Goal: Find specific page/section: Find specific page/section

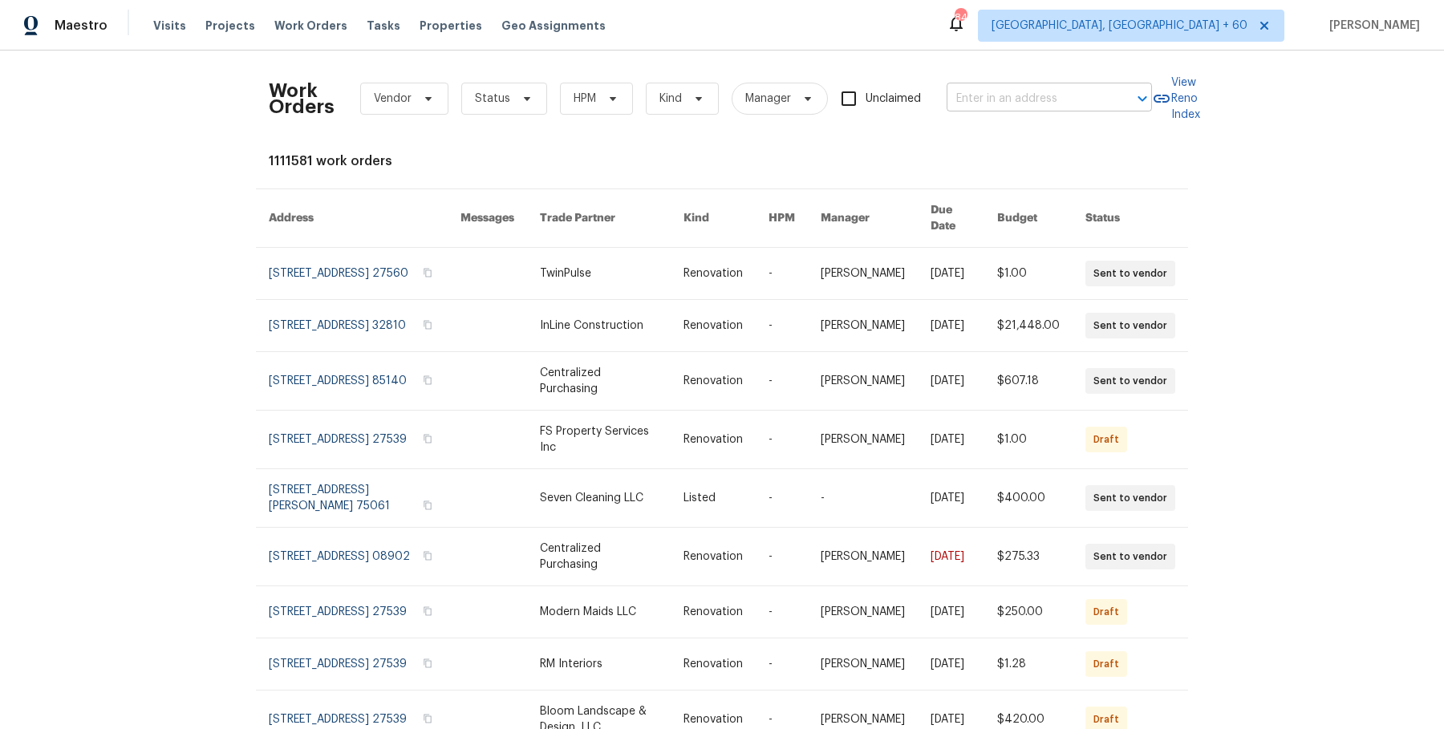
click at [1018, 95] on input "text" at bounding box center [1027, 99] width 160 height 25
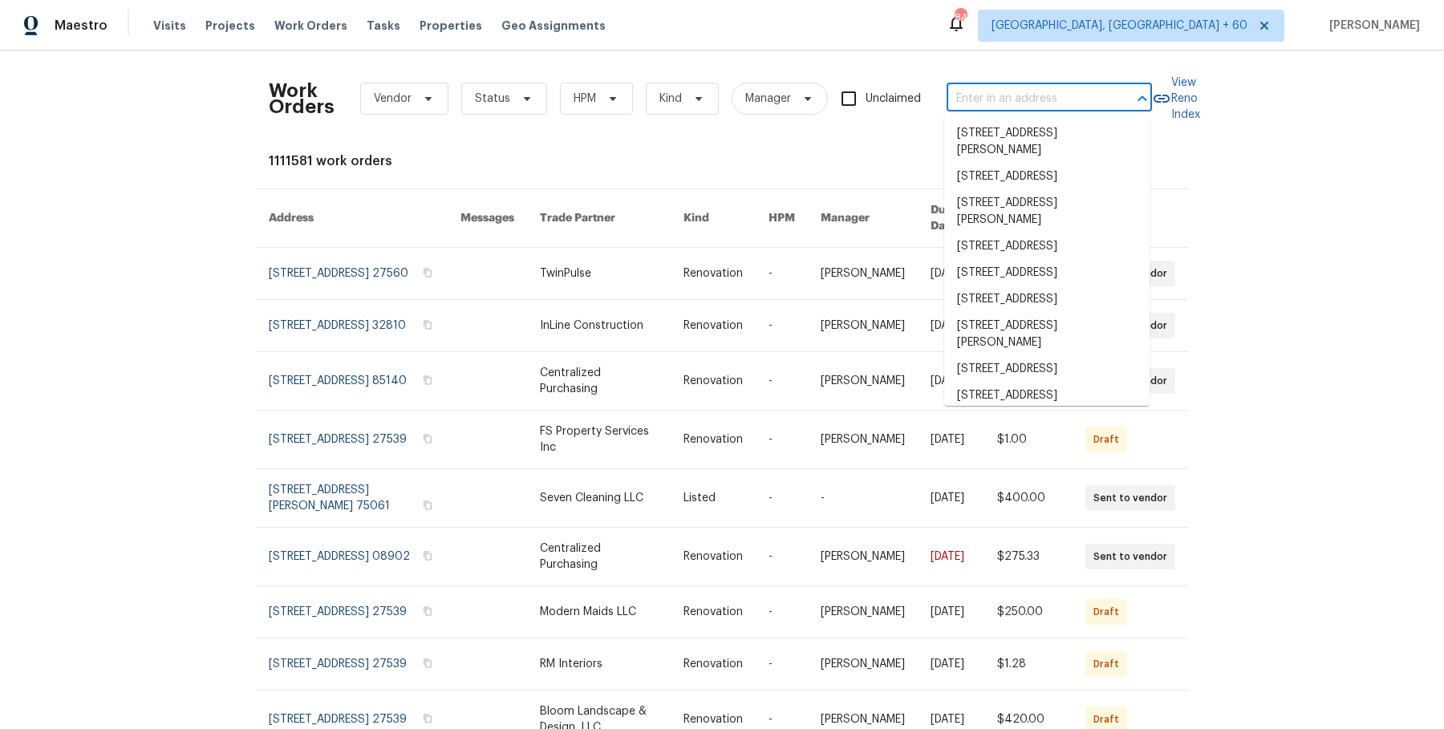
paste input "13058 Princeton Dr Victorville, CA 92392"
type input "13058 Princeton Dr Victorville, CA 92392"
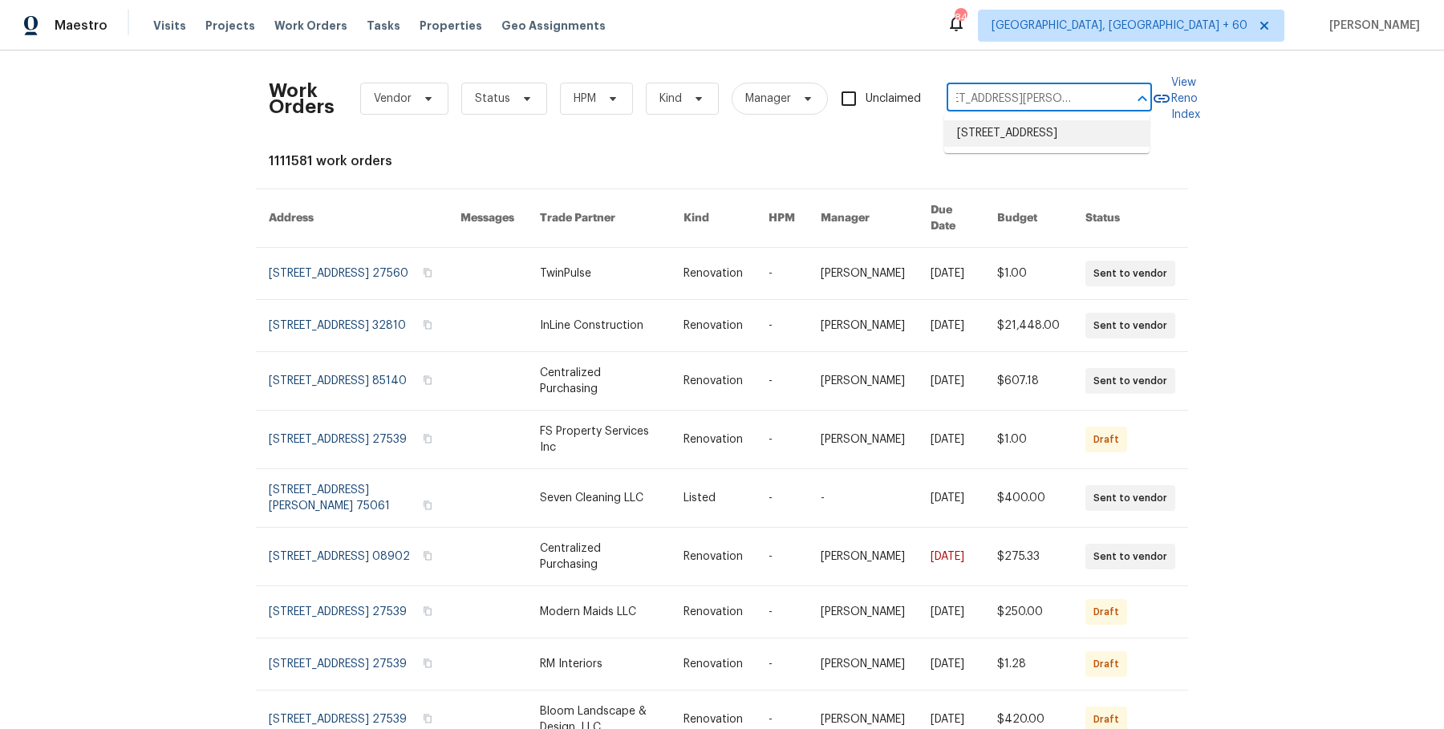
click at [1041, 138] on li "13058 Princeton Dr, Victorville, CA 92392" at bounding box center [1046, 133] width 205 height 26
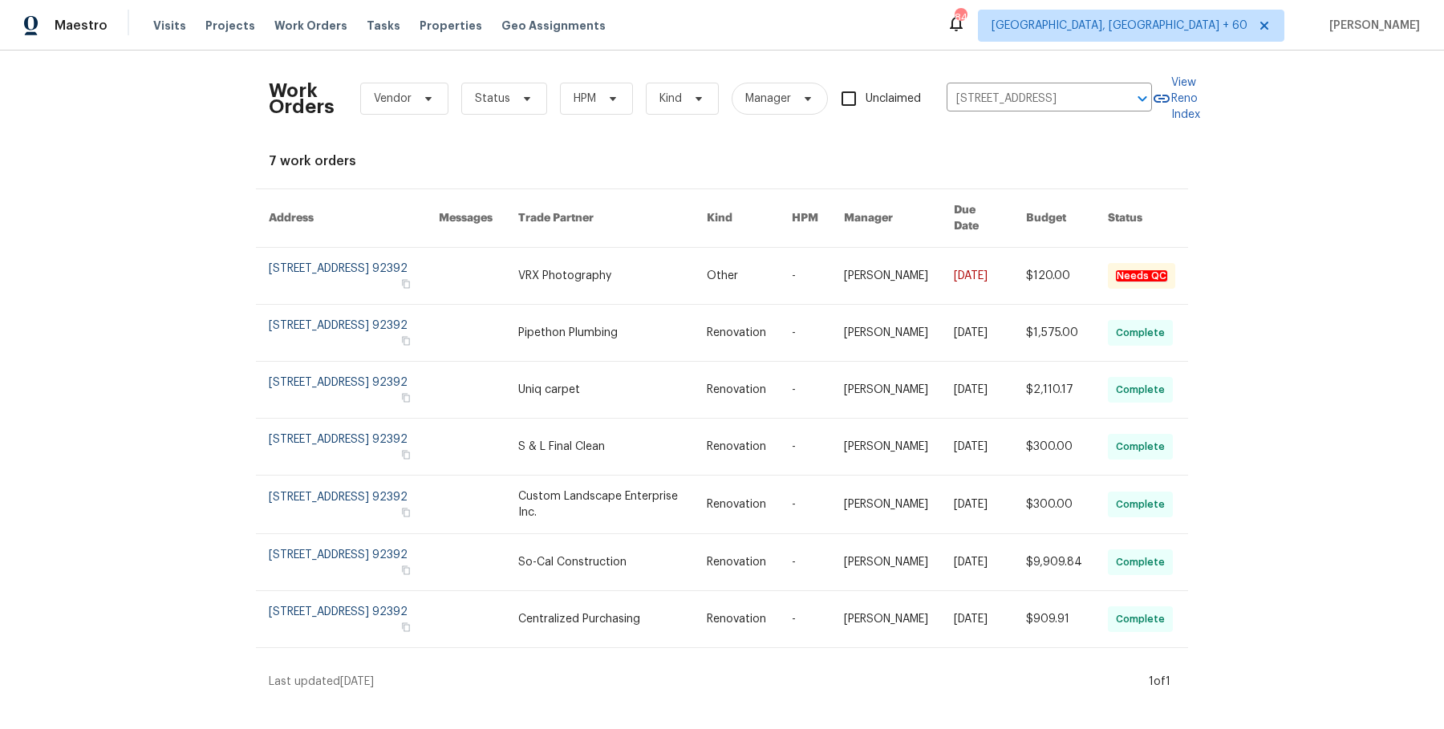
click at [1098, 277] on link at bounding box center [1067, 276] width 82 height 56
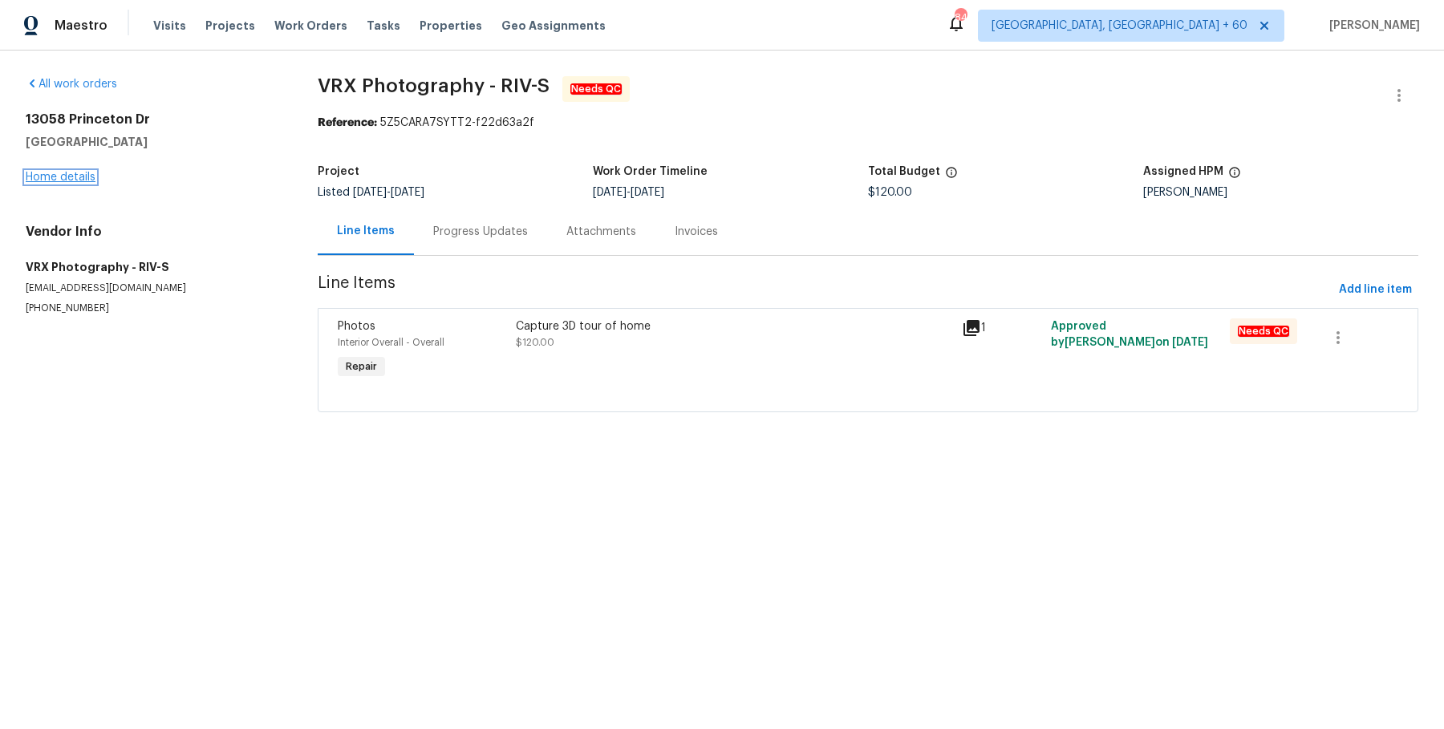
click at [79, 177] on link "Home details" at bounding box center [61, 177] width 70 height 11
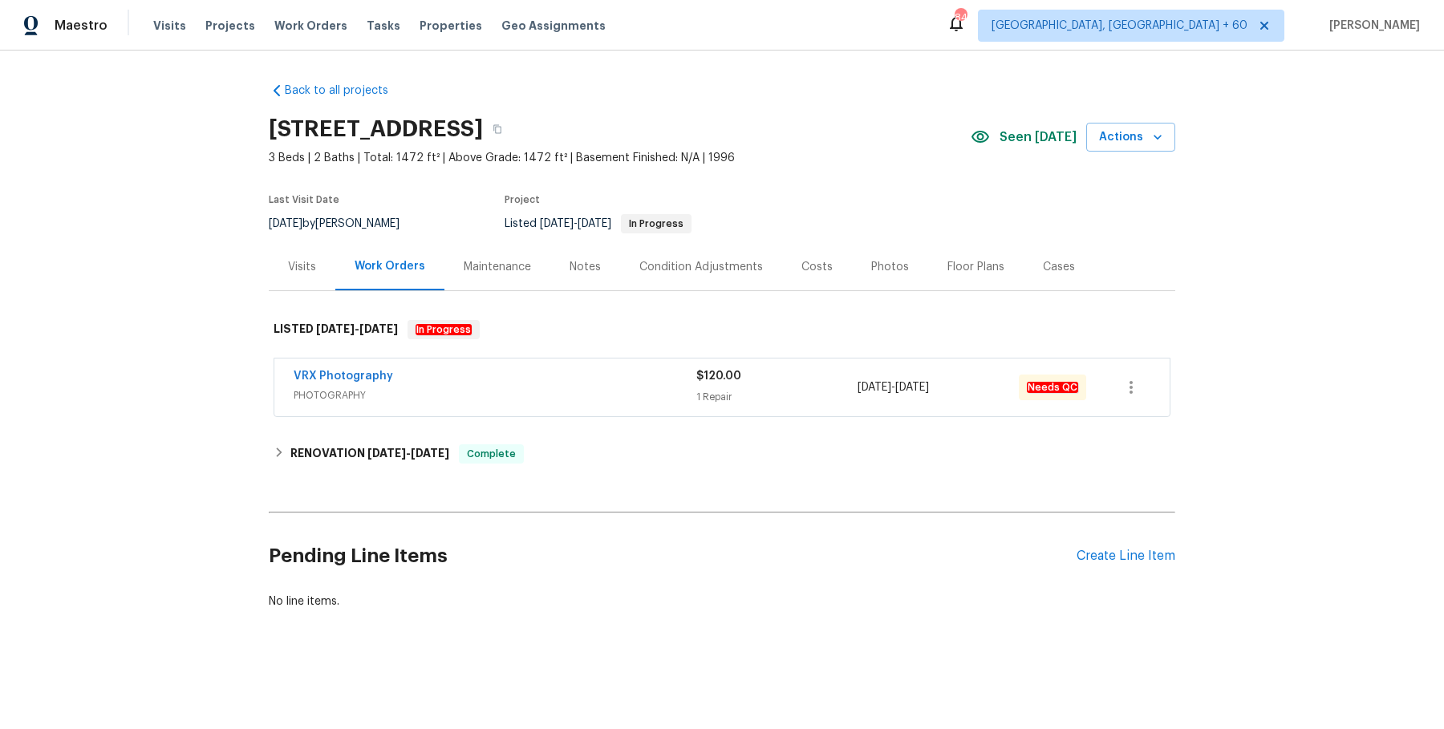
click at [505, 389] on span "PHOTOGRAPHY" at bounding box center [495, 396] width 403 height 16
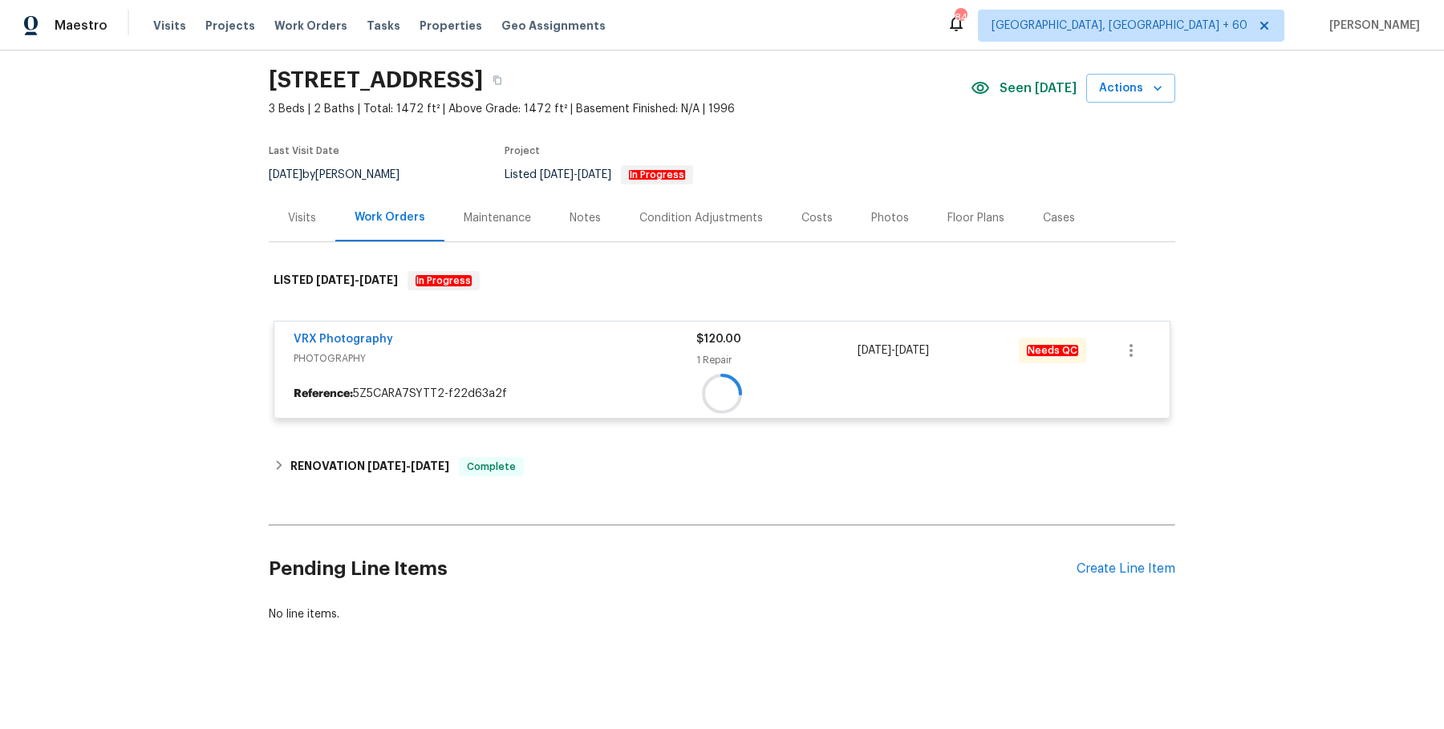
scroll to position [51, 0]
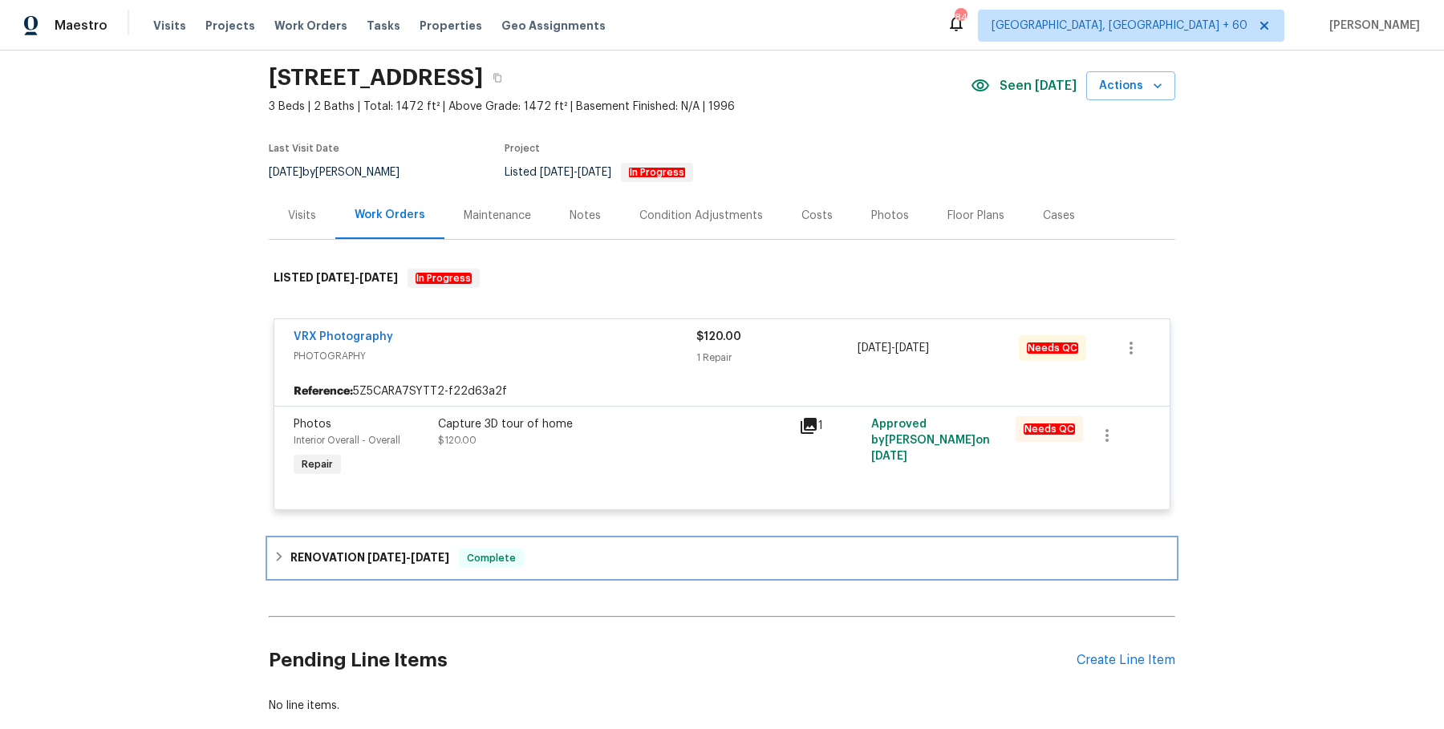
click at [506, 549] on div "Complete" at bounding box center [491, 558] width 65 height 19
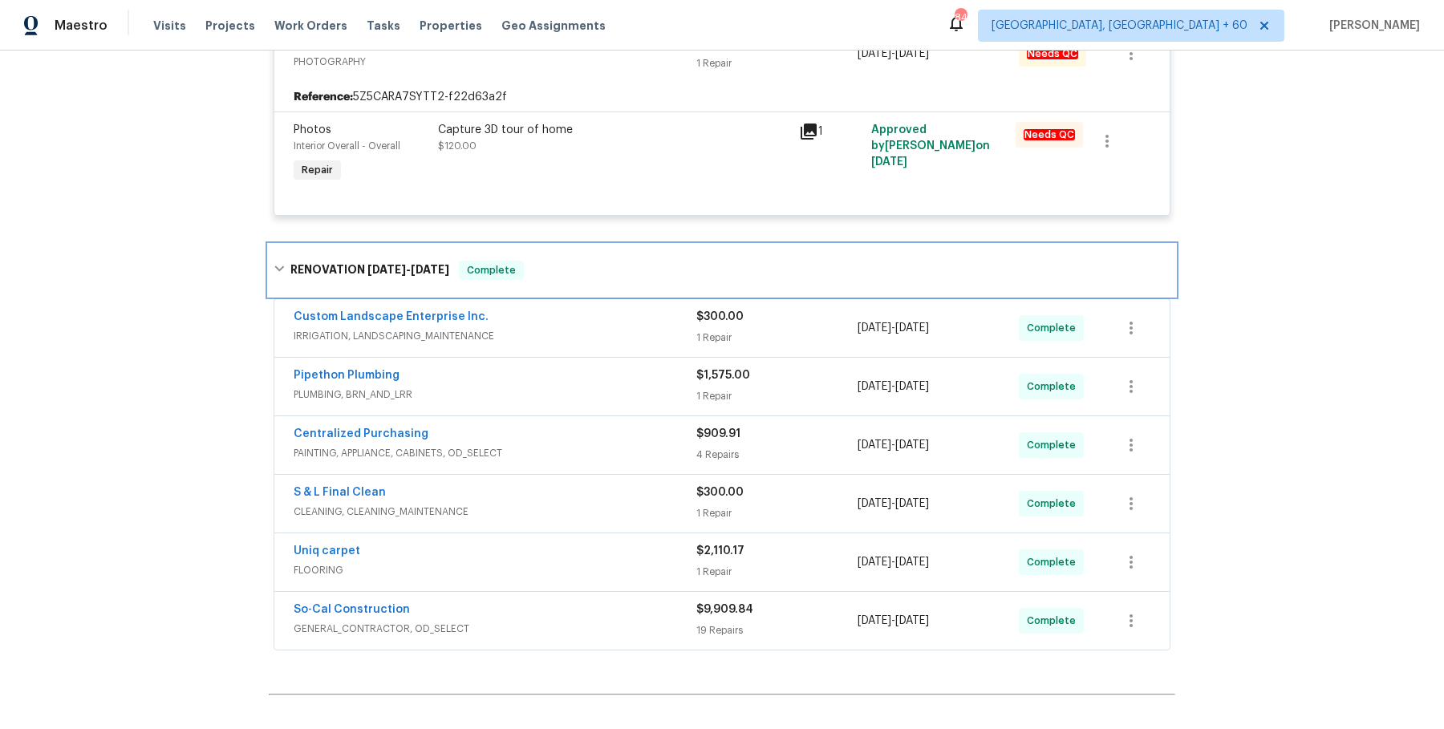
scroll to position [0, 0]
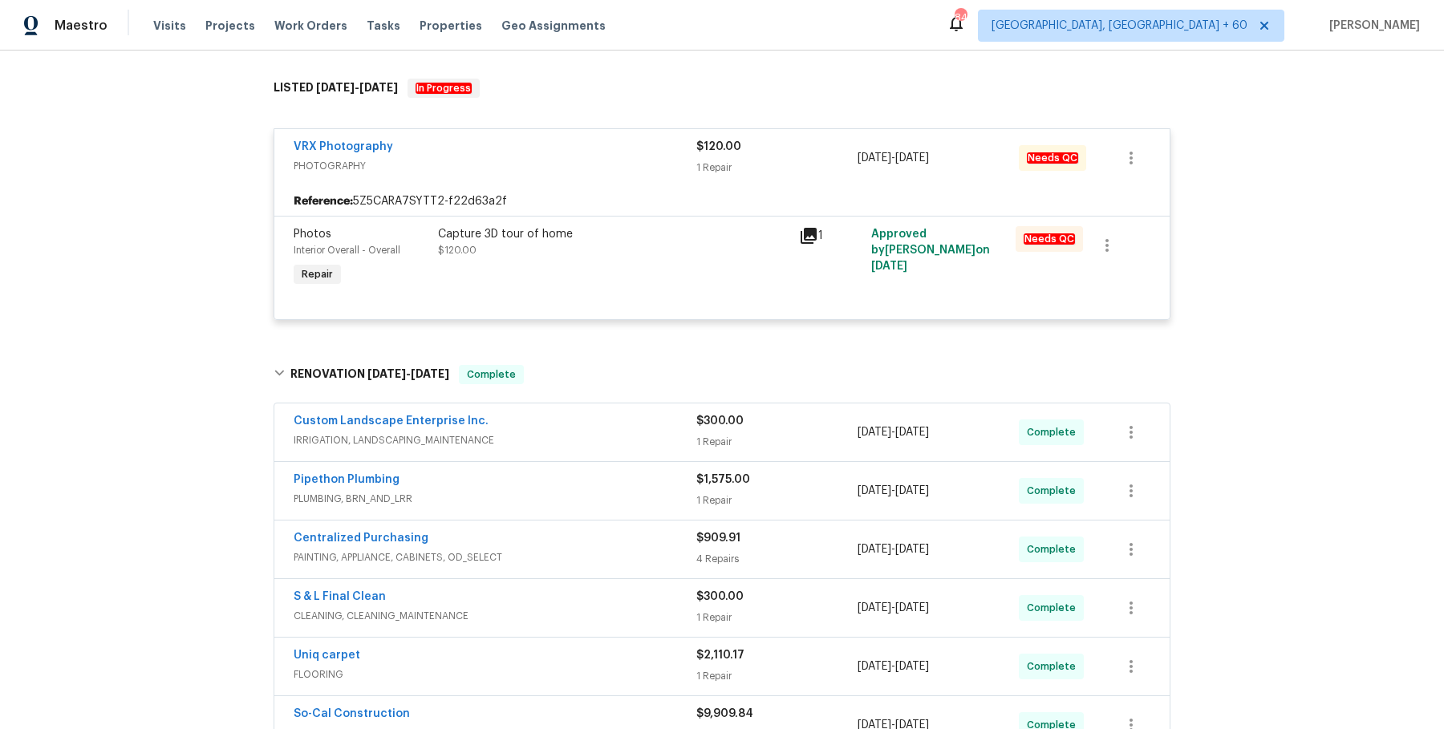
click at [627, 441] on span "IRRIGATION, LANDSCAPING_MAINTENANCE" at bounding box center [495, 440] width 403 height 16
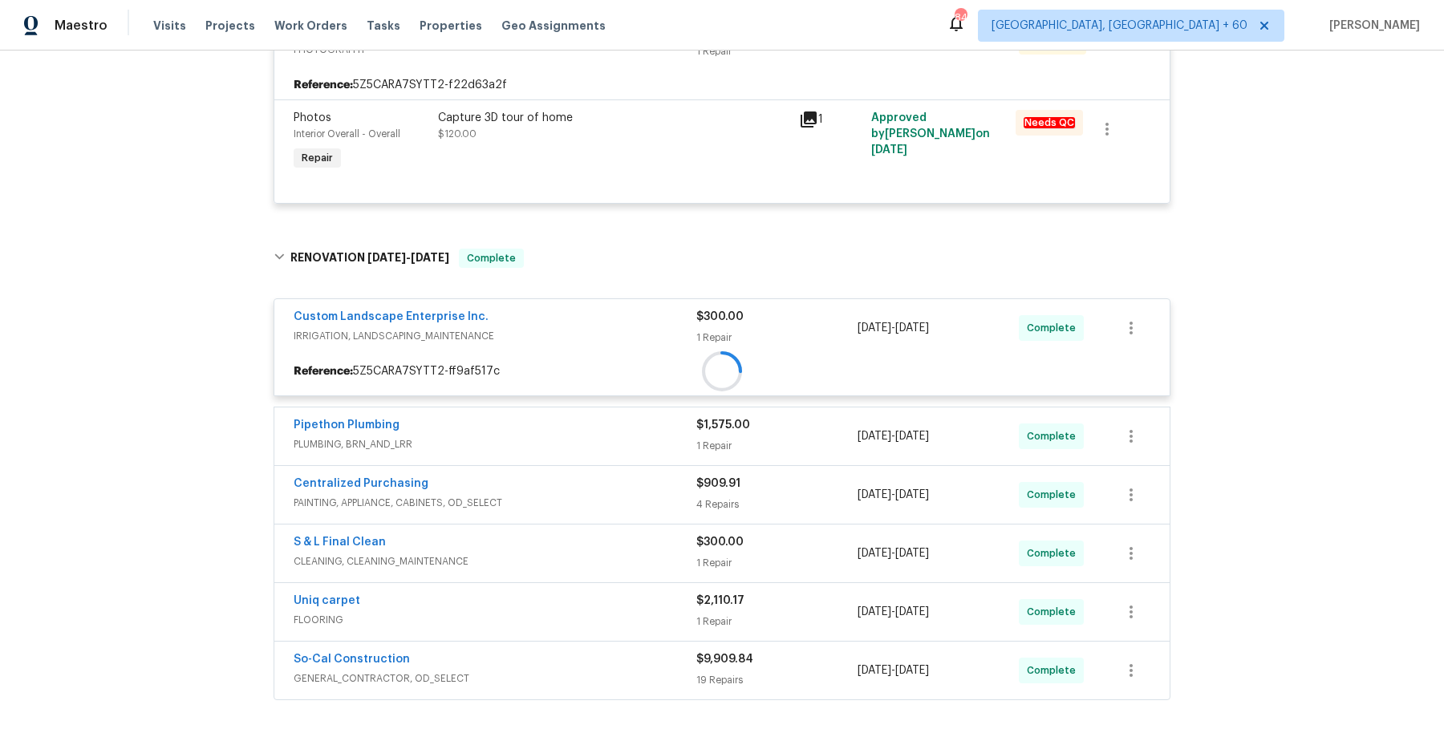
scroll to position [375, 0]
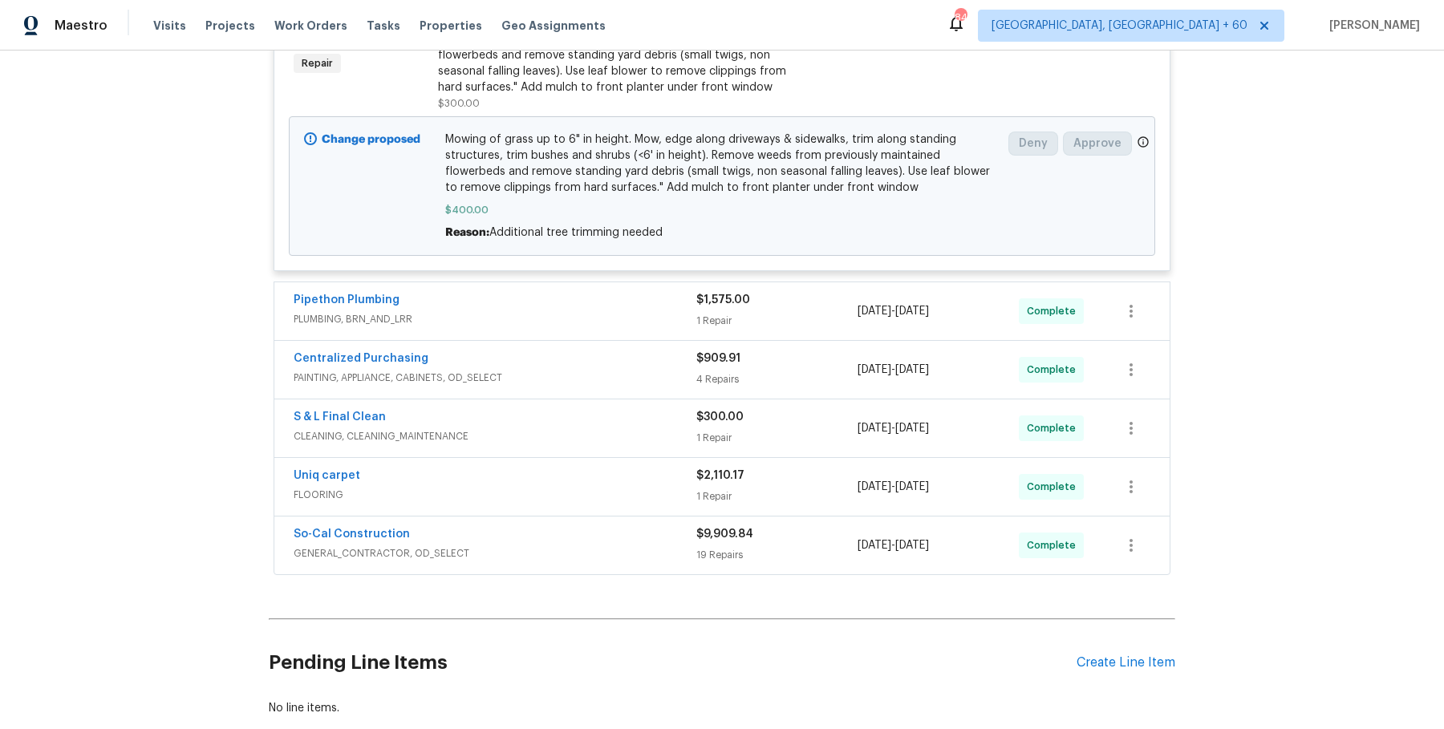
click at [665, 316] on span "PLUMBING, BRN_AND_LRR" at bounding box center [495, 319] width 403 height 16
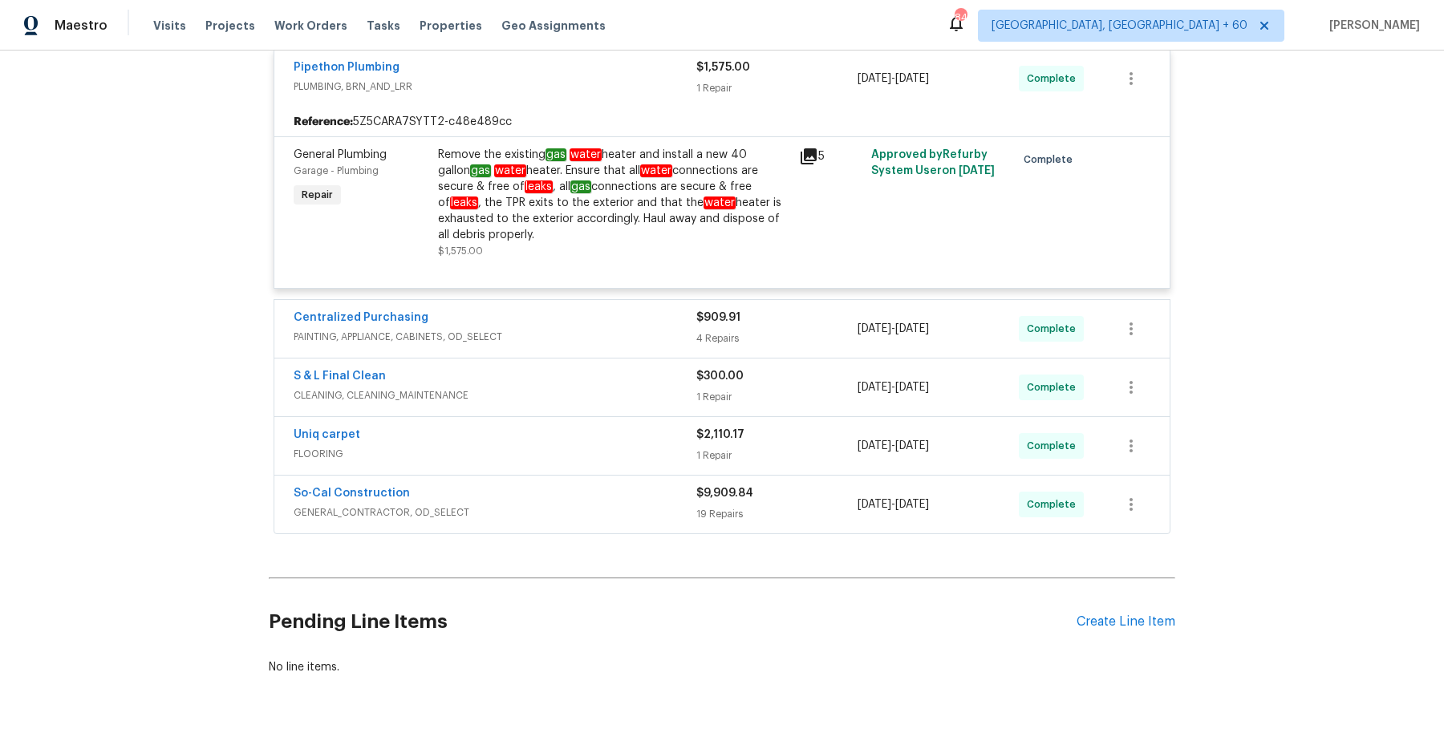
click at [660, 330] on span "PAINTING, APPLIANCE, CABINETS, OD_SELECT" at bounding box center [495, 337] width 403 height 16
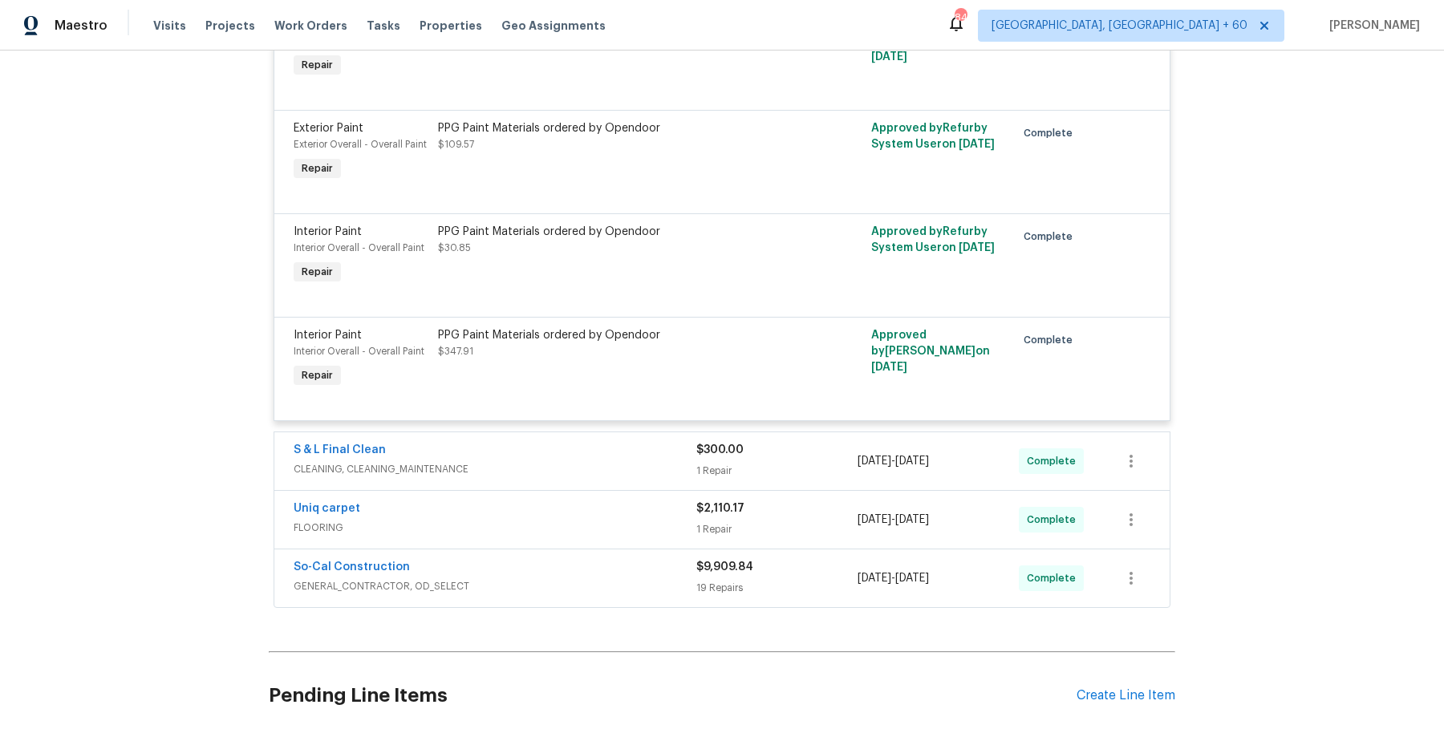
scroll to position [1374, 0]
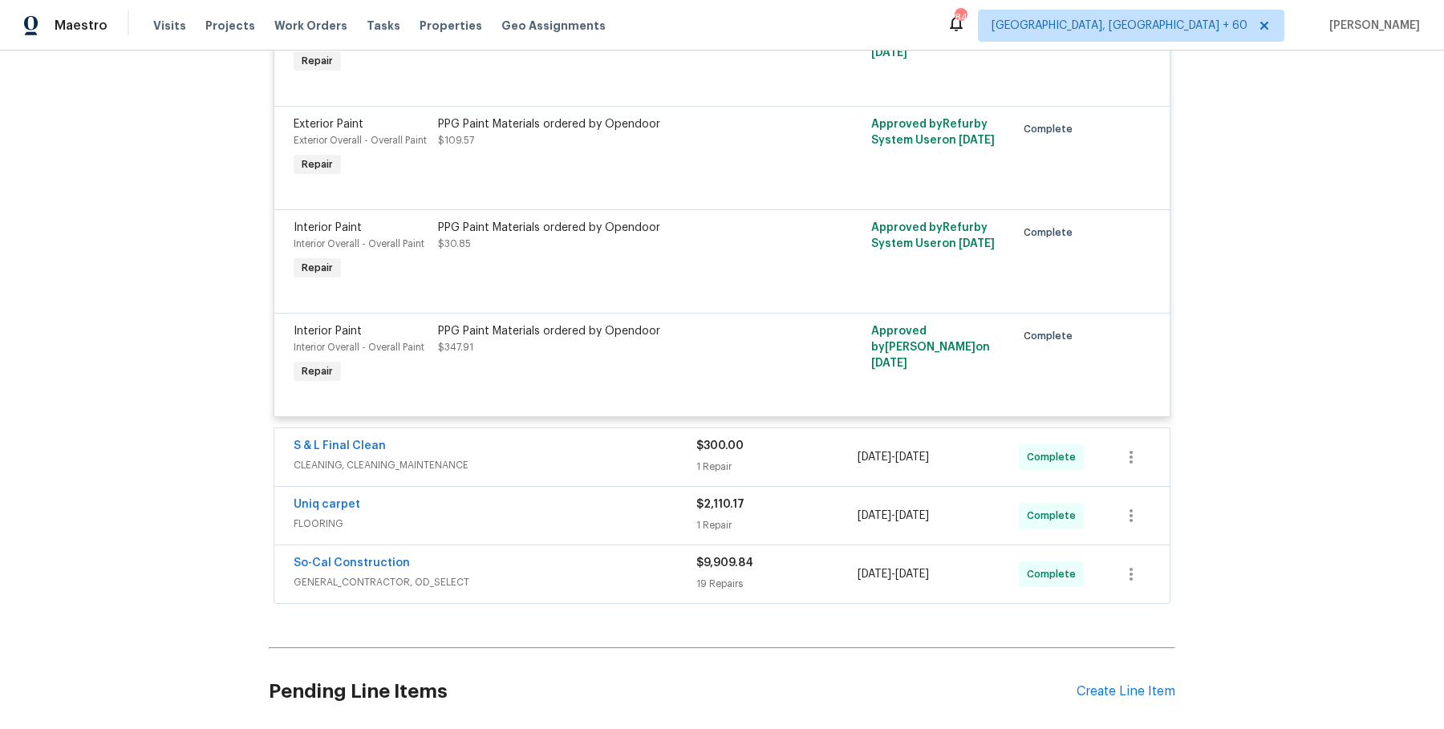
click at [634, 451] on div "S & L Final Clean" at bounding box center [495, 447] width 403 height 19
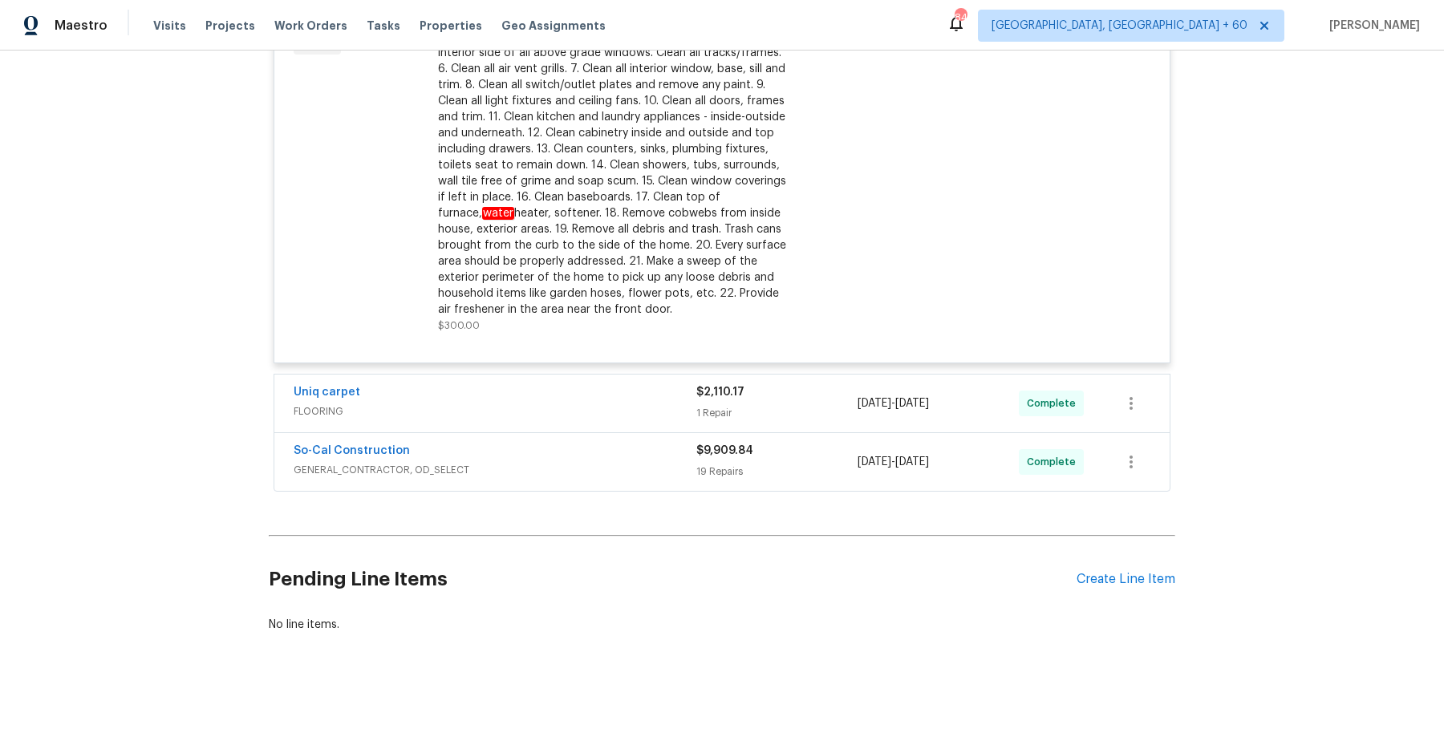
click at [636, 411] on span "FLOORING" at bounding box center [495, 412] width 403 height 16
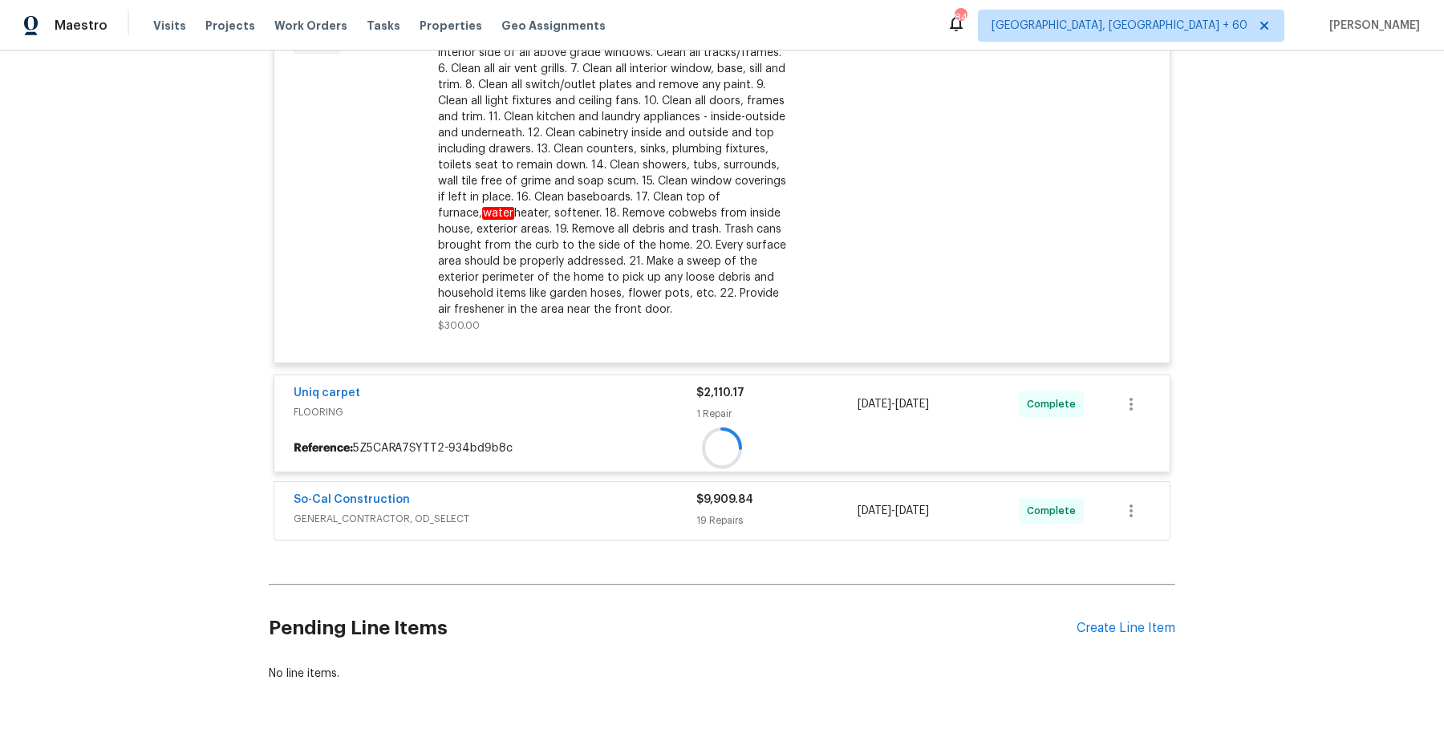
scroll to position [1978, 0]
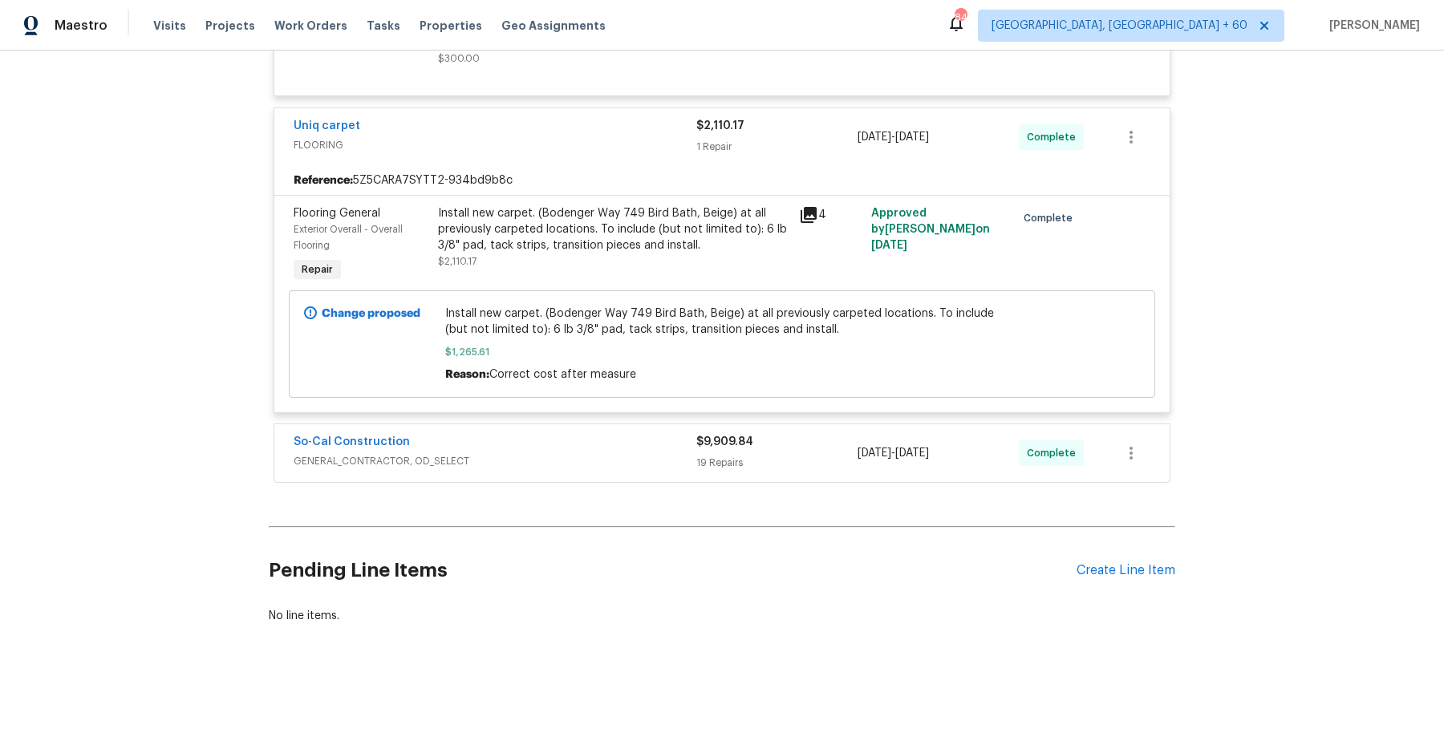
click at [634, 453] on span "GENERAL_CONTRACTOR, OD_SELECT" at bounding box center [495, 461] width 403 height 16
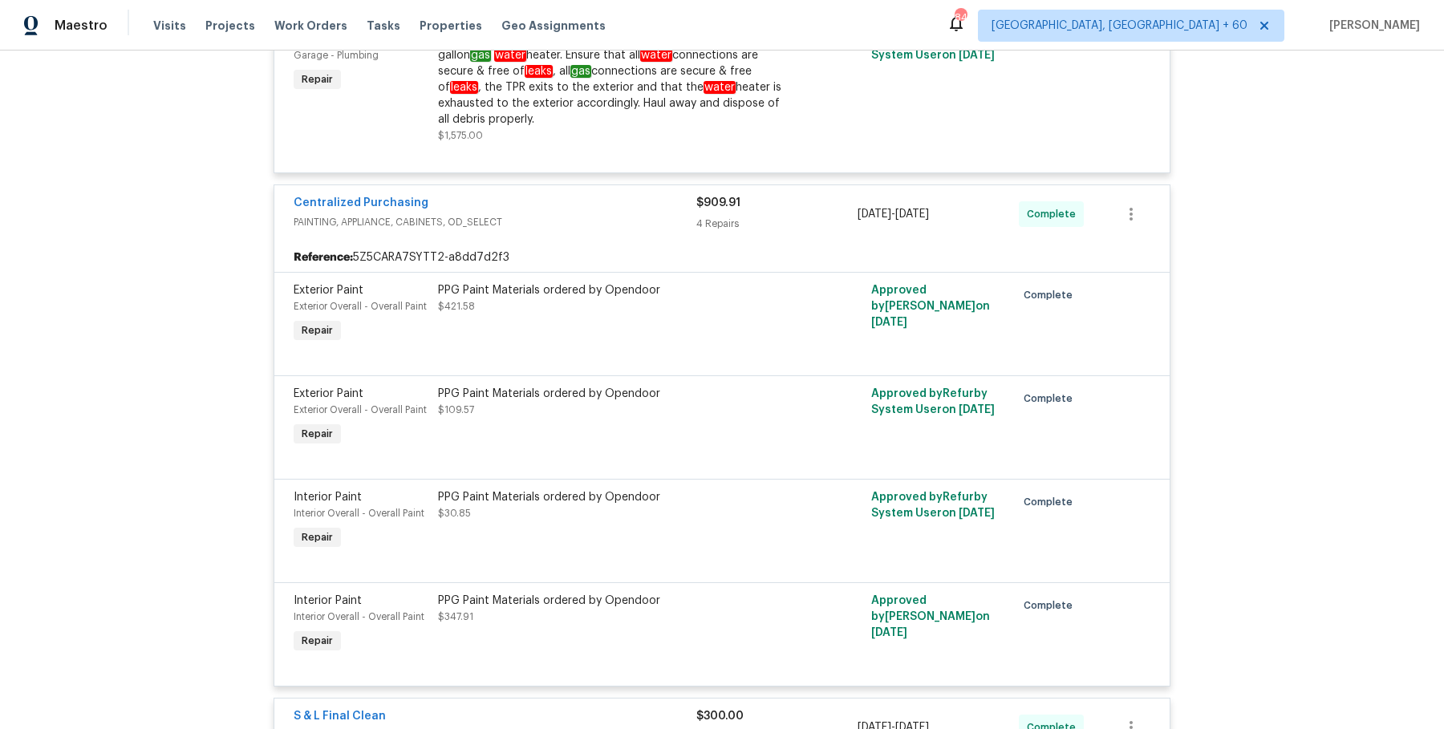
scroll to position [0, 0]
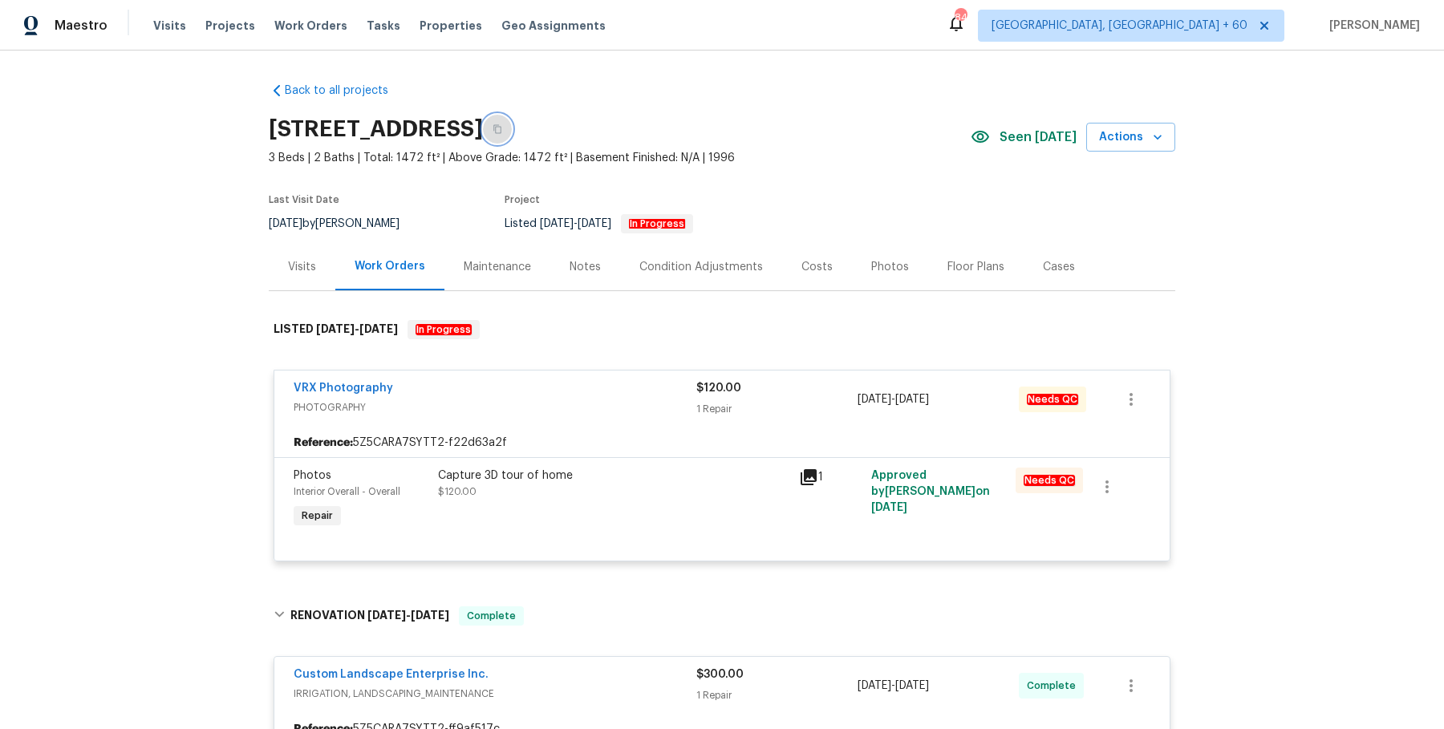
click at [502, 130] on icon "button" at bounding box center [498, 129] width 10 height 10
click at [512, 116] on button "button" at bounding box center [497, 129] width 29 height 29
click at [512, 124] on button "button" at bounding box center [497, 129] width 29 height 29
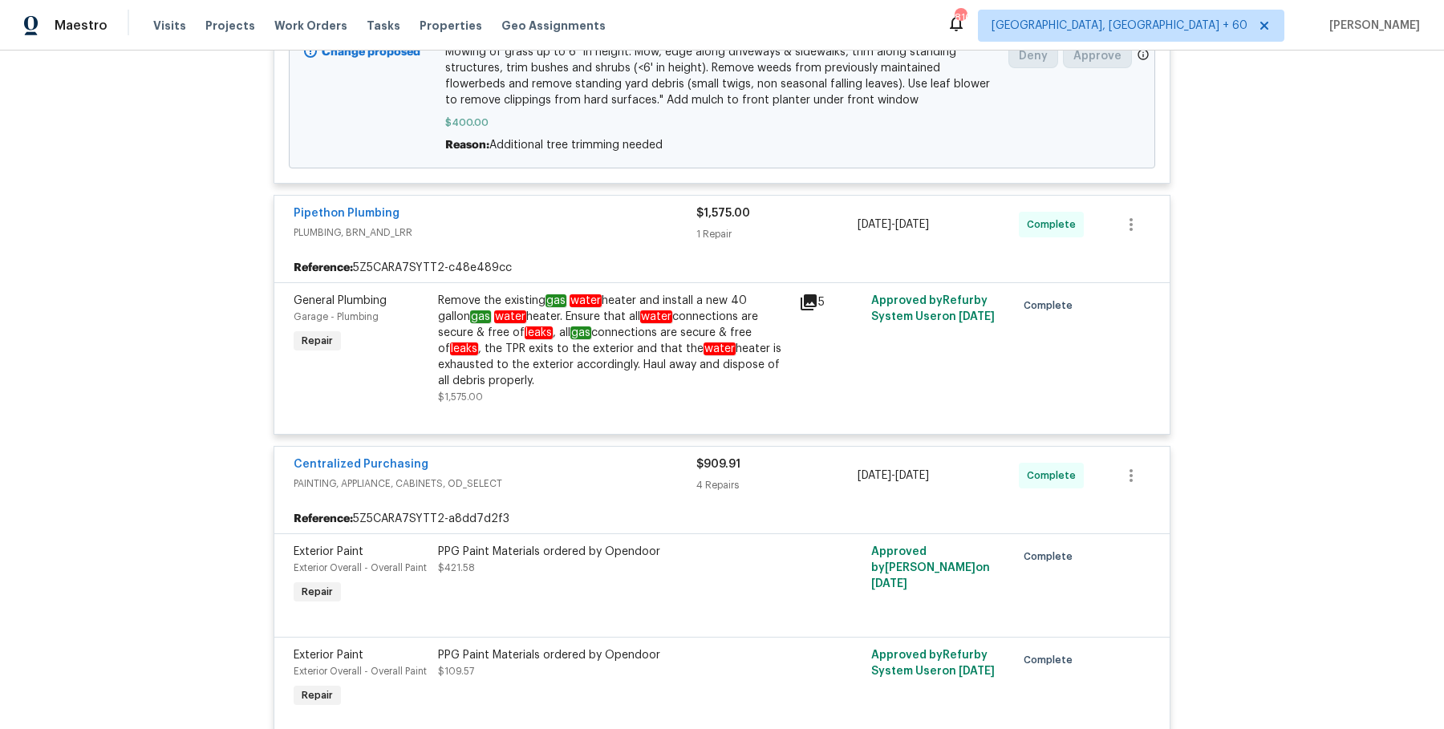
scroll to position [867, 0]
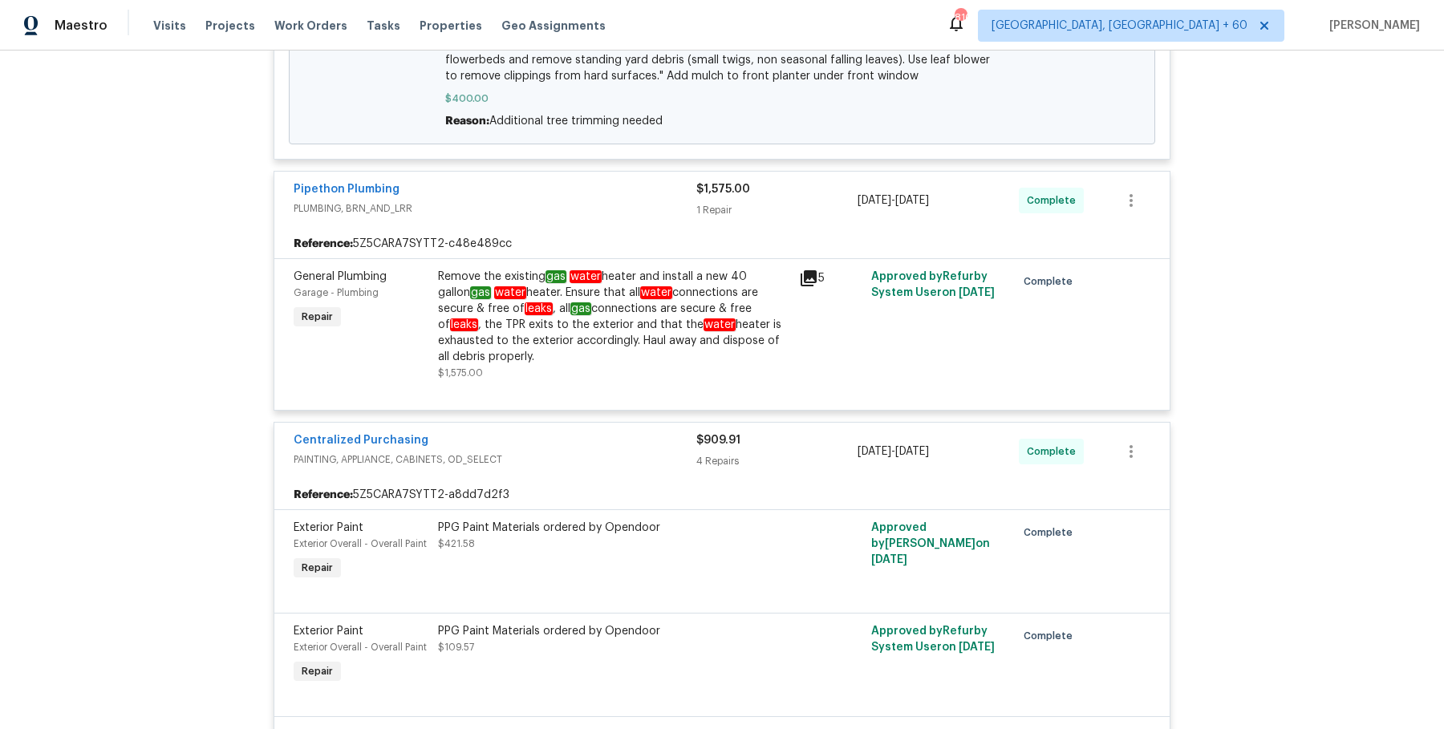
click at [727, 320] on div "Remove the existing gas water heater and install a new 40 gallon gas water heat…" at bounding box center [613, 317] width 351 height 96
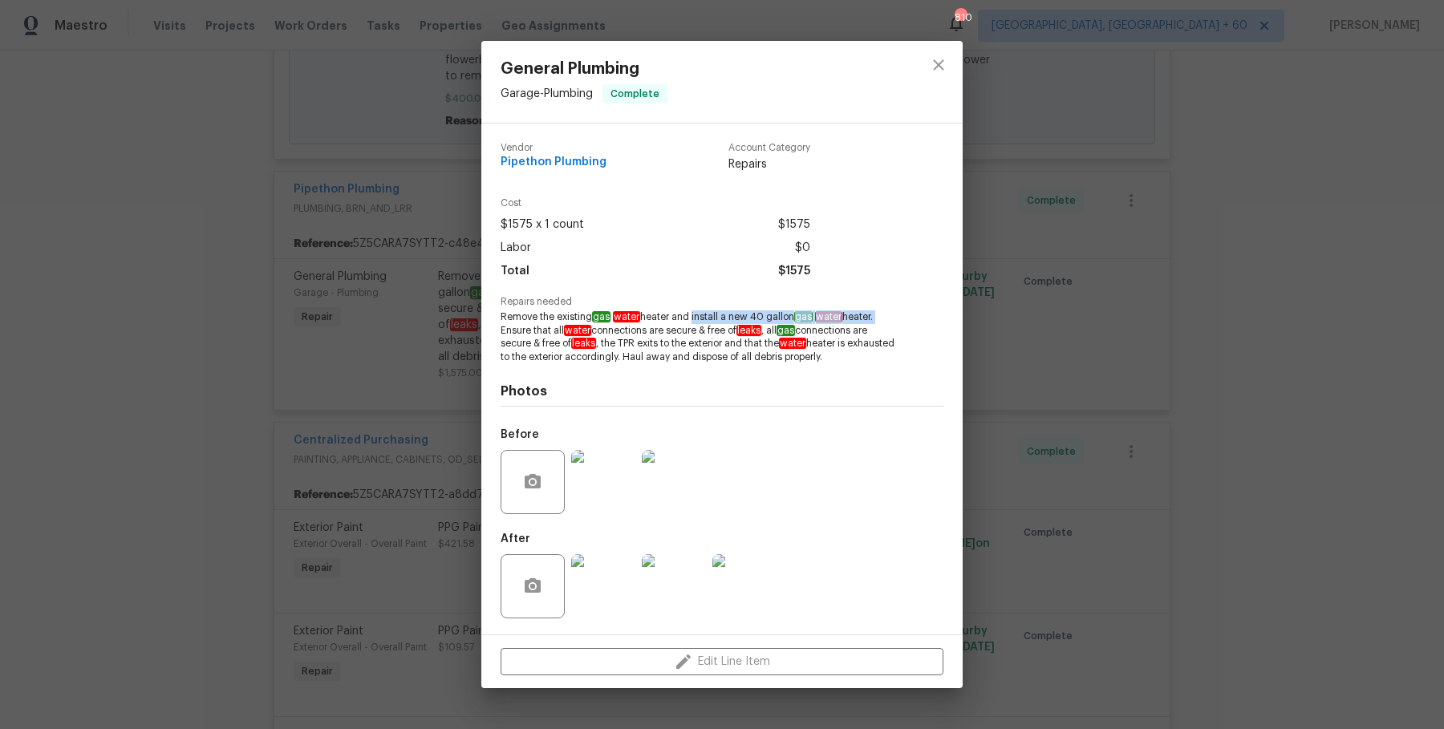
drag, startPoint x: 692, startPoint y: 316, endPoint x: 878, endPoint y: 320, distance: 185.4
click at [878, 320] on span "Remove the existing gas water heater and install a new 40 gallon gas water heat…" at bounding box center [700, 337] width 399 height 54
copy span "install a new 40 gallon gas water heater."
click at [1148, 336] on div "General Plumbing Garage - Plumbing Complete Vendor Pipethon Plumbing Account Ca…" at bounding box center [722, 364] width 1444 height 729
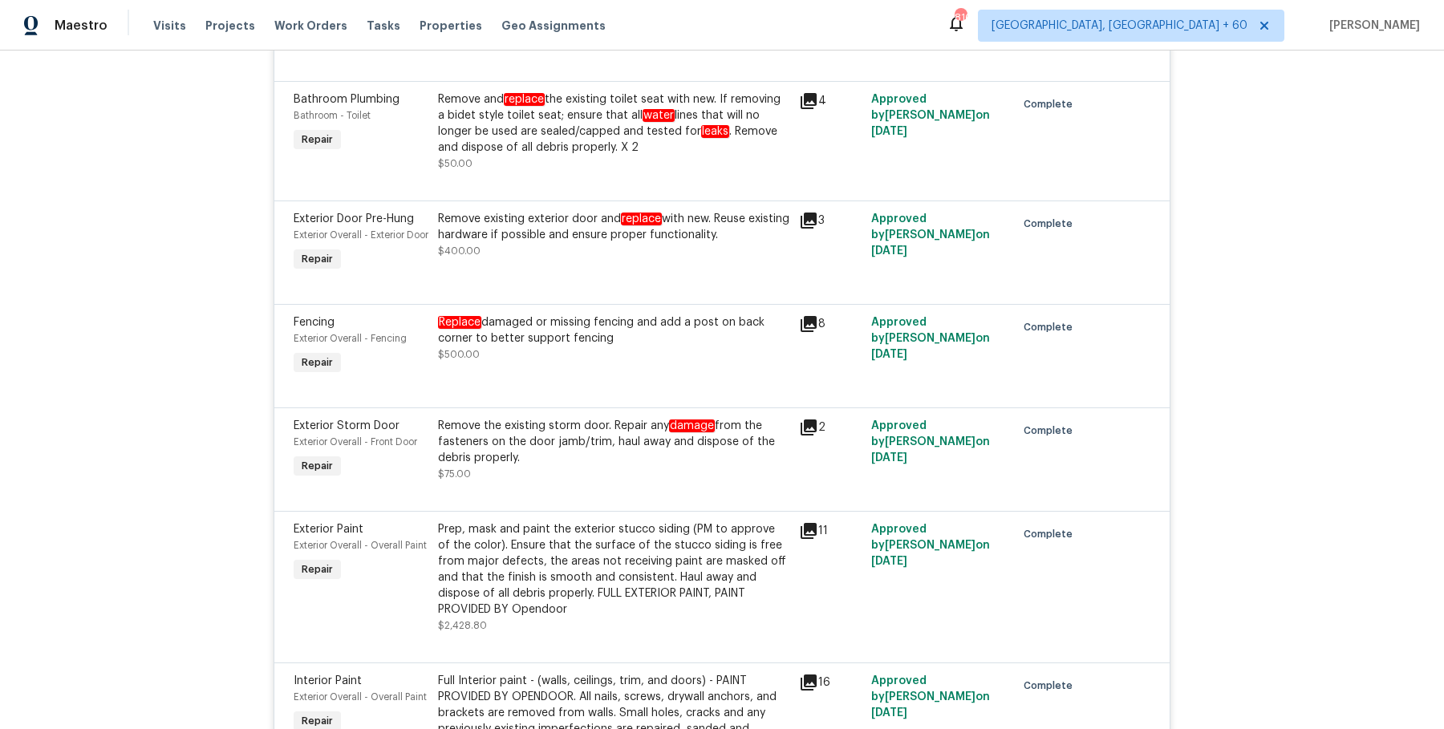
scroll to position [2935, 0]
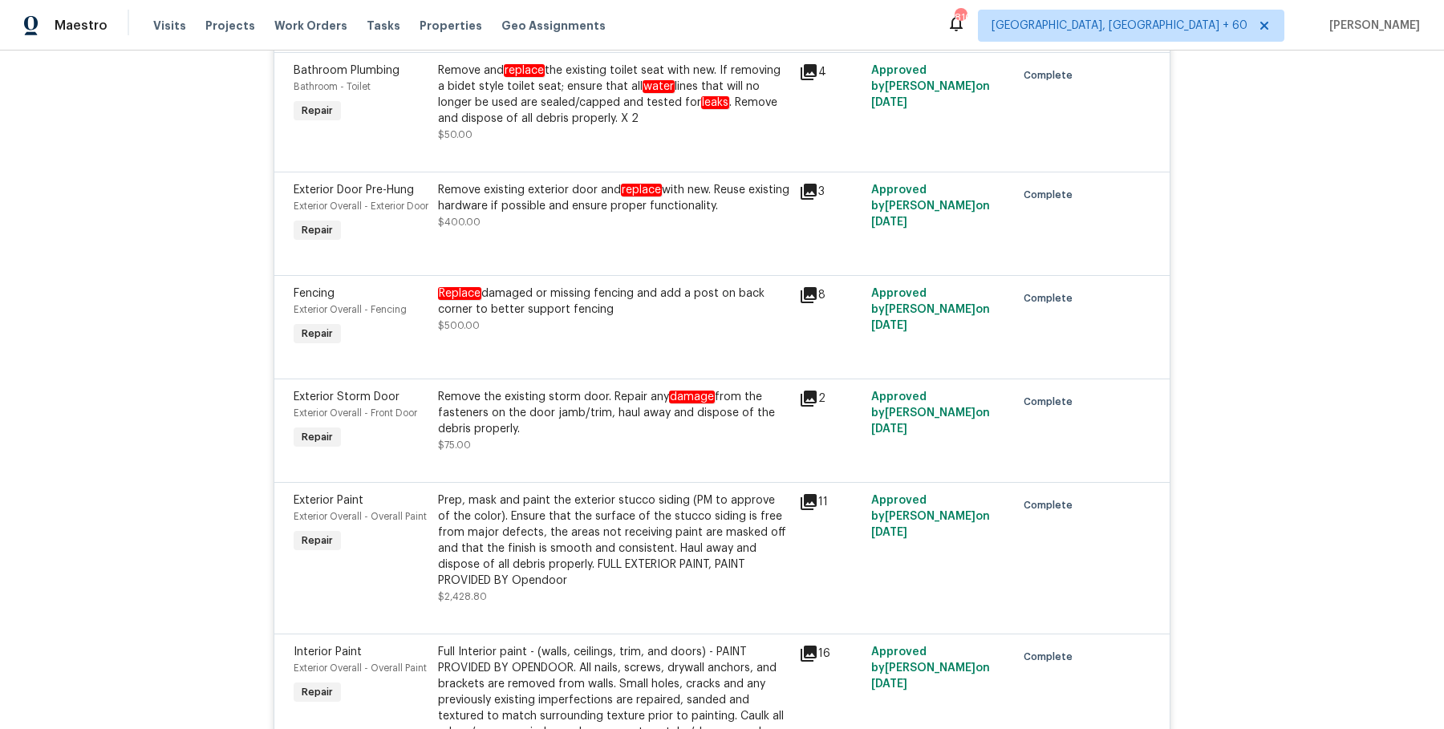
click at [659, 193] on div "Remove existing exterior door and replace with new. Reuse existing hardware if …" at bounding box center [613, 198] width 351 height 32
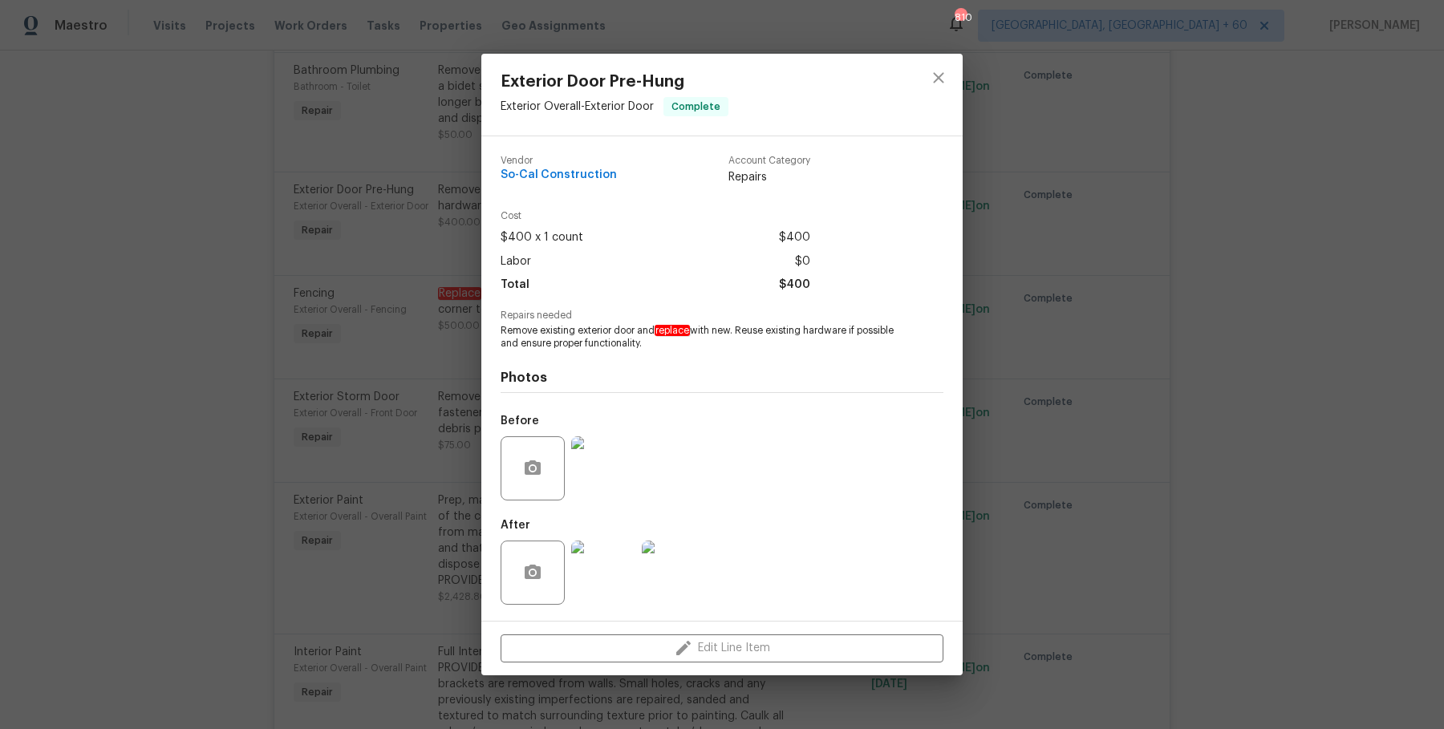
click at [1290, 554] on div "Exterior Door Pre-Hung Exterior Overall - Exterior Door Complete Vendor So-Cal …" at bounding box center [722, 364] width 1444 height 729
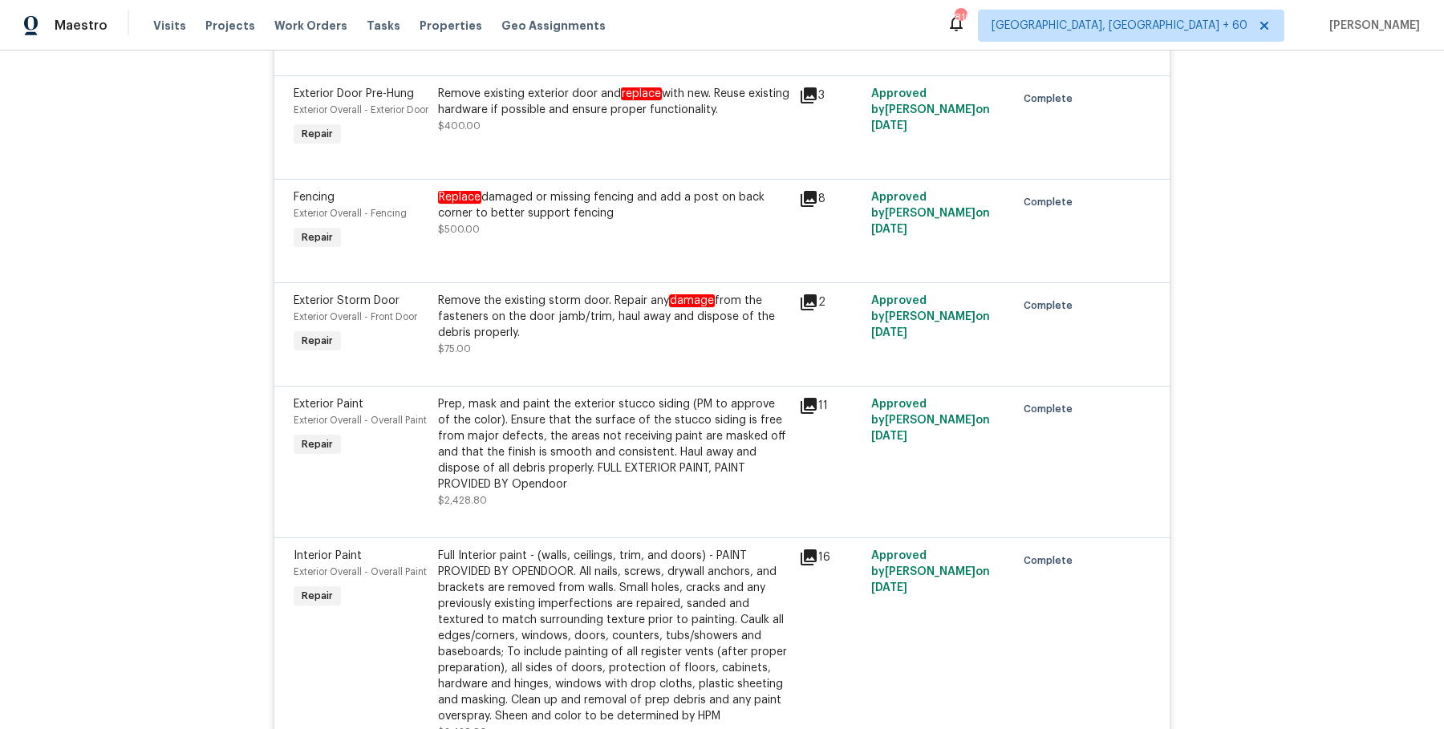
scroll to position [3030, 0]
click at [807, 605] on div "16" at bounding box center [830, 645] width 72 height 202
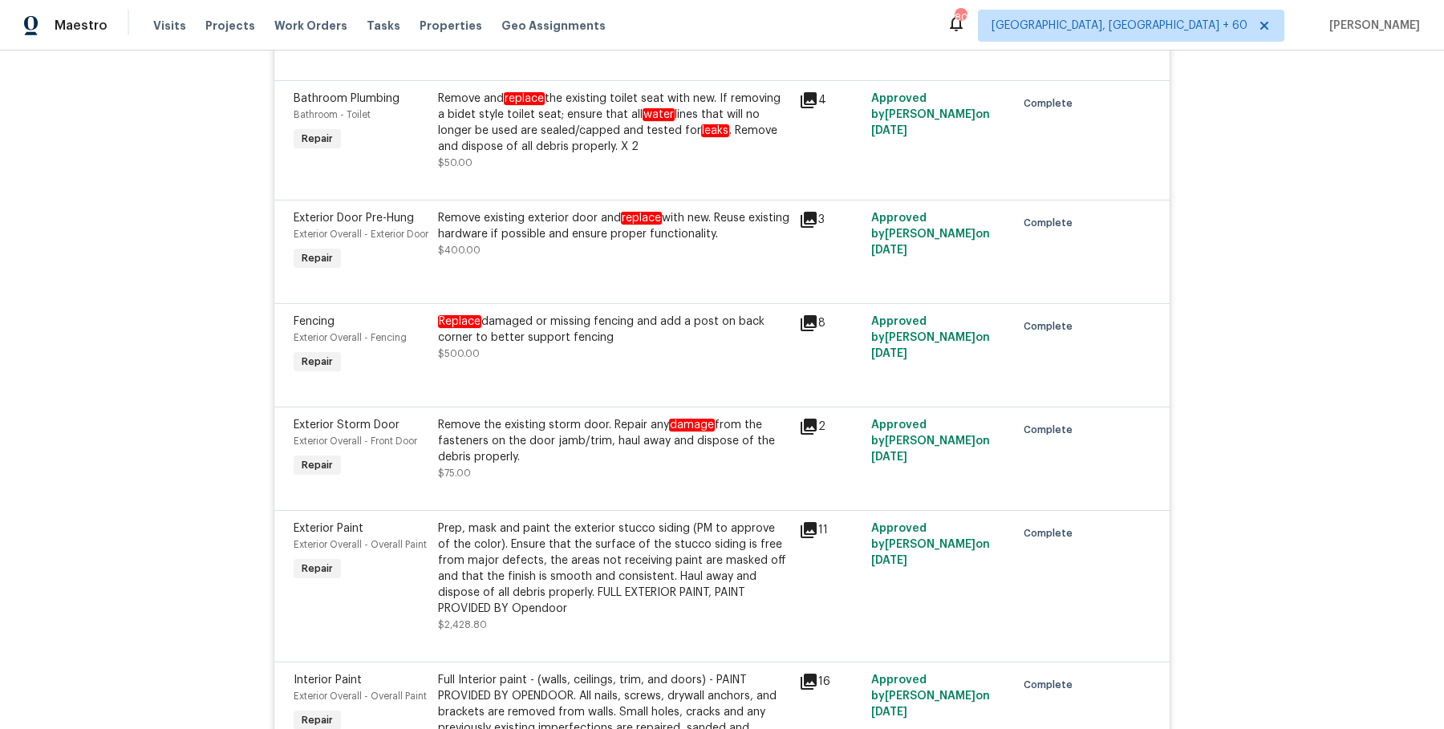
scroll to position [2949, 0]
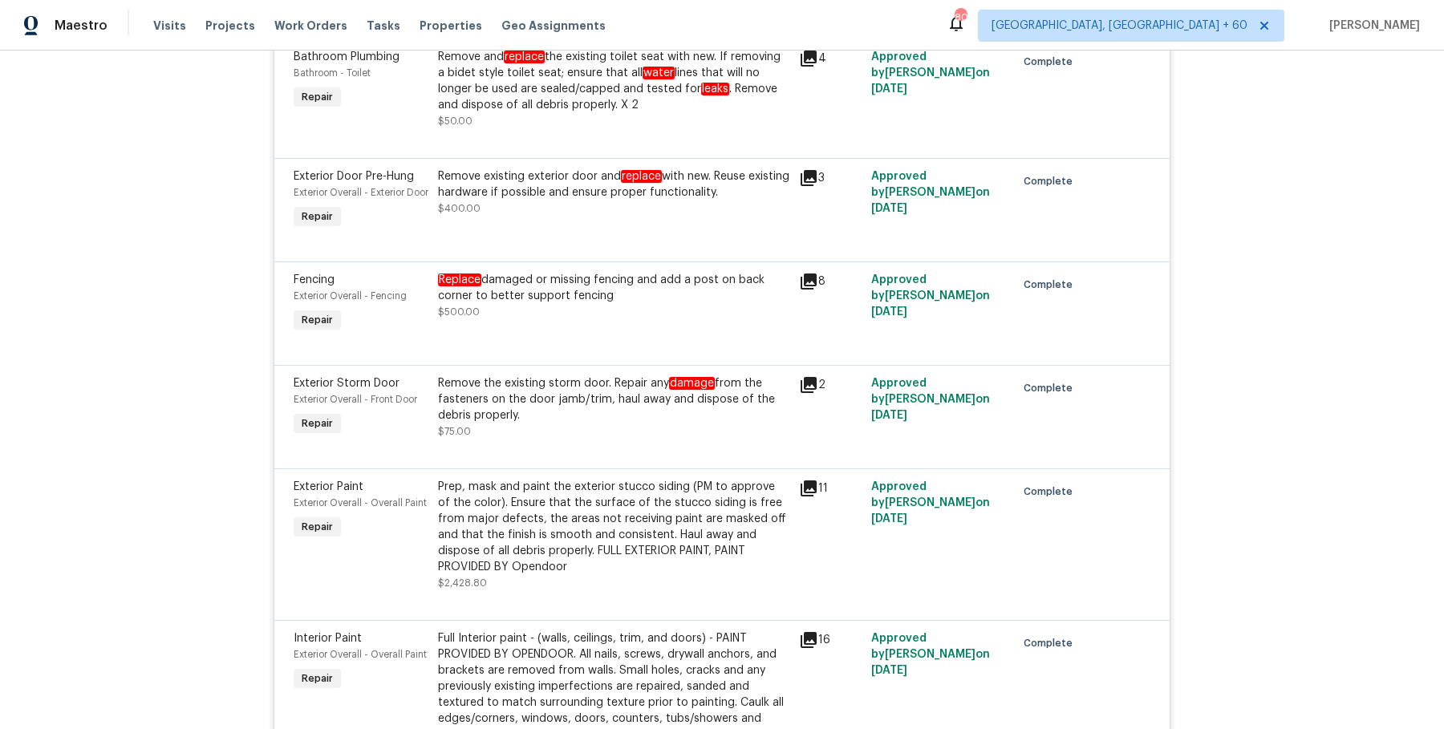
click at [717, 418] on div "Remove the existing storm door. Repair any damage from the fasteners on the doo…" at bounding box center [613, 399] width 351 height 48
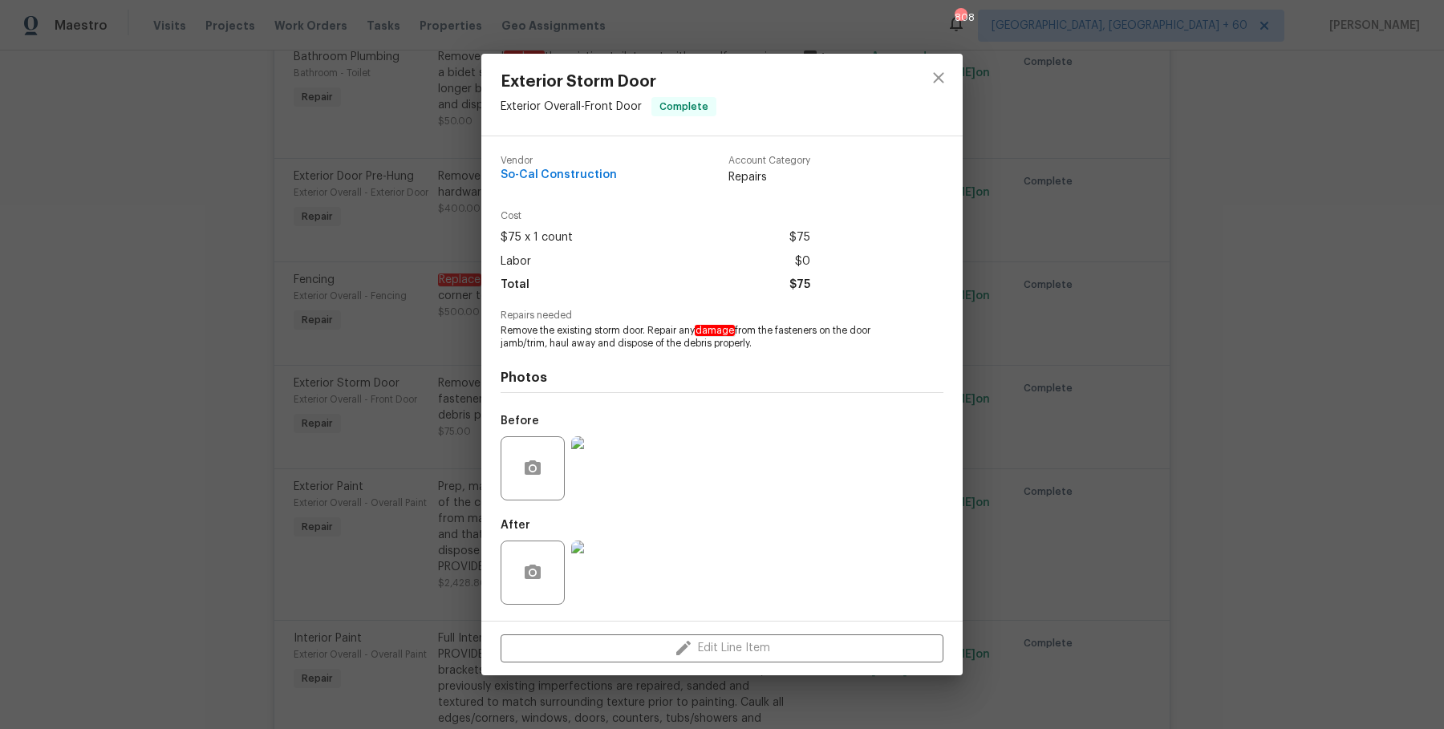
click at [621, 434] on div at bounding box center [603, 468] width 71 height 83
click at [611, 465] on img at bounding box center [603, 468] width 64 height 64
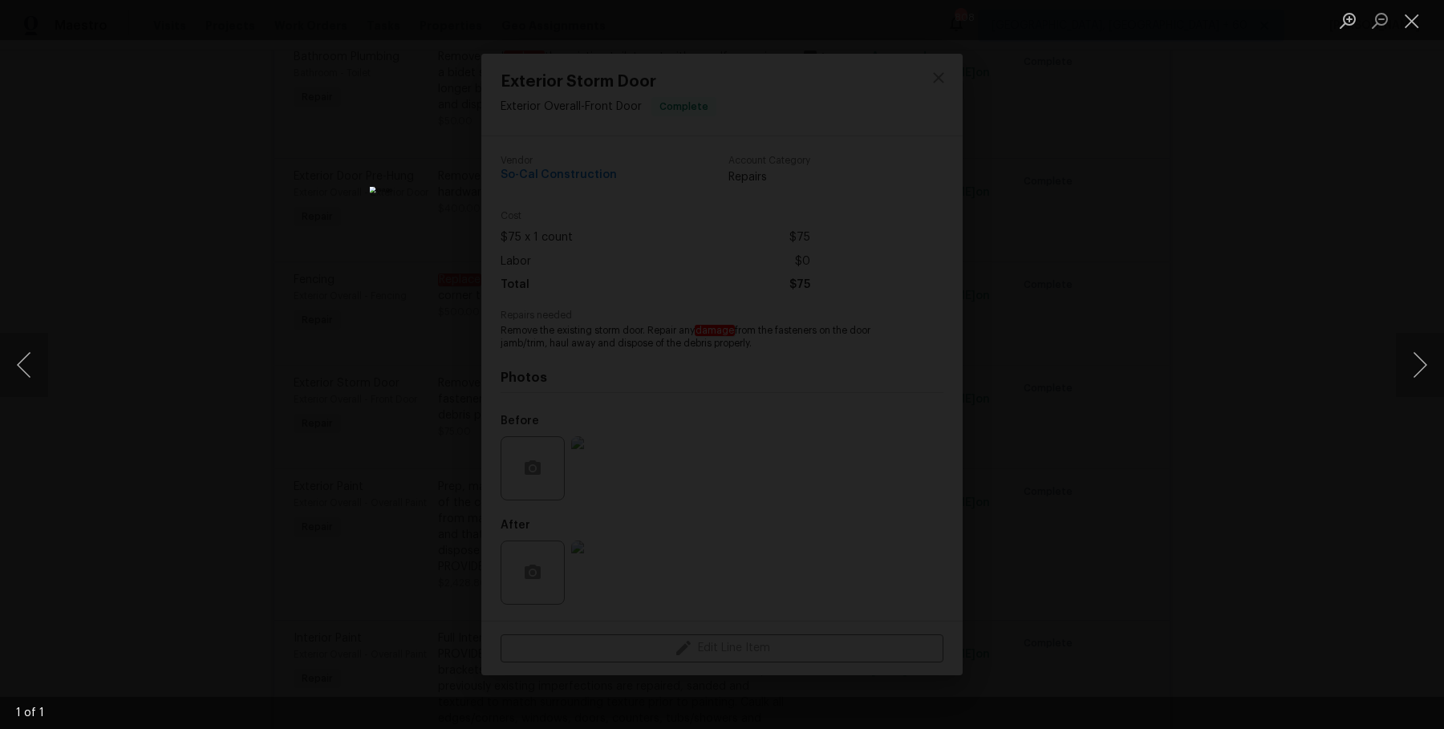
click at [1406, 458] on div "Lightbox" at bounding box center [722, 364] width 1444 height 729
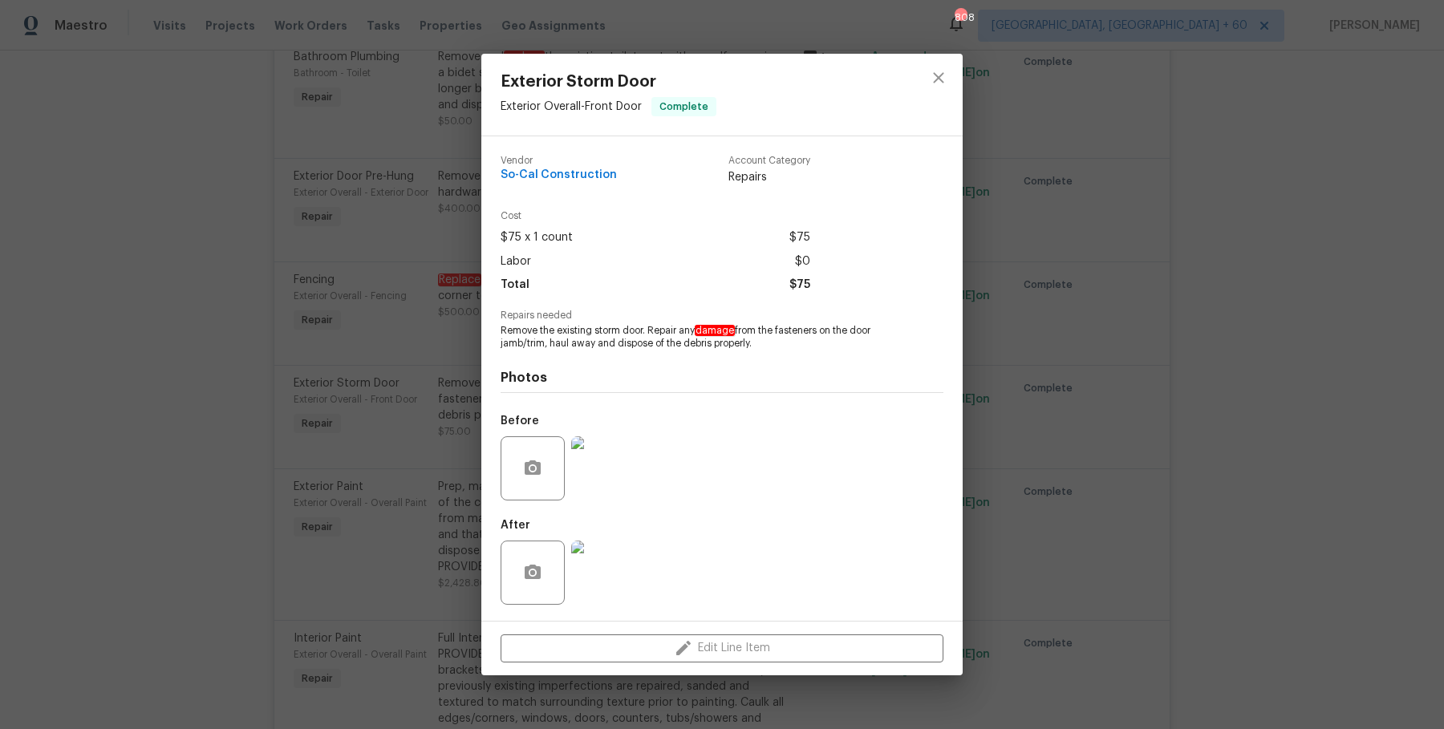
click at [628, 571] on img at bounding box center [603, 573] width 64 height 64
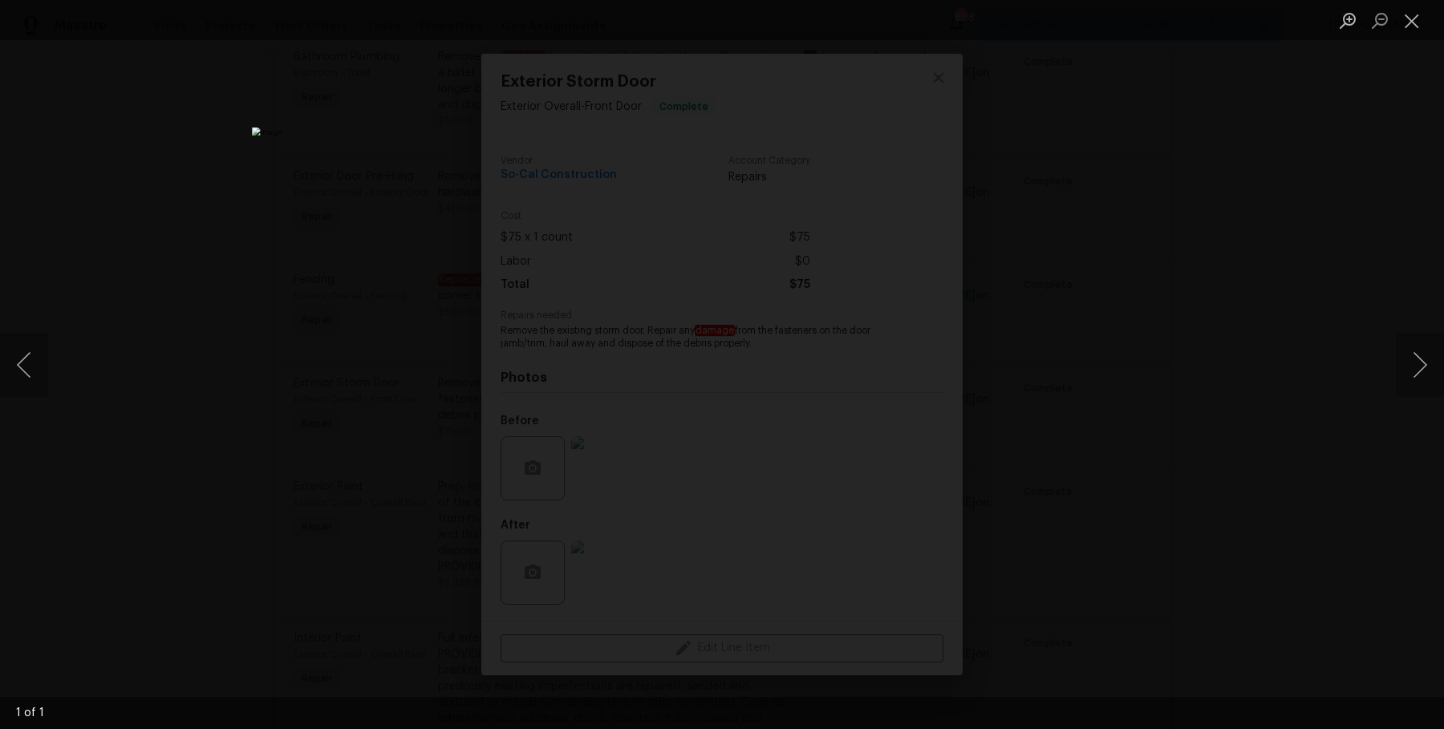
click at [1199, 437] on div "Lightbox" at bounding box center [722, 364] width 1444 height 729
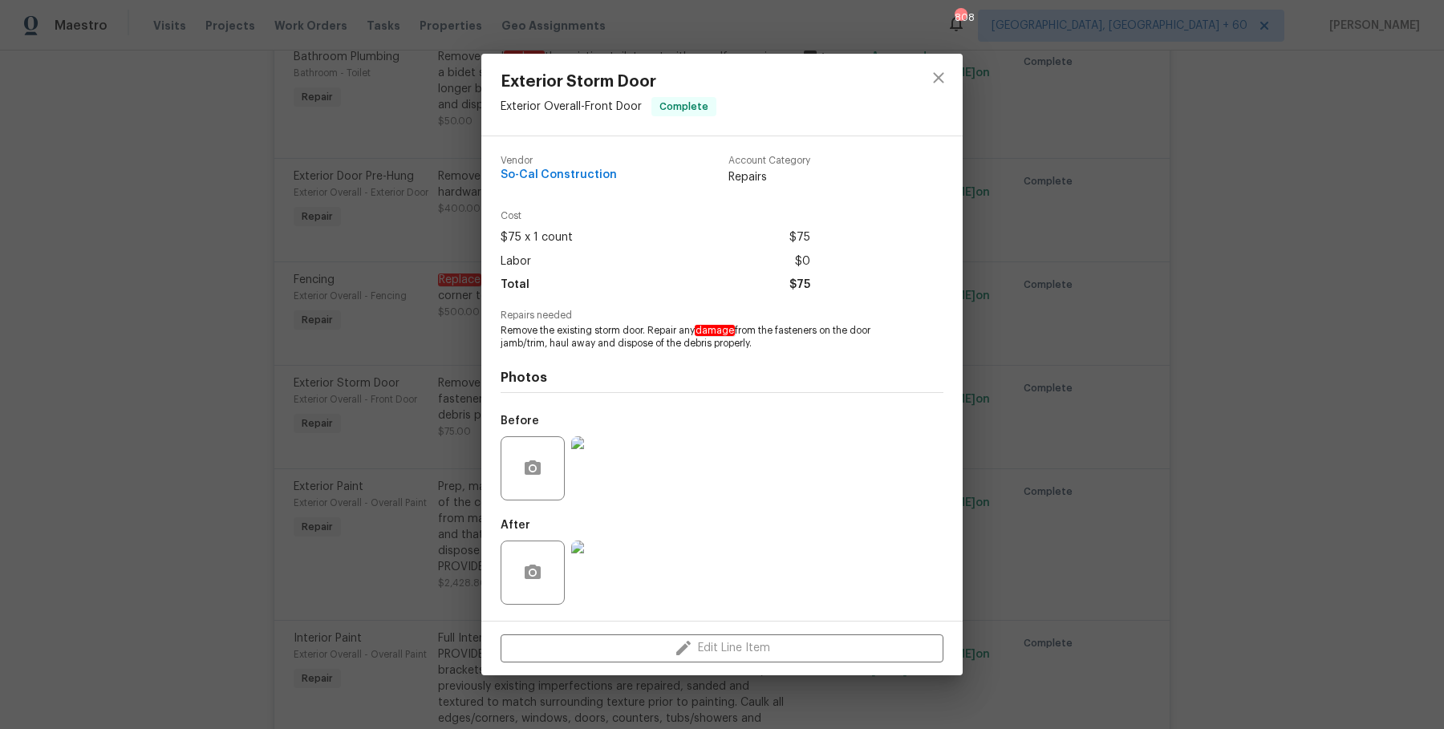
click at [1044, 294] on div "Exterior Storm Door Exterior Overall - Front Door Complete Vendor So-Cal Constr…" at bounding box center [722, 364] width 1444 height 729
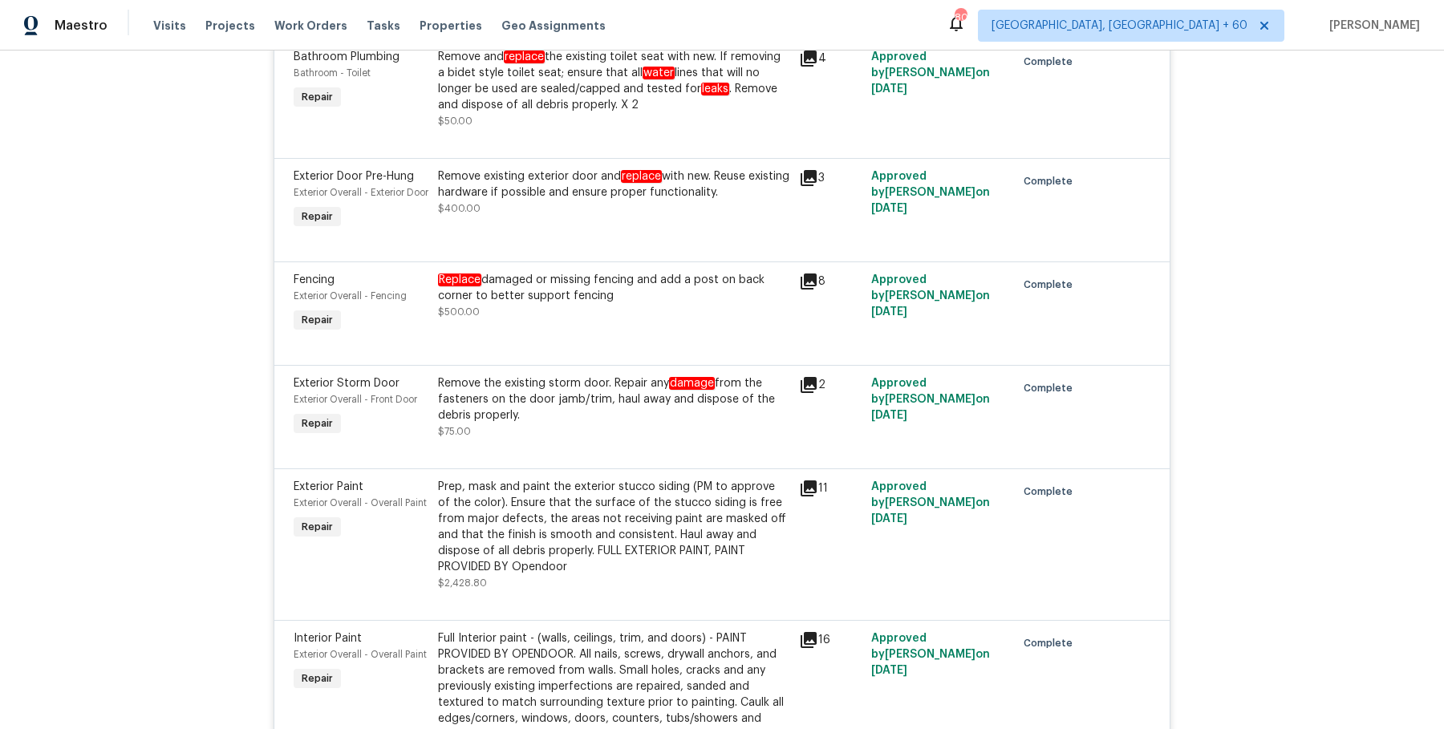
scroll to position [2916, 0]
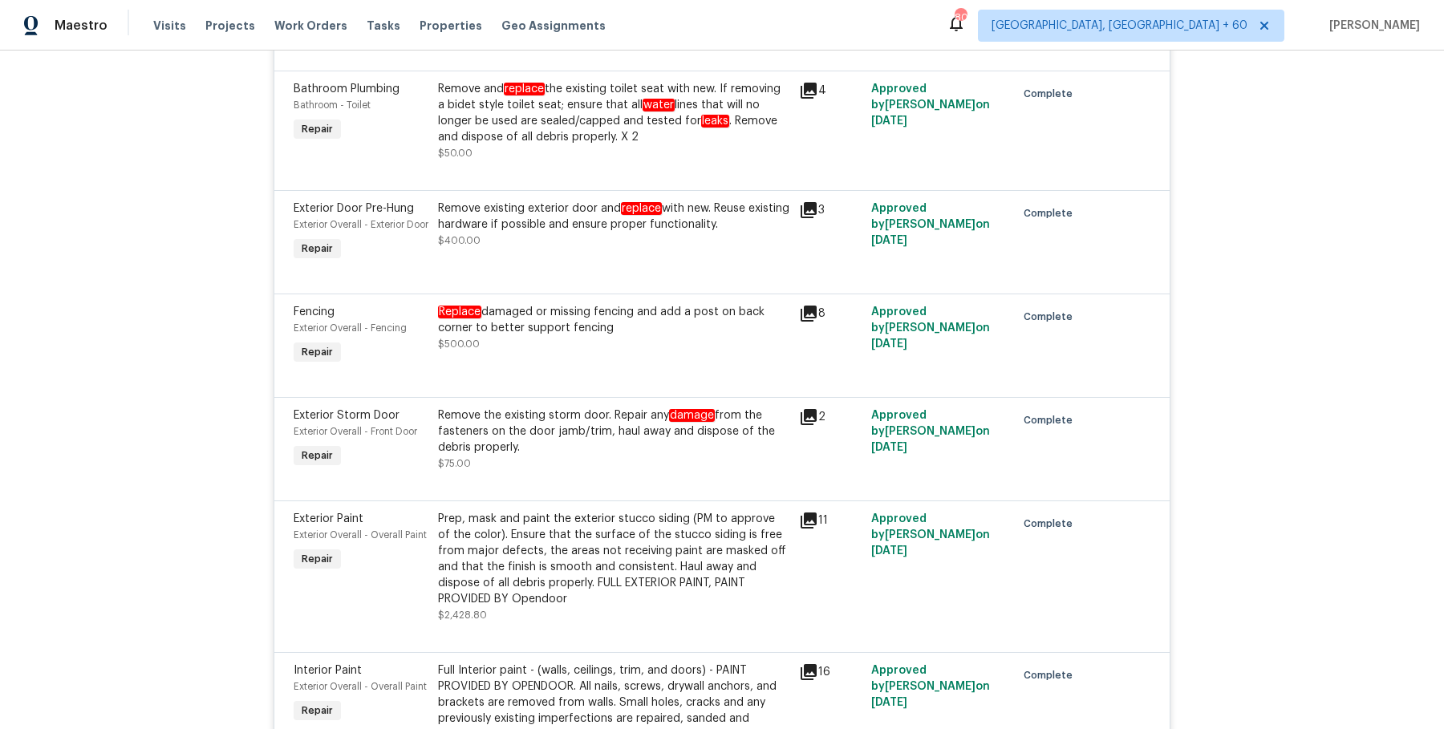
click at [586, 201] on div "Remove existing exterior door and replace with new. Reuse existing hardware if …" at bounding box center [613, 217] width 351 height 32
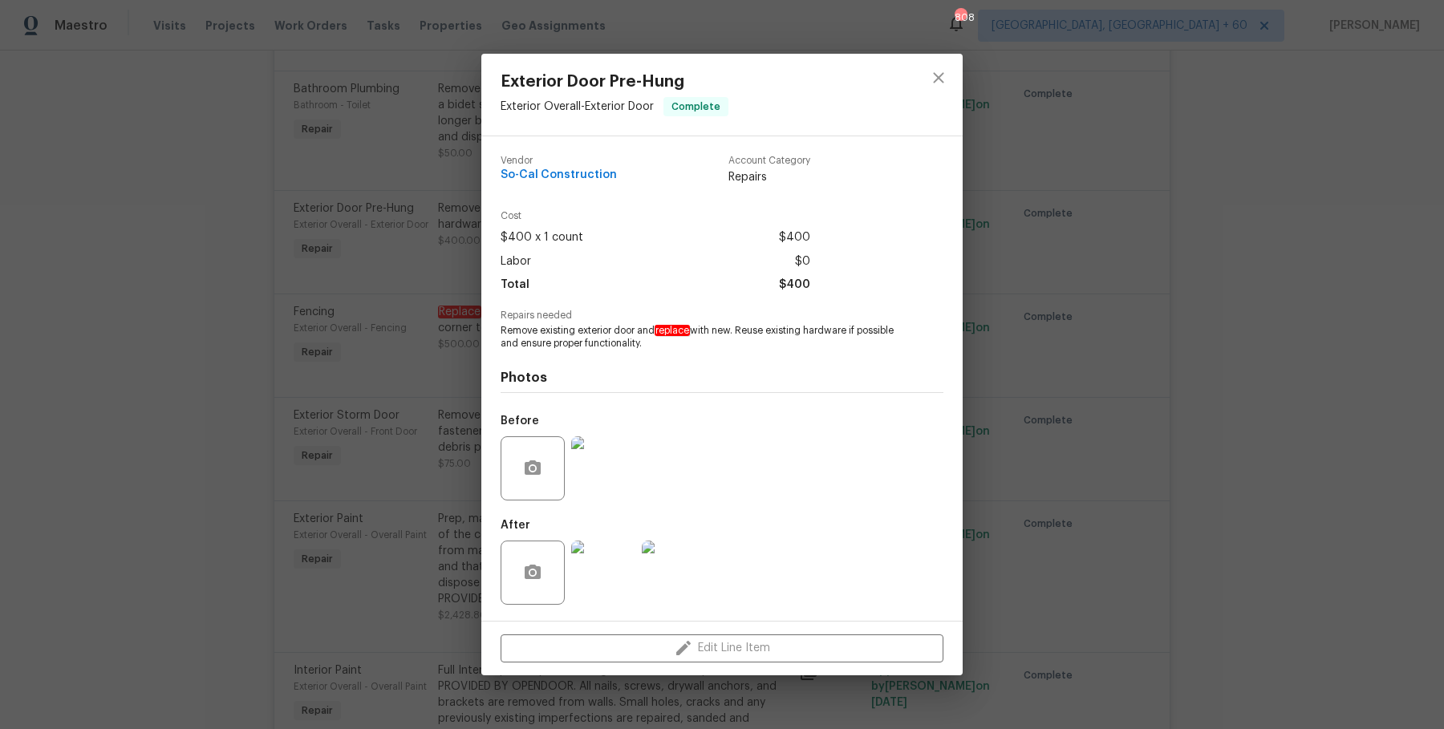
click at [603, 578] on img at bounding box center [603, 573] width 64 height 64
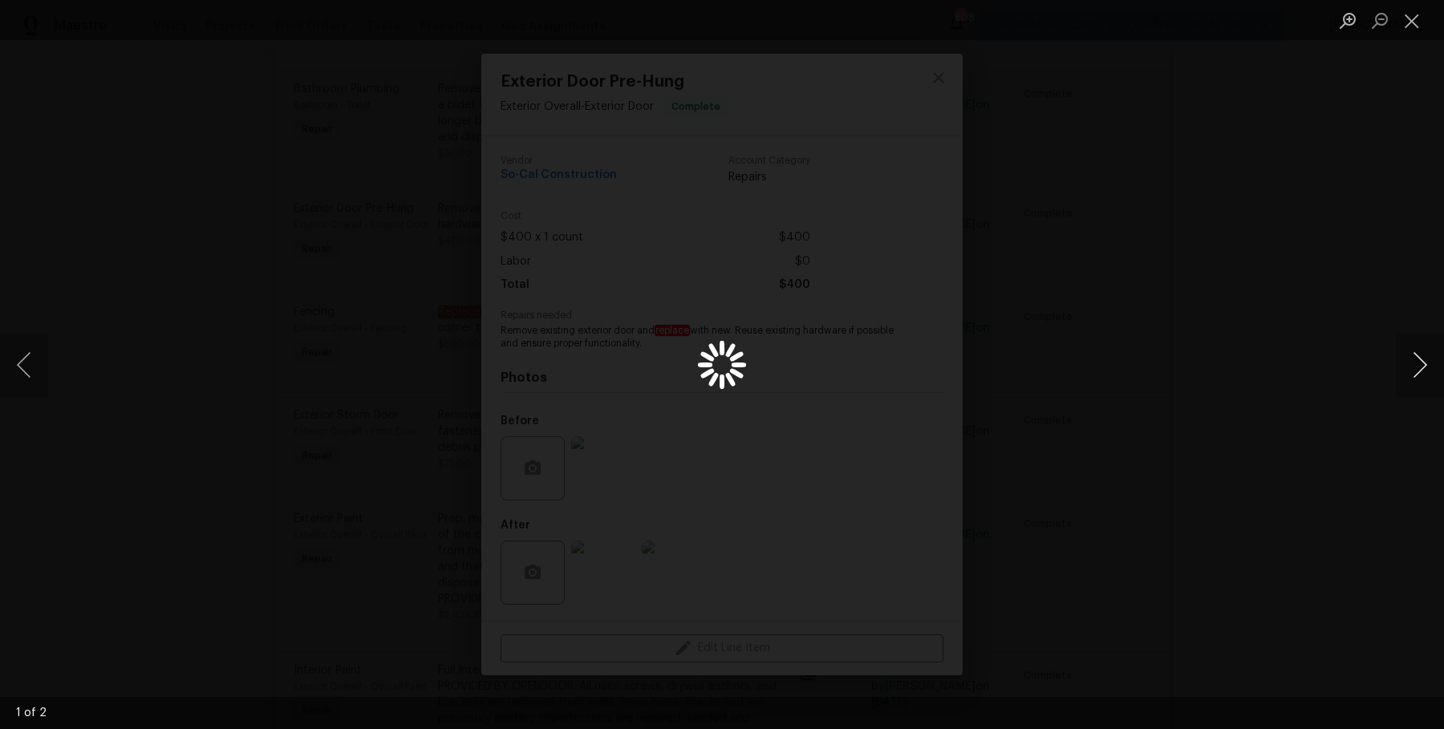
click at [1425, 364] on button "Next image" at bounding box center [1420, 365] width 48 height 64
click at [1398, 348] on button "Next image" at bounding box center [1420, 365] width 48 height 64
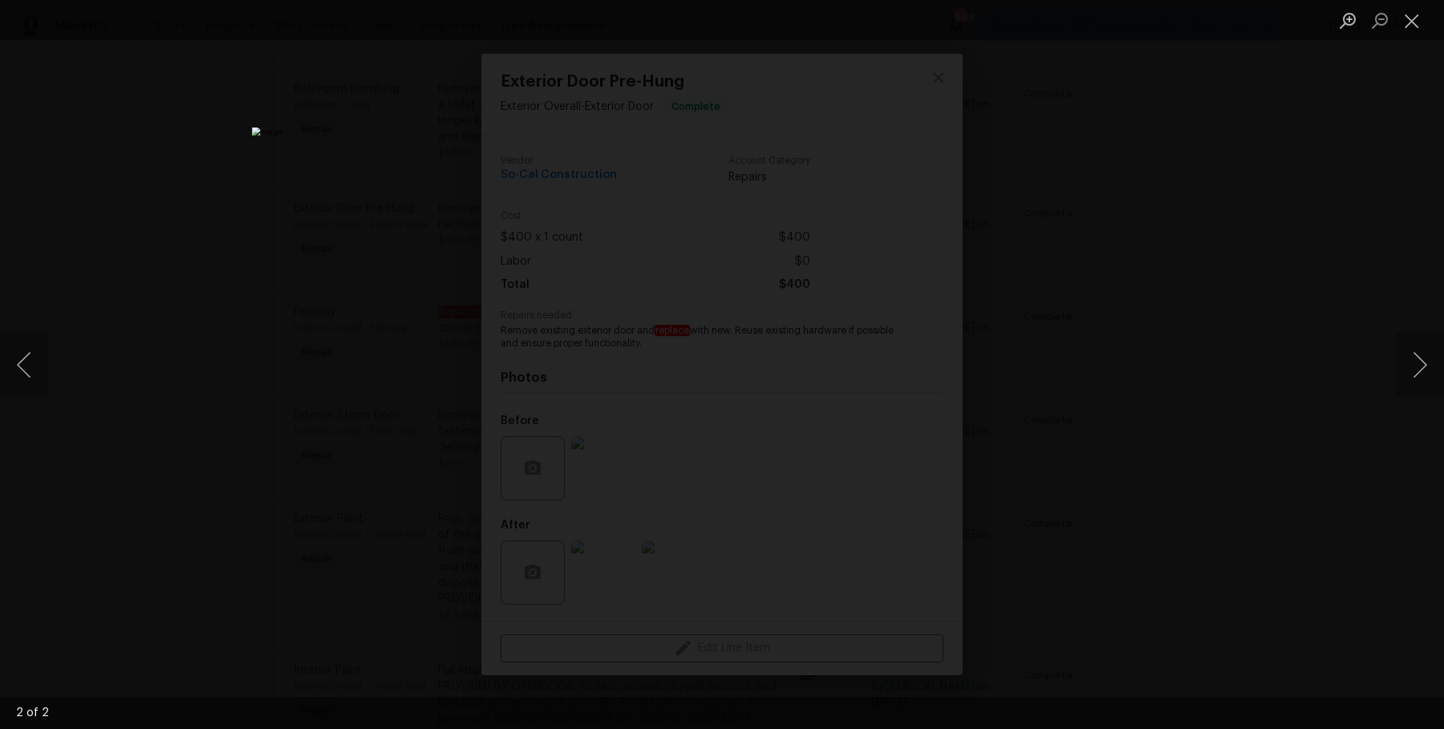
click at [1377, 315] on div "Lightbox" at bounding box center [722, 364] width 1444 height 729
click at [1429, 14] on ul "Lightbox" at bounding box center [1388, 20] width 112 height 40
click at [1419, 18] on button "Close lightbox" at bounding box center [1412, 20] width 32 height 28
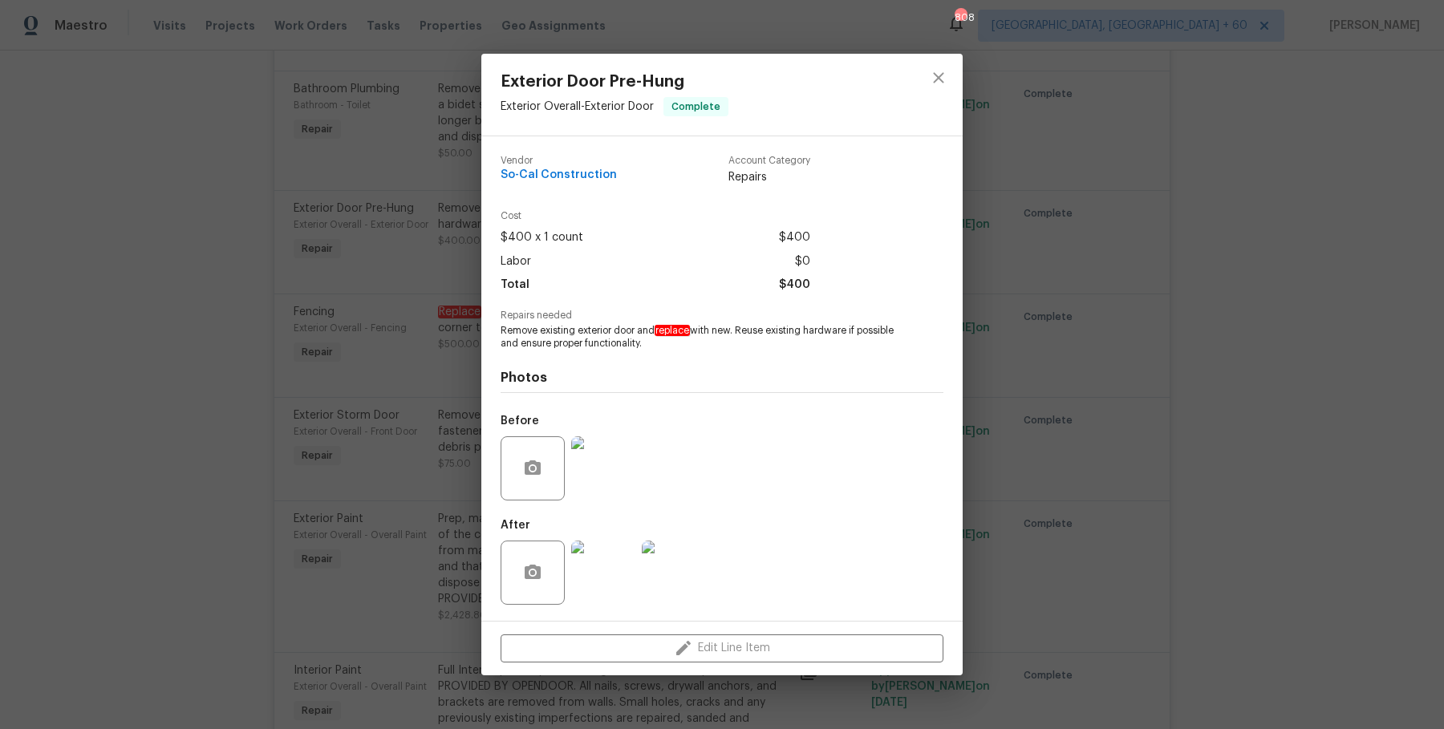
click at [1395, 83] on div "Exterior Door Pre-Hung Exterior Overall - Exterior Door Complete Vendor So-Cal …" at bounding box center [722, 364] width 1444 height 729
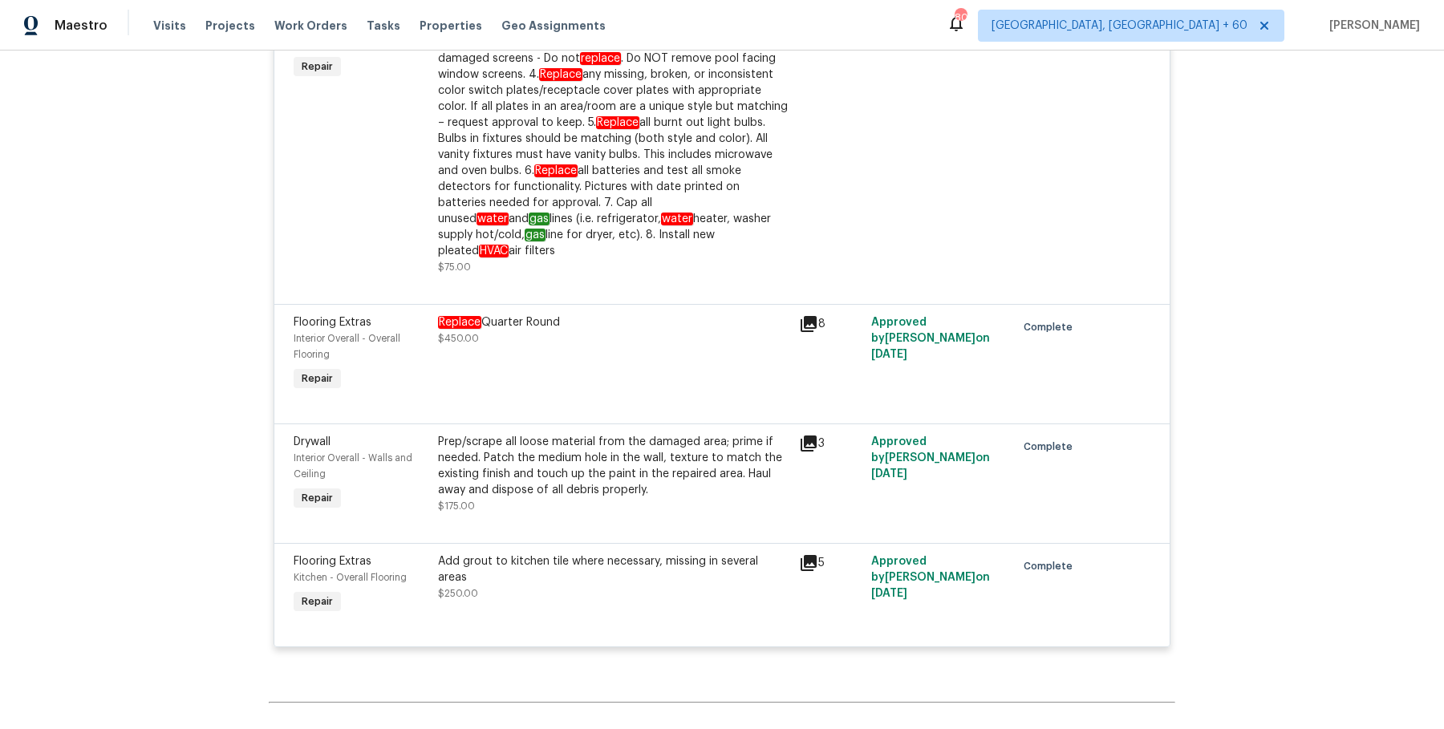
scroll to position [4716, 0]
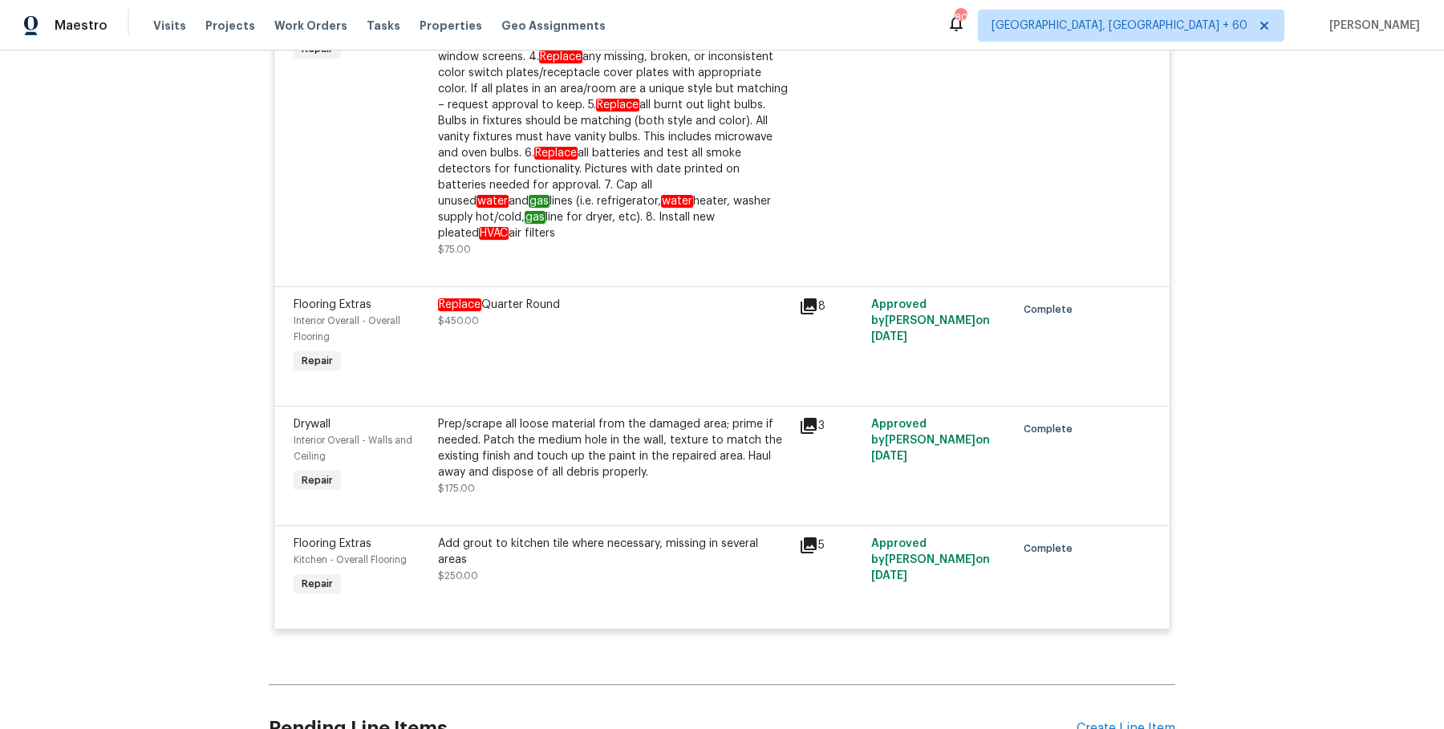
click at [635, 443] on div "Prep/scrape all loose material from the damaged area; prime if needed. Patch th…" at bounding box center [613, 448] width 351 height 64
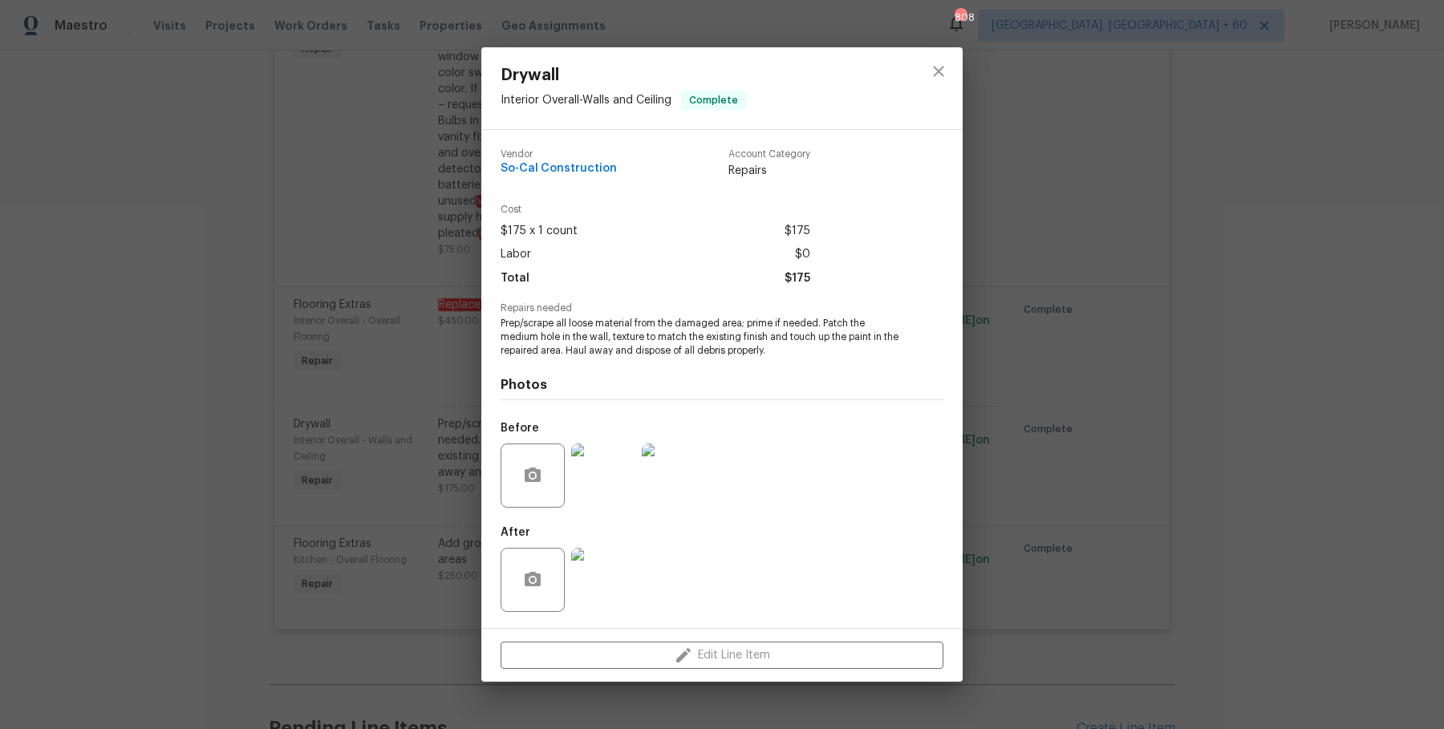
click at [1146, 425] on div "Drywall Interior Overall - Walls and Ceiling Complete Vendor So-Cal Constructio…" at bounding box center [722, 364] width 1444 height 729
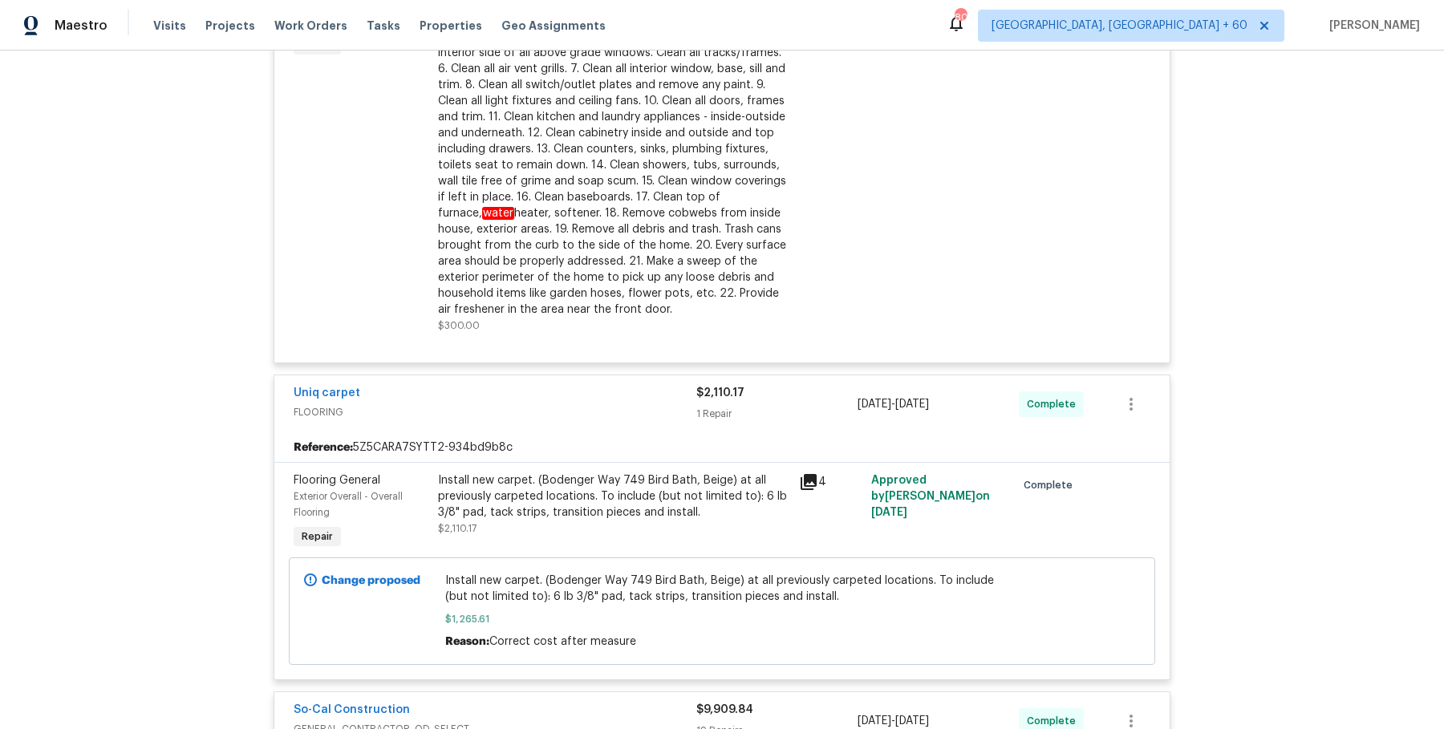
scroll to position [0, 0]
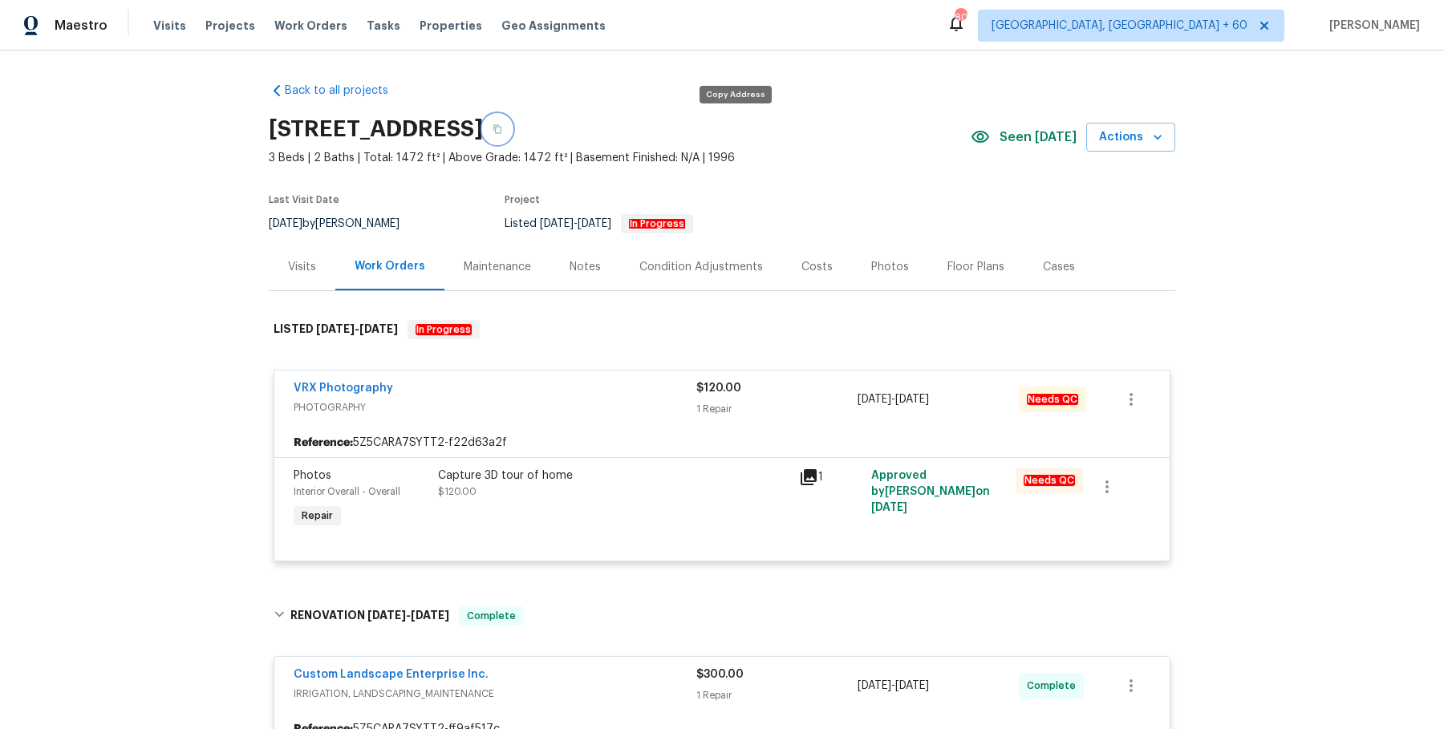
click at [512, 120] on button "button" at bounding box center [497, 129] width 29 height 29
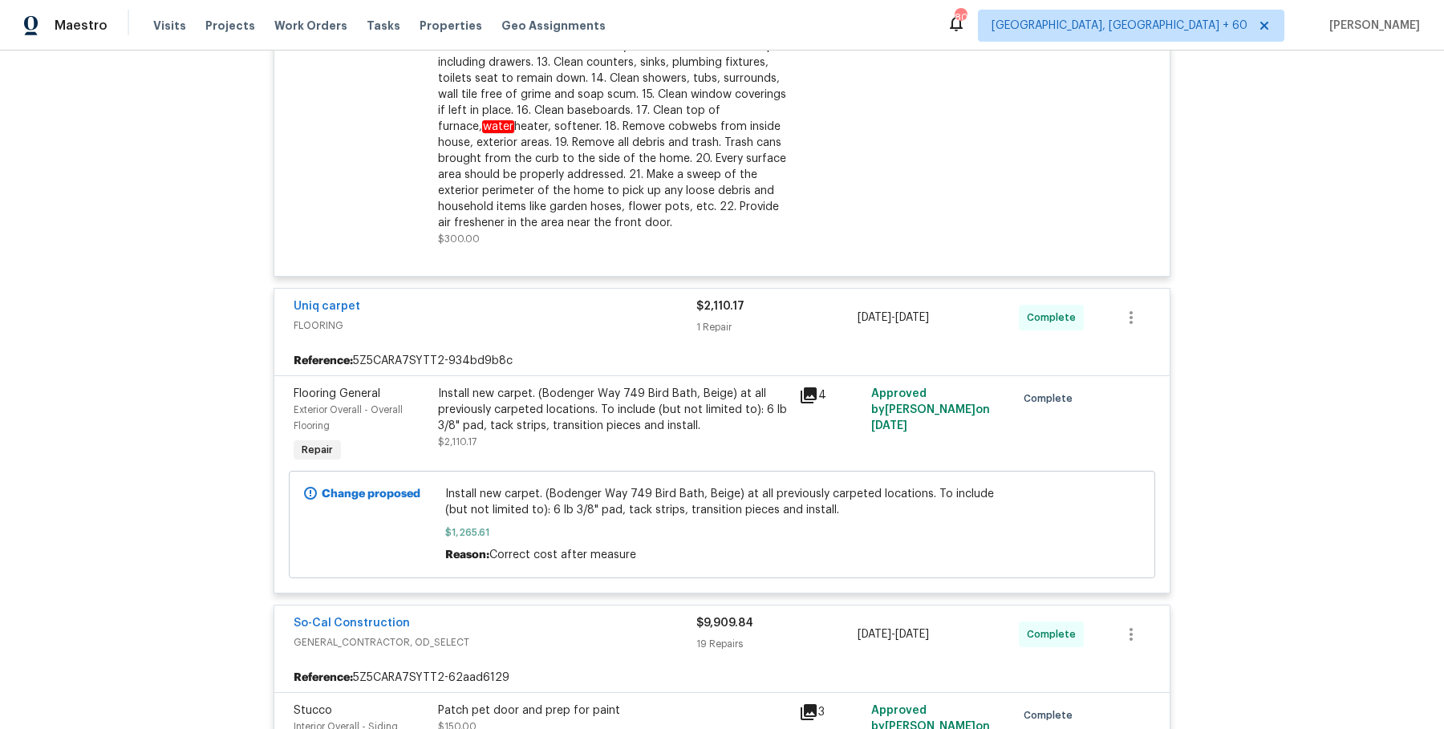
scroll to position [2171, 0]
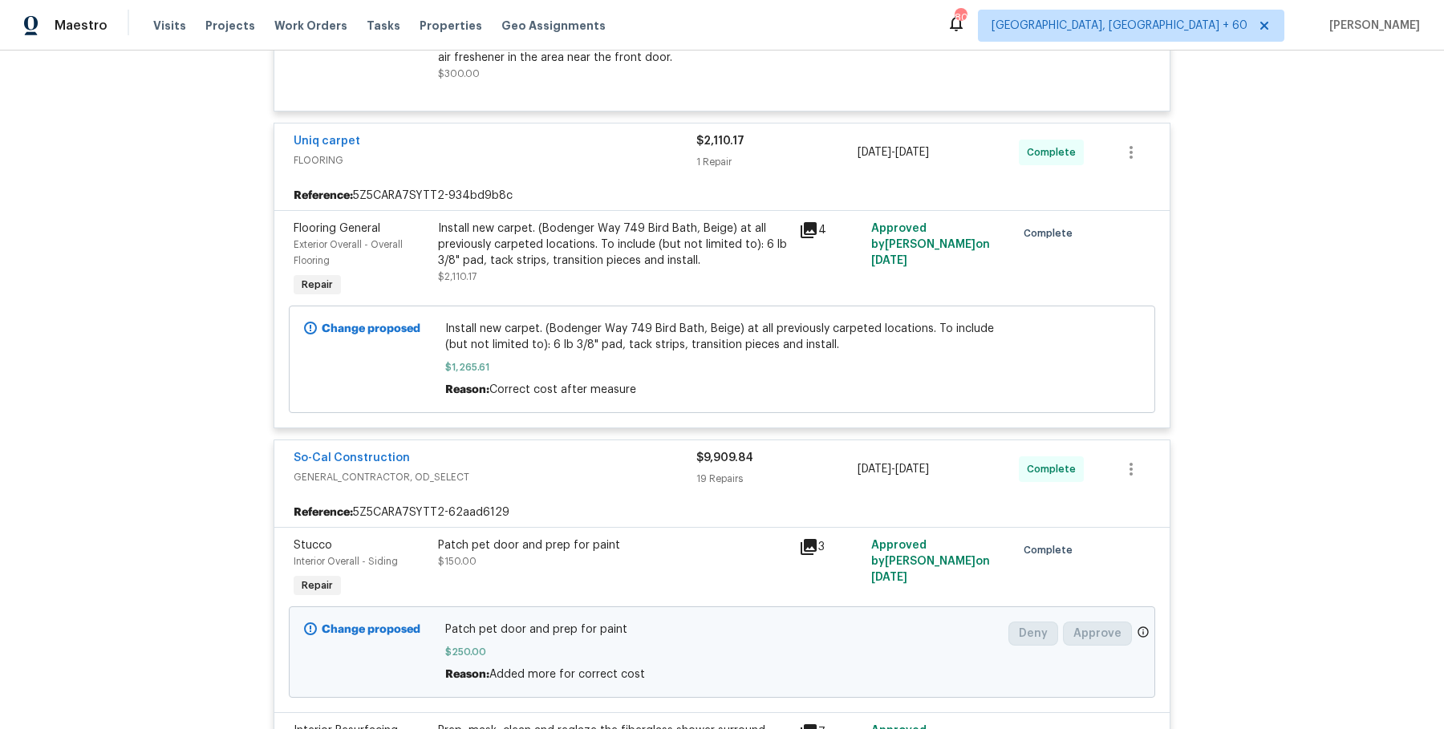
click at [509, 243] on div "Install new carpet. (Bodenger Way 749 Bird Bath, Beige) at all previously carpe…" at bounding box center [613, 245] width 351 height 48
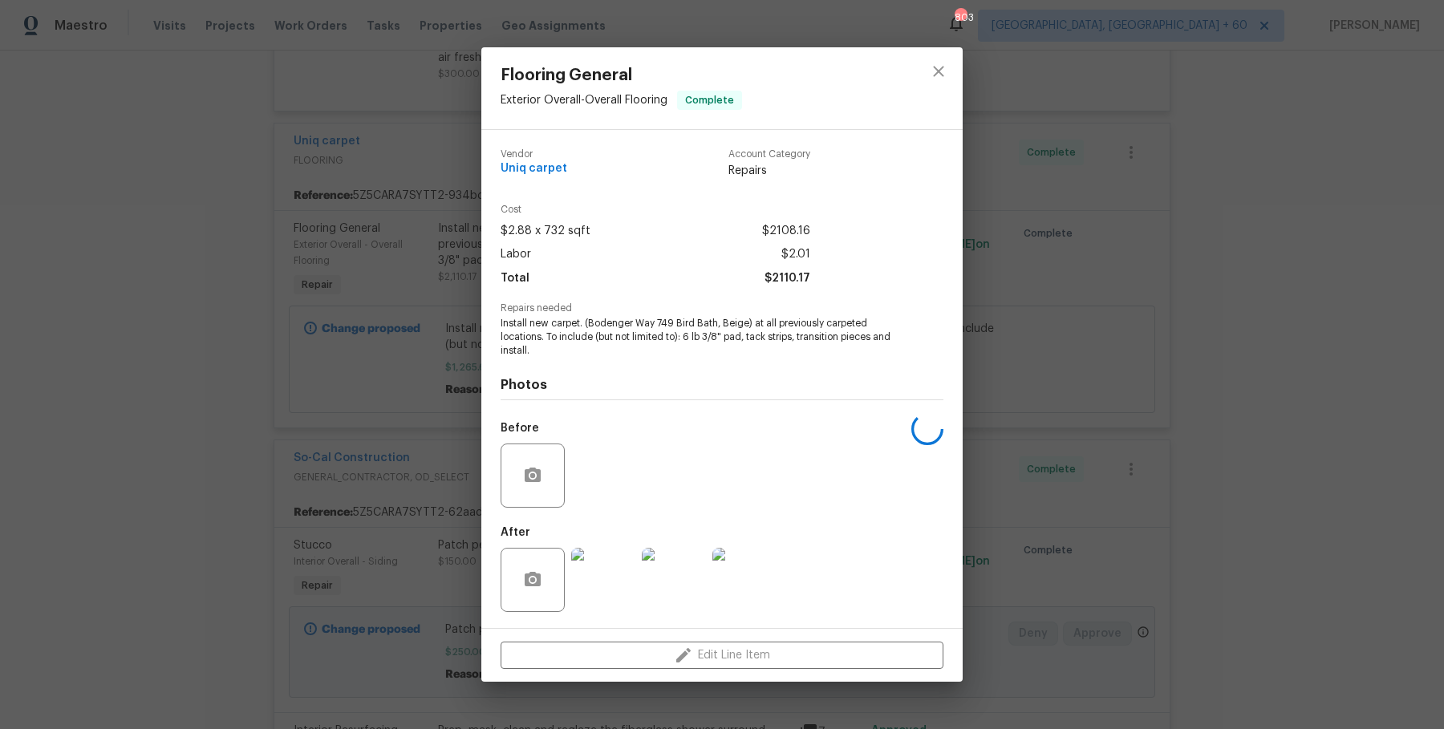
click at [498, 327] on div "Vendor Uniq carpet Account Category Repairs Cost $2.88 x 732 sqft $2108.16 Labo…" at bounding box center [721, 379] width 481 height 498
drag, startPoint x: 501, startPoint y: 321, endPoint x: 544, endPoint y: 343, distance: 48.8
click at [544, 343] on span "Install new carpet. (Bodenger Way 749 Bird Bath, Beige) at all previously carpe…" at bounding box center [700, 337] width 399 height 40
copy span "Install new carpet. (Bodenger Way 749 Bird Bath, Beige) at all previously carpe…"
click at [267, 342] on div "Flooring General Exterior Overall - Overall Flooring Complete Vendor Uniq carpe…" at bounding box center [722, 364] width 1444 height 729
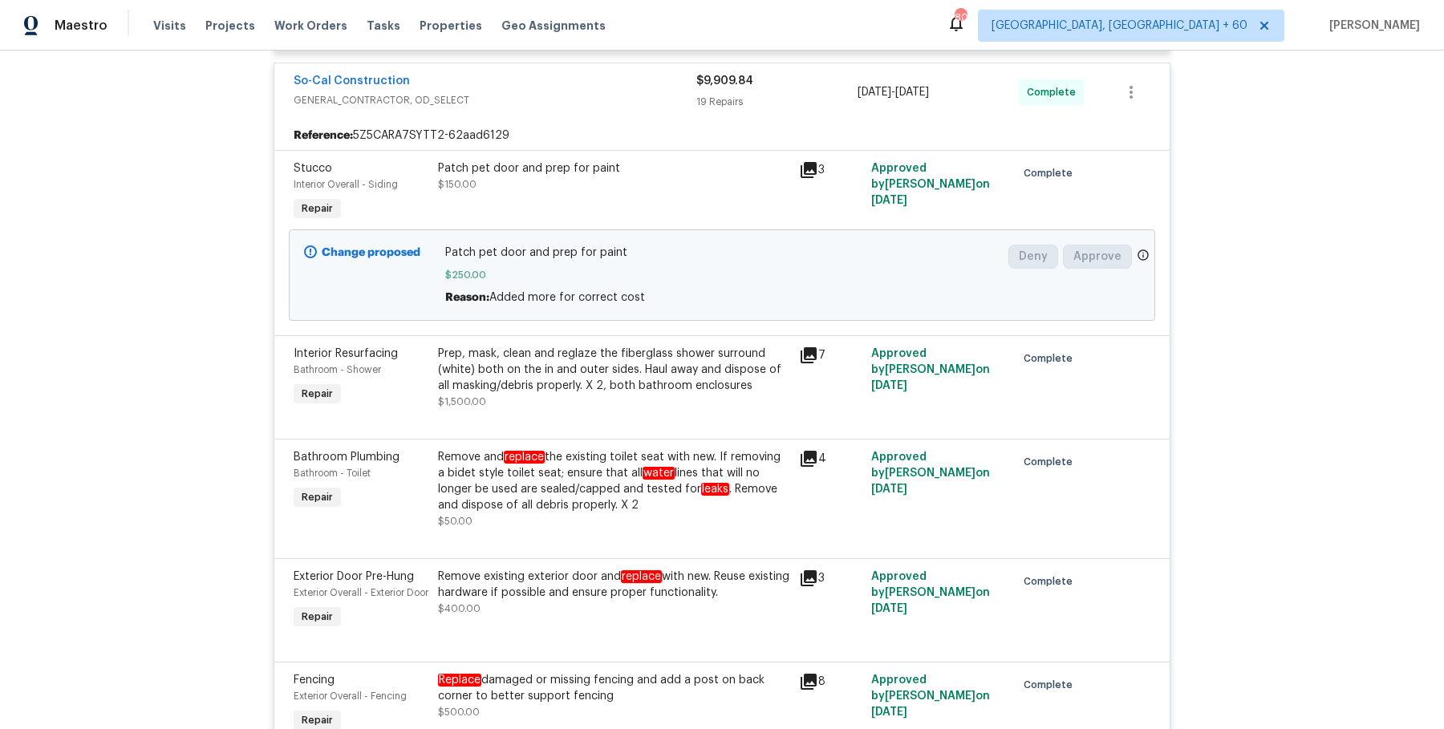
scroll to position [2560, 0]
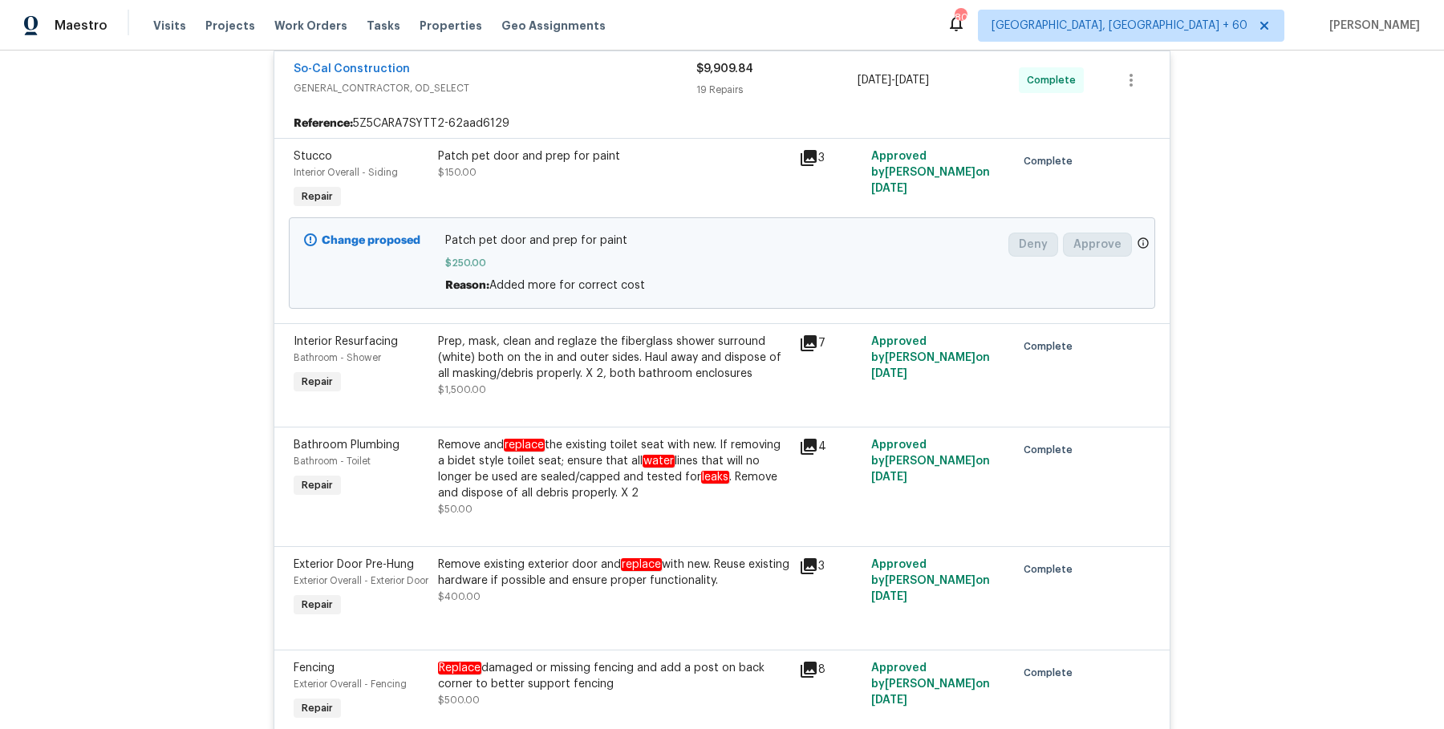
click at [602, 352] on div "Prep, mask, clean and reglaze the fiberglass shower surround (white) both on th…" at bounding box center [613, 358] width 351 height 48
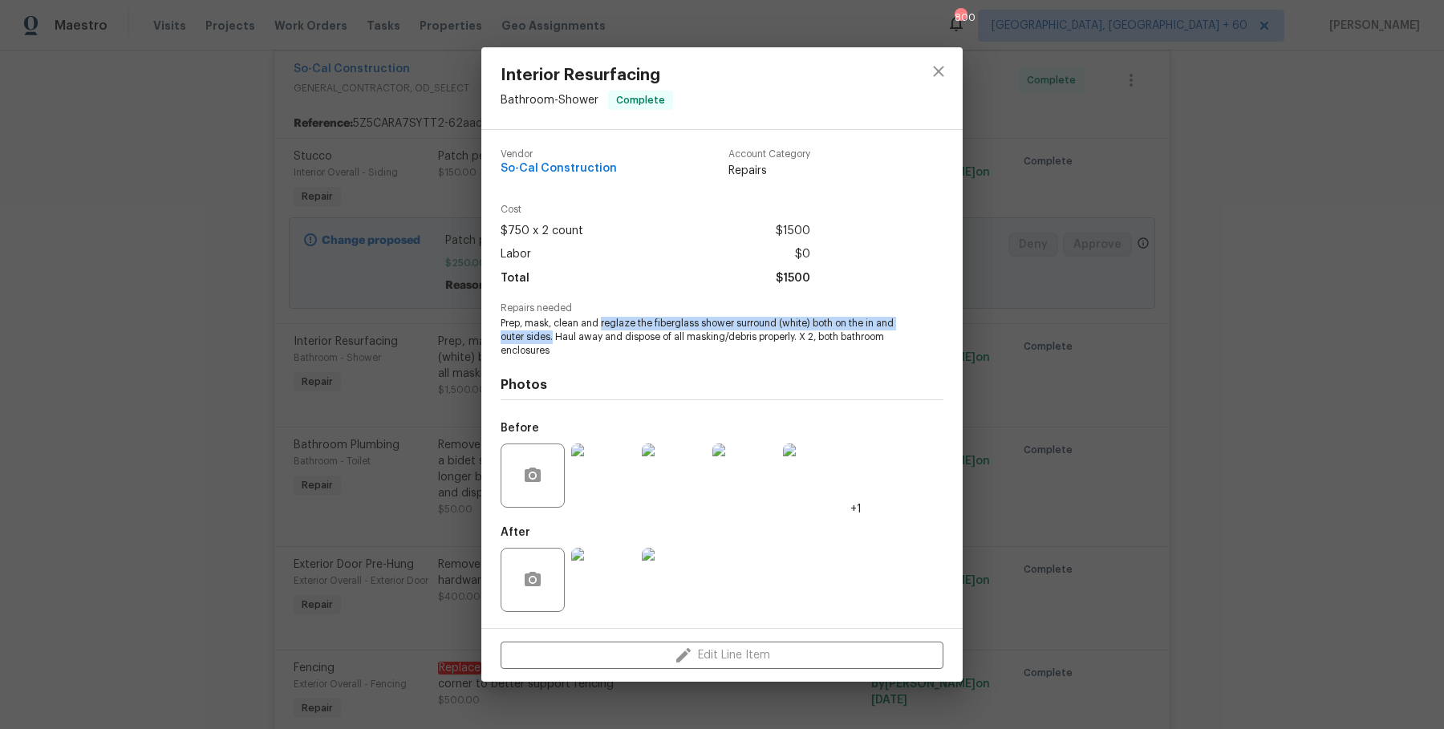
drag, startPoint x: 603, startPoint y: 324, endPoint x: 552, endPoint y: 341, distance: 53.3
click at [552, 341] on span "Prep, mask, clean and reglaze the fiberglass shower surround (white) both on th…" at bounding box center [700, 337] width 399 height 40
copy span "reglaze the fiberglass shower surround (white) both on the in and outer sides."
click at [688, 367] on div "Photos Before +1 After" at bounding box center [722, 490] width 443 height 264
drag, startPoint x: 603, startPoint y: 321, endPoint x: 568, endPoint y: 335, distance: 37.8
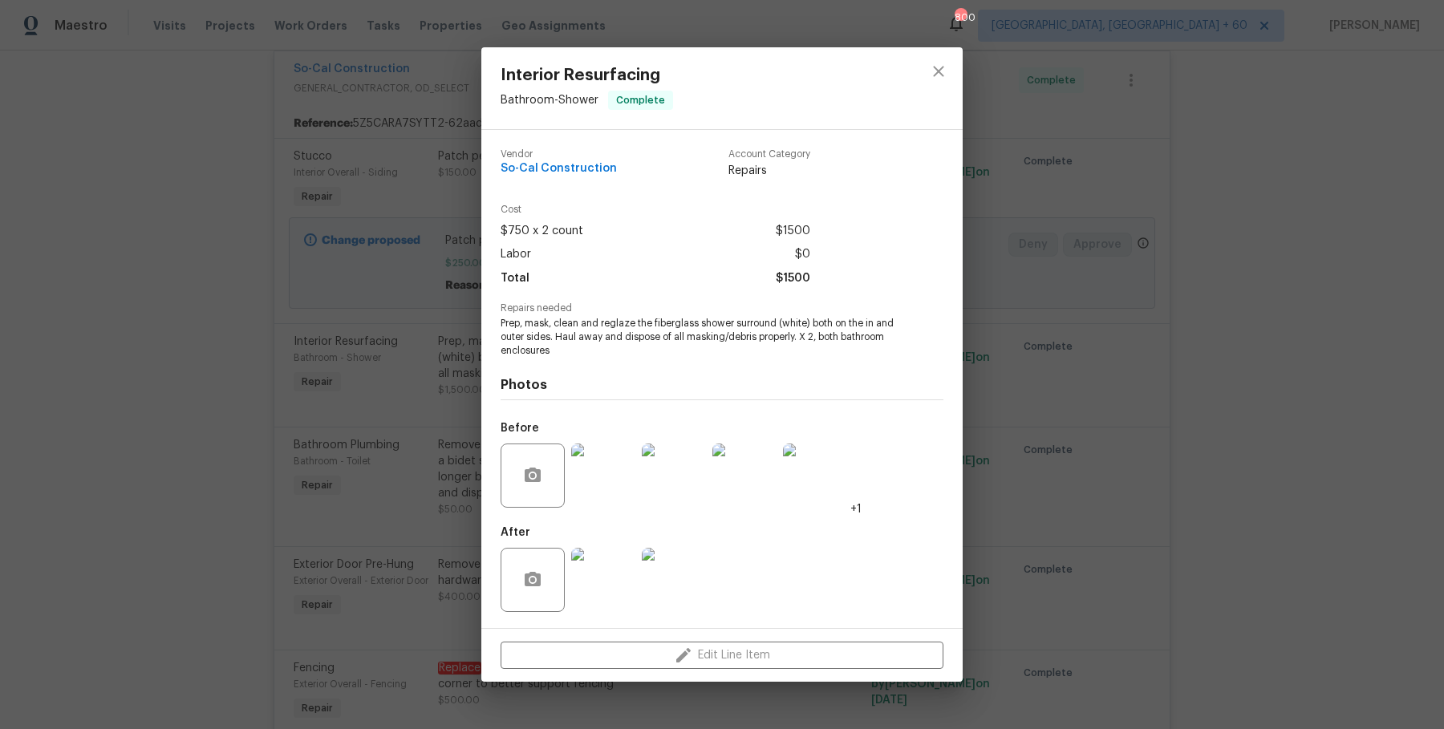
click at [568, 335] on span "Prep, mask, clean and reglaze the fiberglass shower surround (white) both on th…" at bounding box center [700, 337] width 399 height 40
drag, startPoint x: 603, startPoint y: 325, endPoint x: 555, endPoint y: 340, distance: 49.7
click at [555, 340] on span "Prep, mask, clean and reglaze the fiberglass shower surround (white) both on th…" at bounding box center [700, 337] width 399 height 40
drag, startPoint x: 602, startPoint y: 322, endPoint x: 555, endPoint y: 337, distance: 49.0
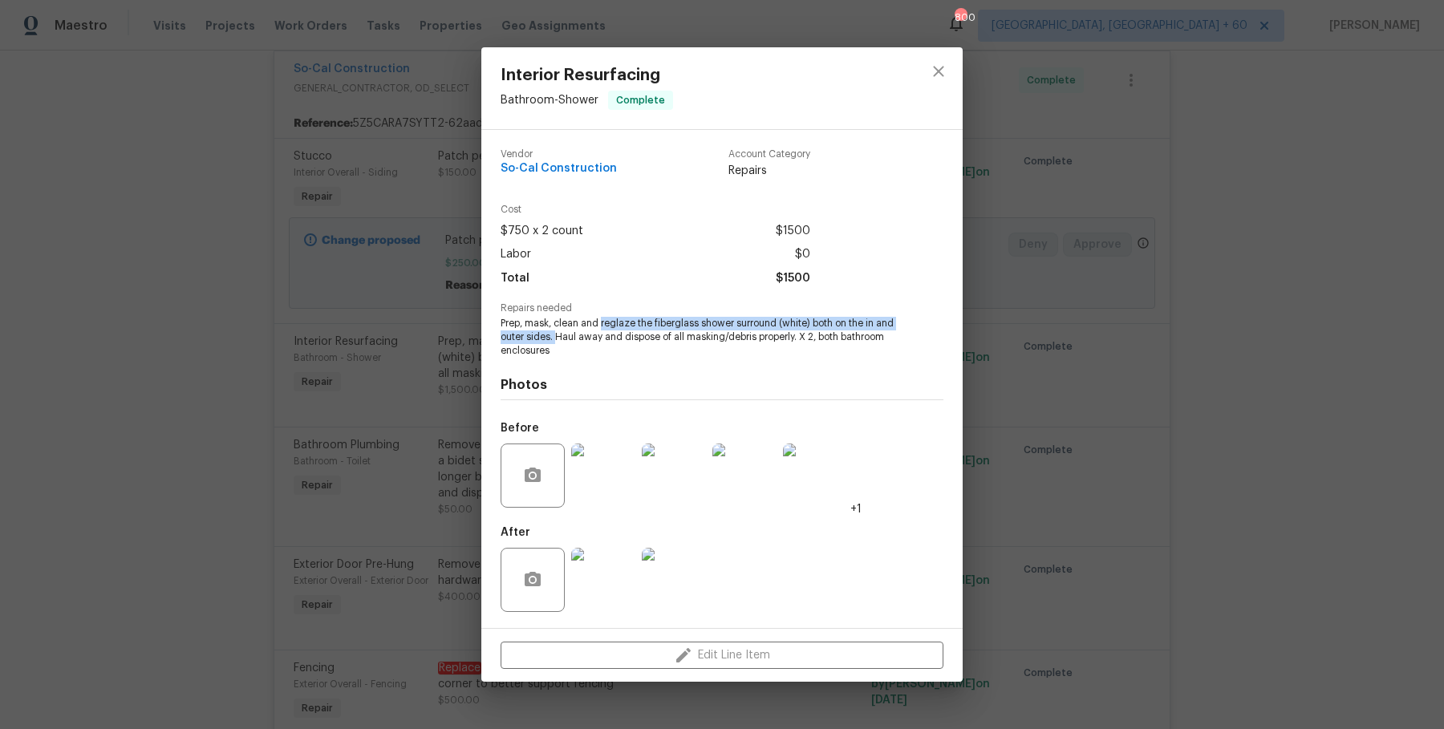
click at [555, 337] on span "Prep, mask, clean and reglaze the fiberglass shower surround (white) both on th…" at bounding box center [700, 337] width 399 height 40
copy span "reglaze the fiberglass shower surround (white) both on the in and outer sides."
click at [217, 306] on div "Interior Resurfacing Bathroom - Shower Complete Vendor So-Cal Construction Acco…" at bounding box center [722, 364] width 1444 height 729
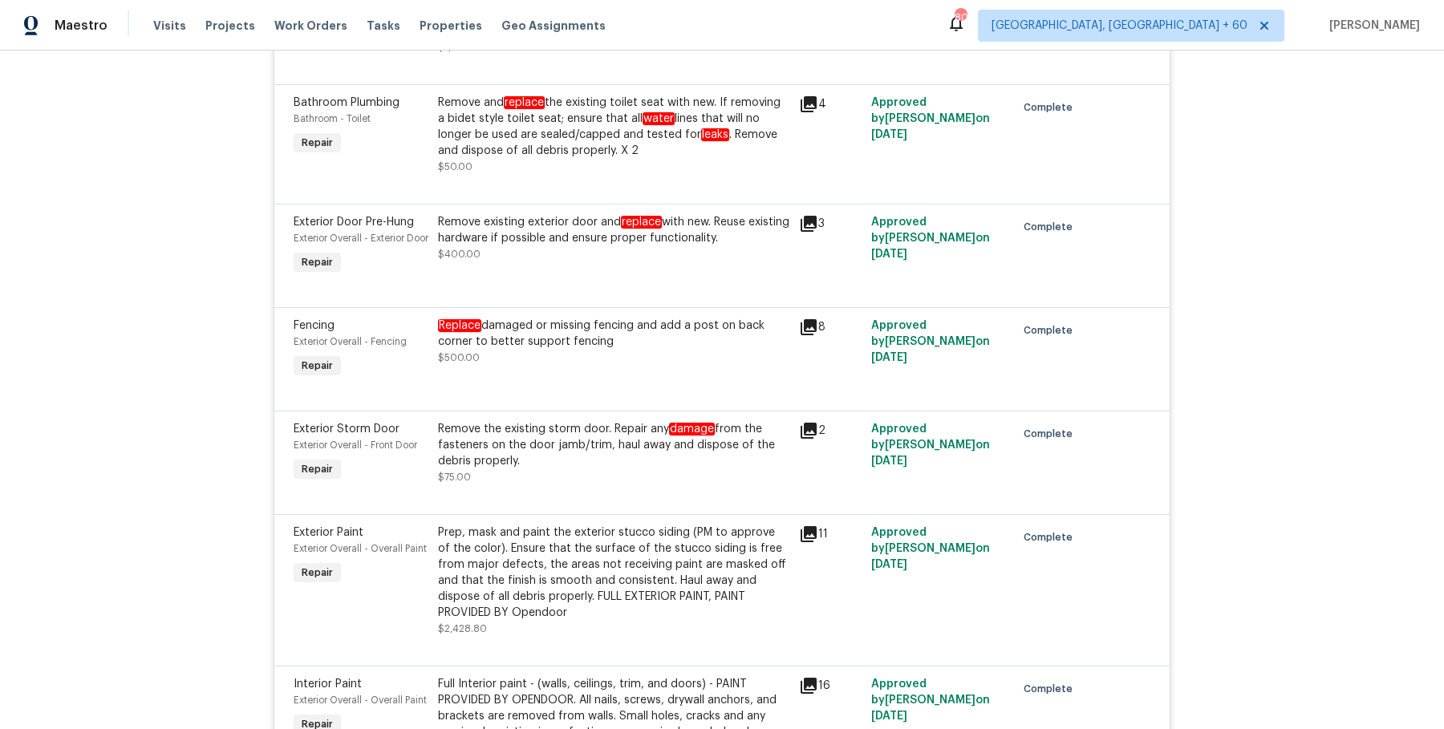
scroll to position [2925, 0]
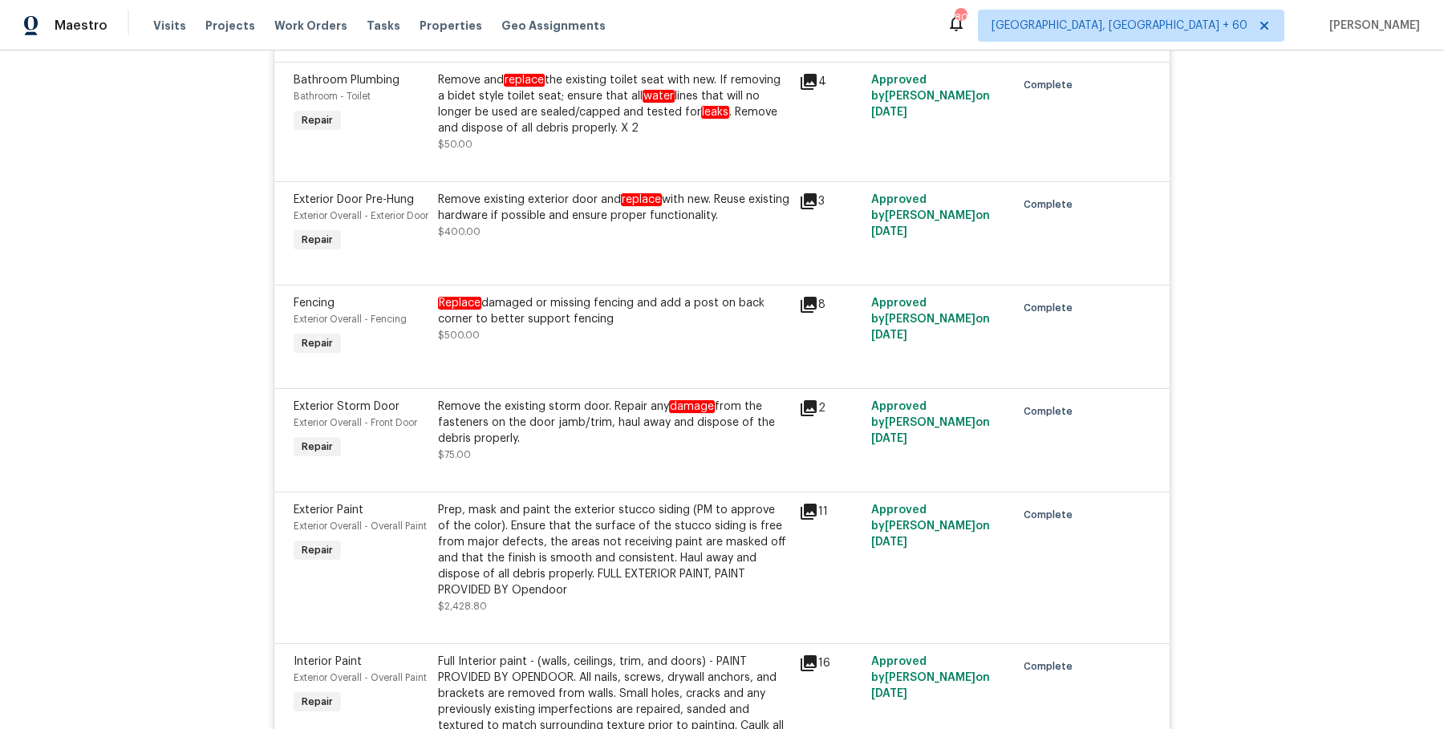
click at [586, 343] on div "Replace damaged or missing fencing and add a post on back corner to better supp…" at bounding box center [613, 319] width 351 height 48
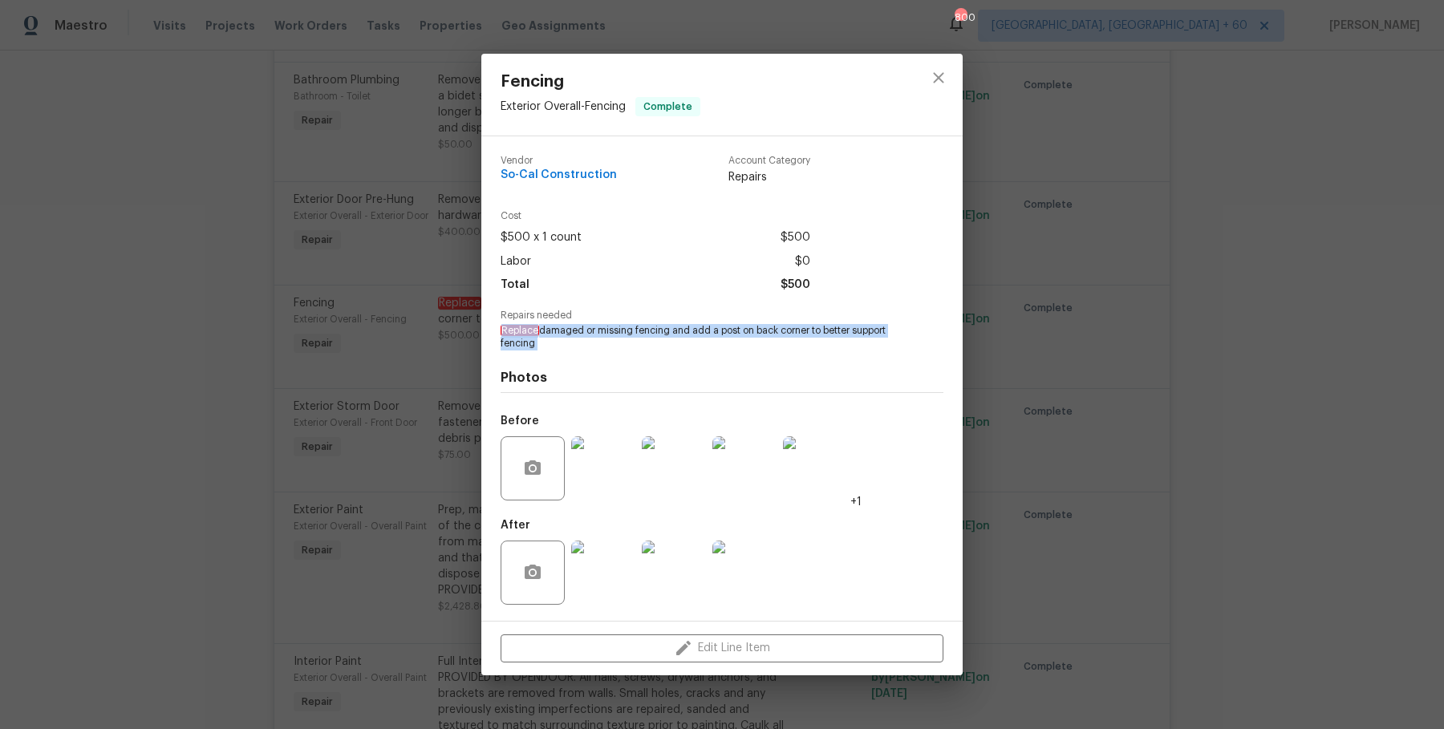
drag, startPoint x: 502, startPoint y: 328, endPoint x: 641, endPoint y: 354, distance: 141.2
click at [641, 354] on div "Vendor So-Cal Construction Account Category Repairs Cost $500 x 1 count $500 La…" at bounding box center [722, 379] width 443 height 472
click at [641, 354] on div "Photos Before +1 After" at bounding box center [722, 483] width 443 height 264
drag, startPoint x: 498, startPoint y: 327, endPoint x: 669, endPoint y: 327, distance: 170.9
click at [669, 327] on div "Vendor So-Cal Construction Account Category Repairs Cost $500 x 1 count $500 La…" at bounding box center [721, 378] width 481 height 485
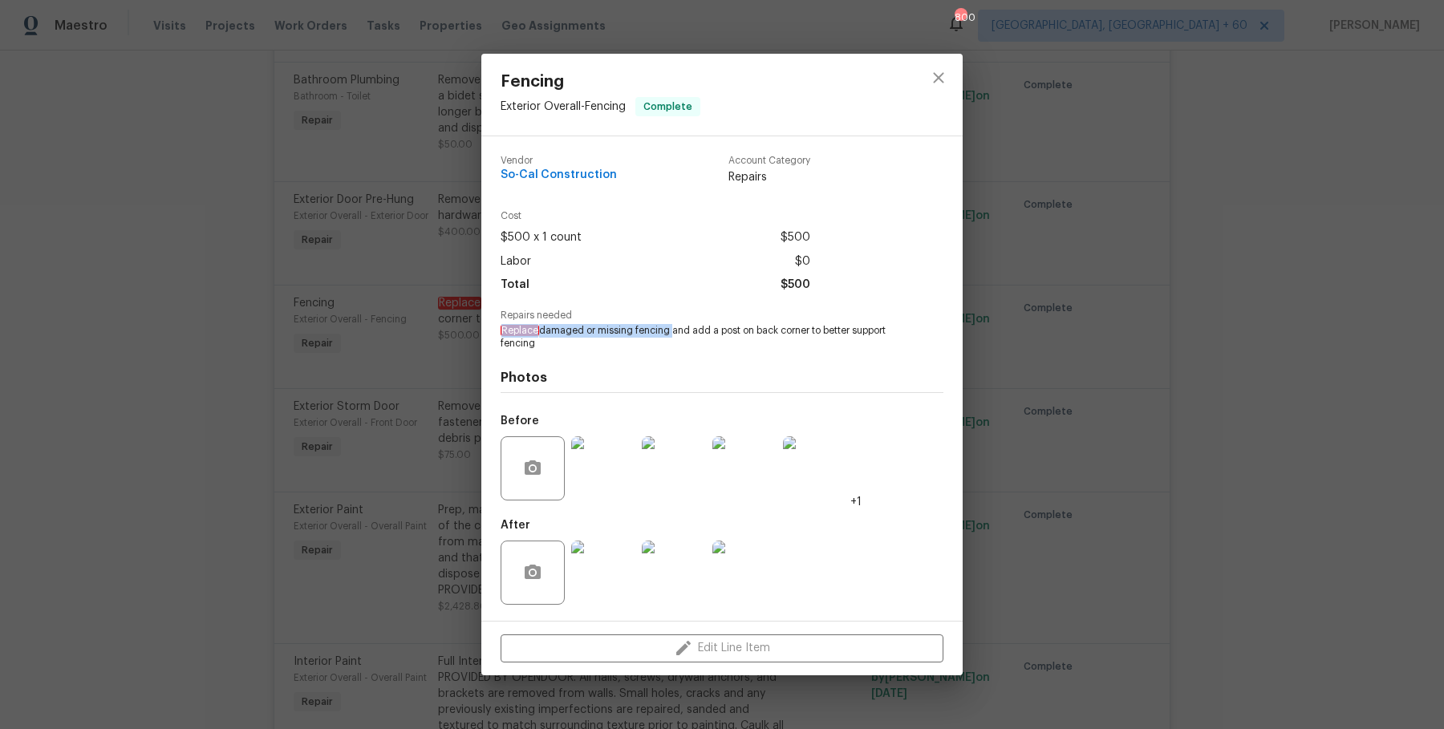
copy span "Replace damaged or missing fencing"
click at [687, 367] on div "Photos Before +1 After" at bounding box center [722, 483] width 443 height 264
click at [611, 478] on img at bounding box center [603, 468] width 64 height 64
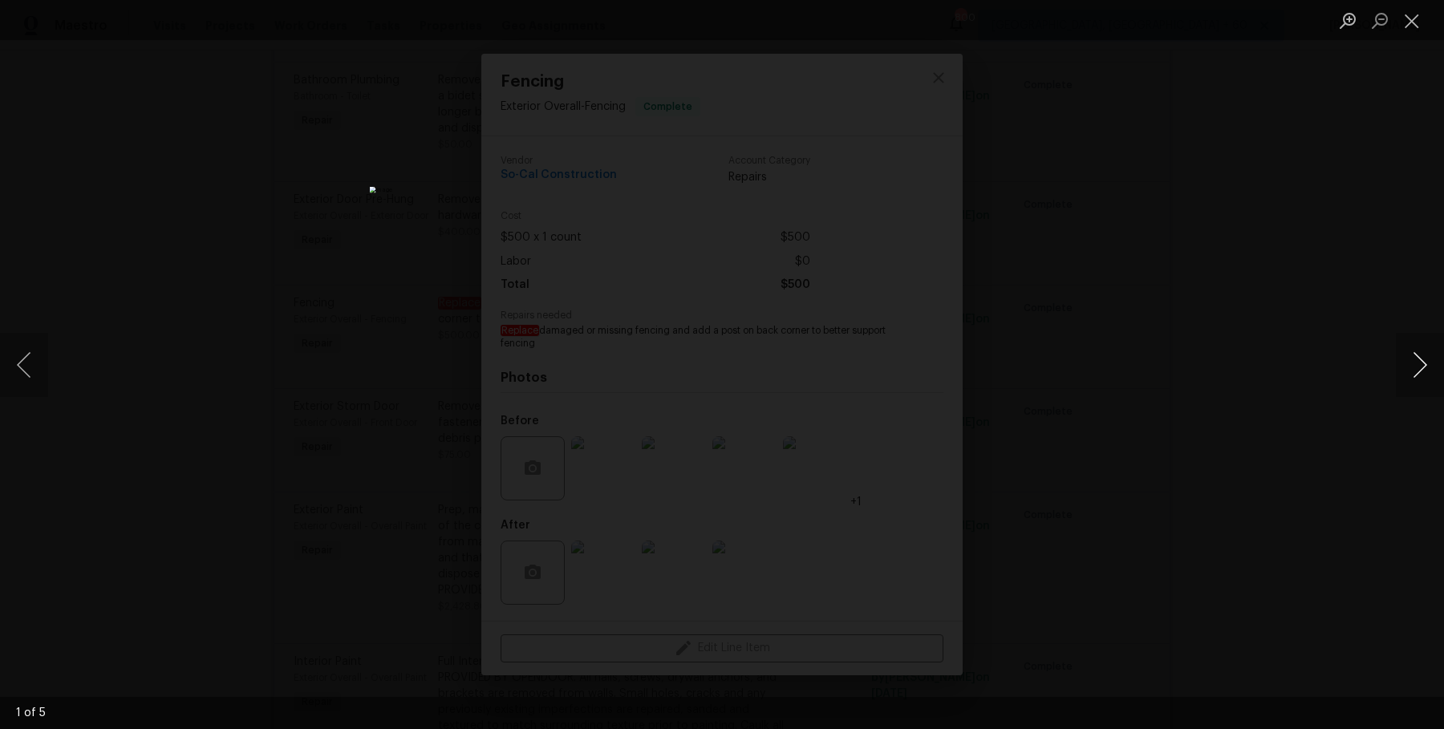
click at [1399, 392] on button "Next image" at bounding box center [1420, 365] width 48 height 64
click at [1130, 485] on div "Lightbox" at bounding box center [722, 364] width 1444 height 729
click at [1415, 26] on button "Close lightbox" at bounding box center [1412, 20] width 32 height 28
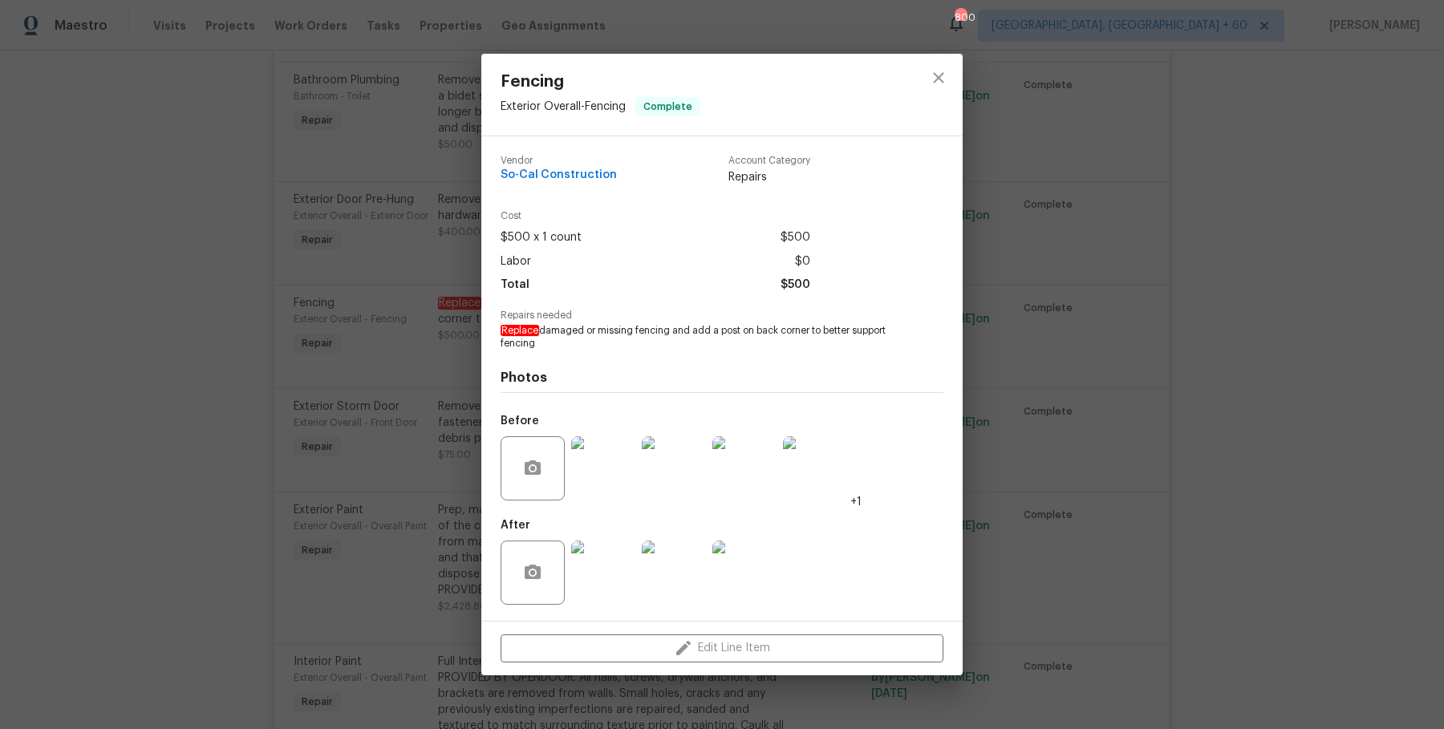
click at [591, 596] on img at bounding box center [603, 573] width 64 height 64
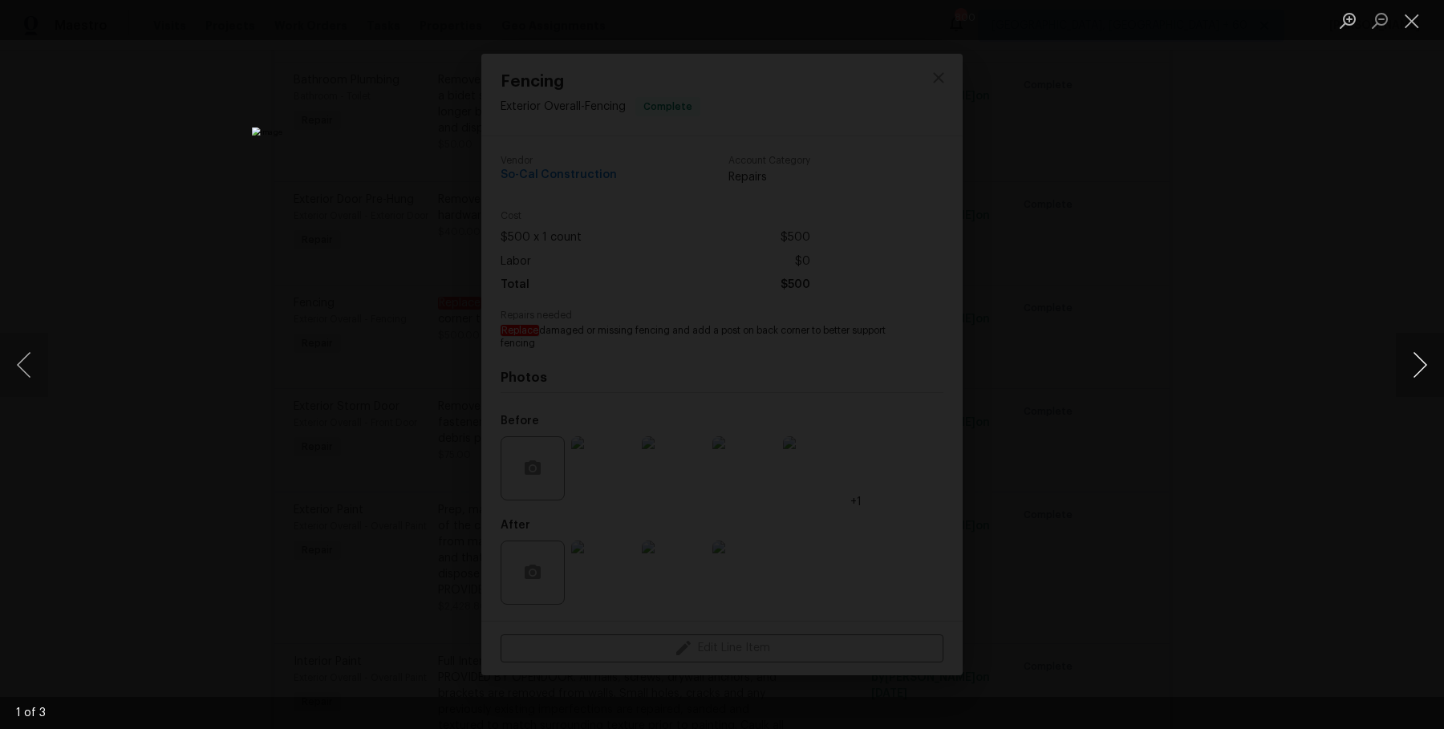
click at [1420, 365] on button "Next image" at bounding box center [1420, 365] width 48 height 64
click at [1416, 16] on button "Close lightbox" at bounding box center [1412, 20] width 32 height 28
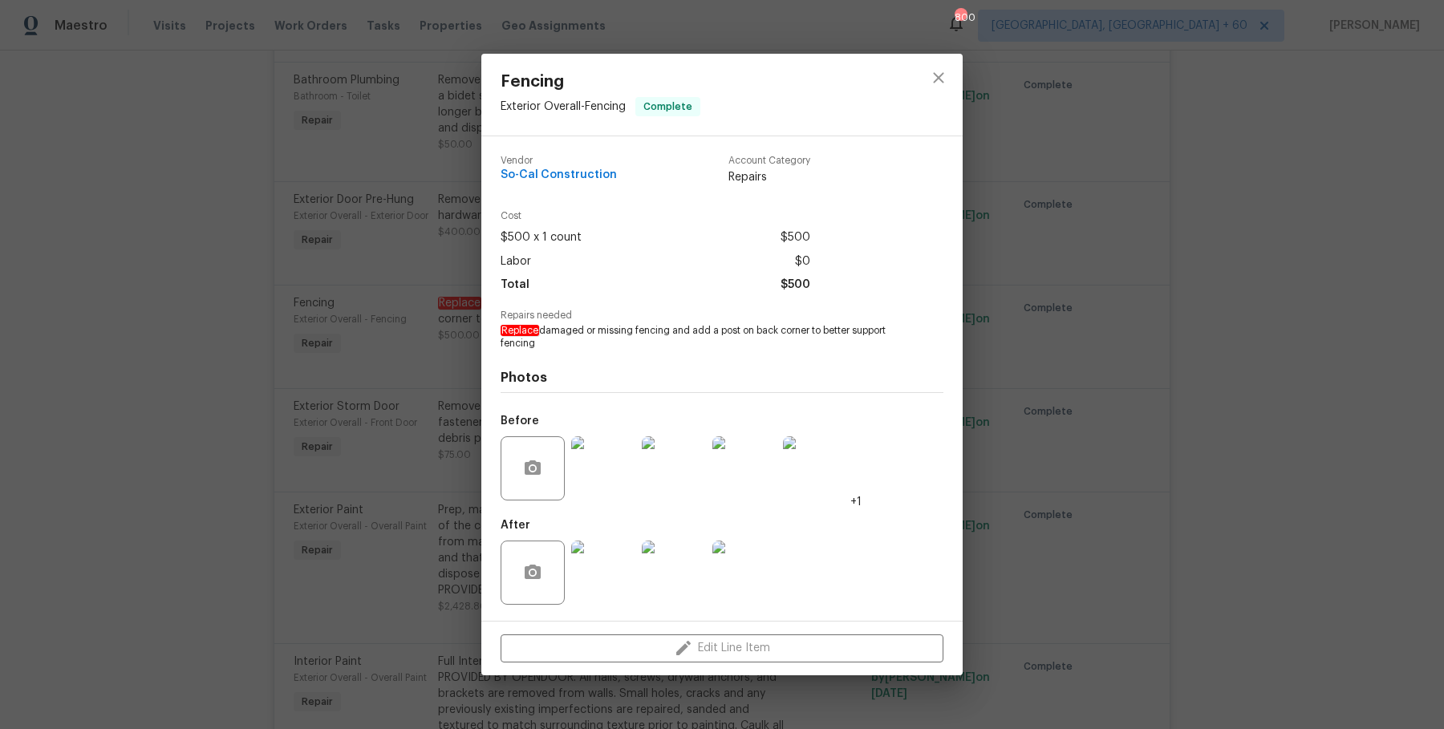
click at [1253, 213] on div "Fencing Exterior Overall - Fencing Complete Vendor So-Cal Construction Account …" at bounding box center [722, 364] width 1444 height 729
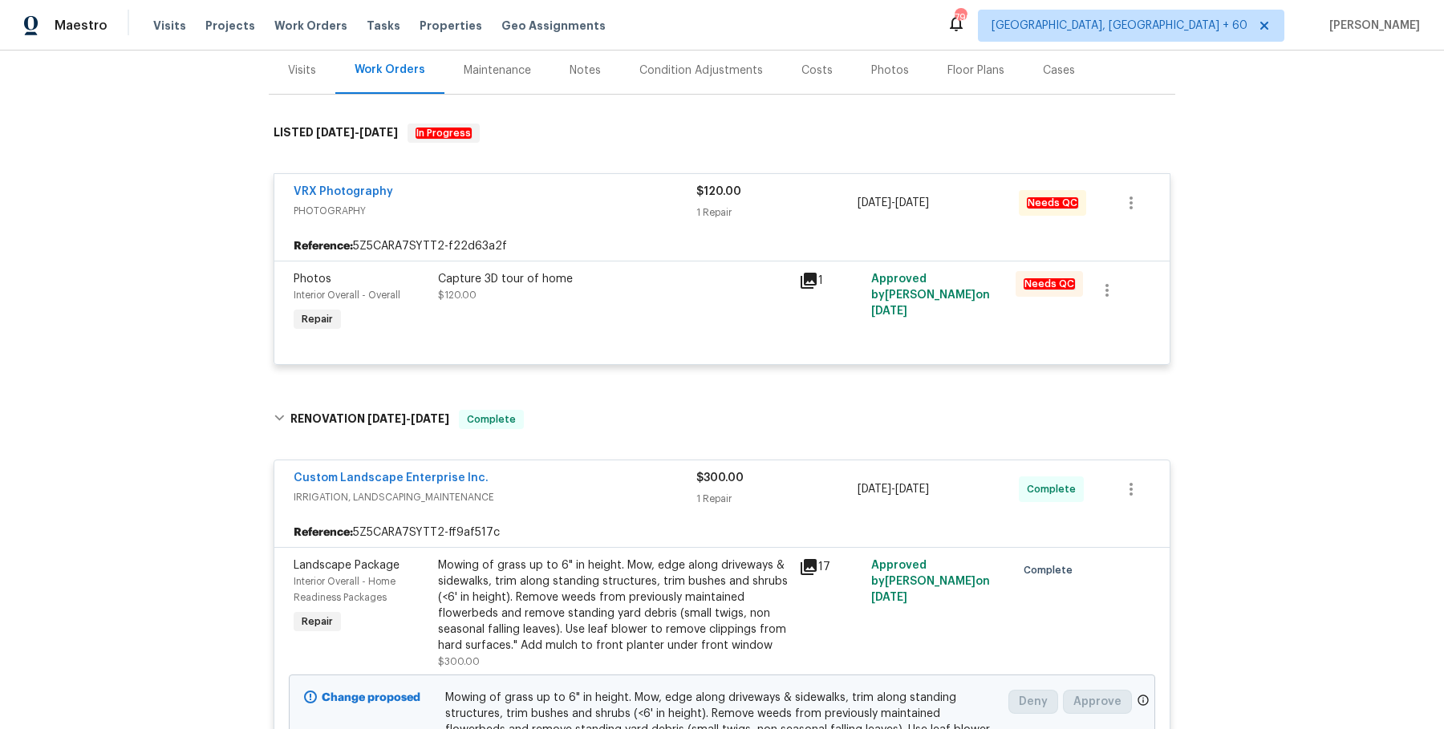
scroll to position [0, 0]
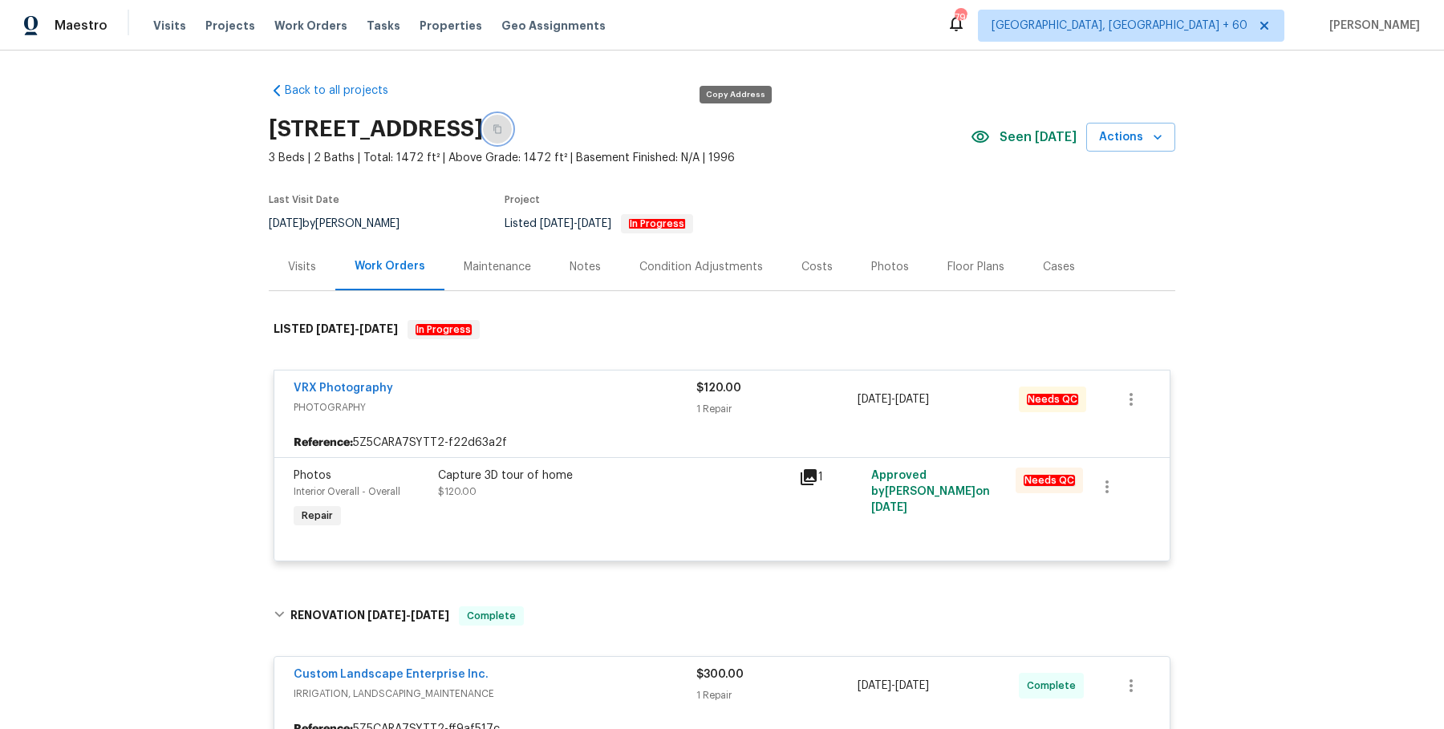
click at [512, 131] on button "button" at bounding box center [497, 129] width 29 height 29
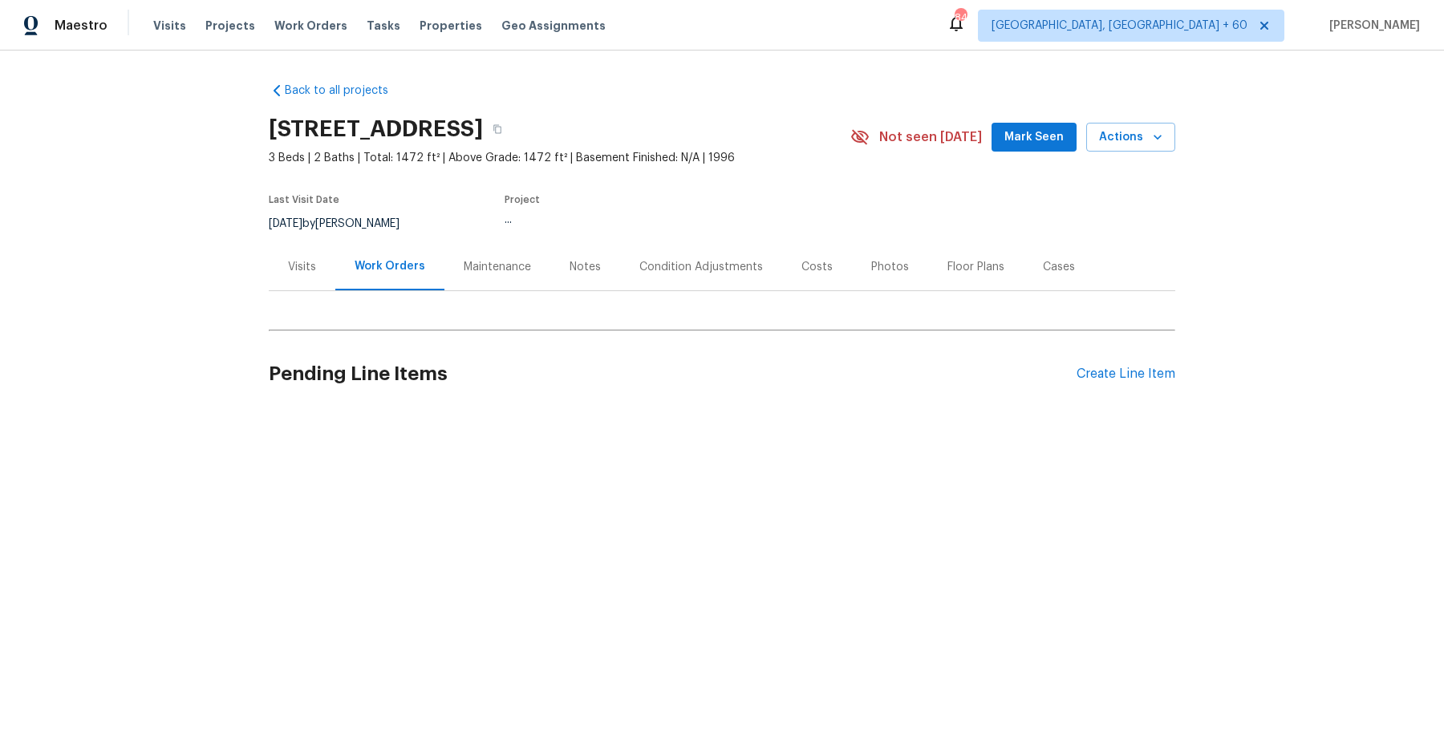
click at [290, 270] on div "Visits" at bounding box center [302, 267] width 28 height 16
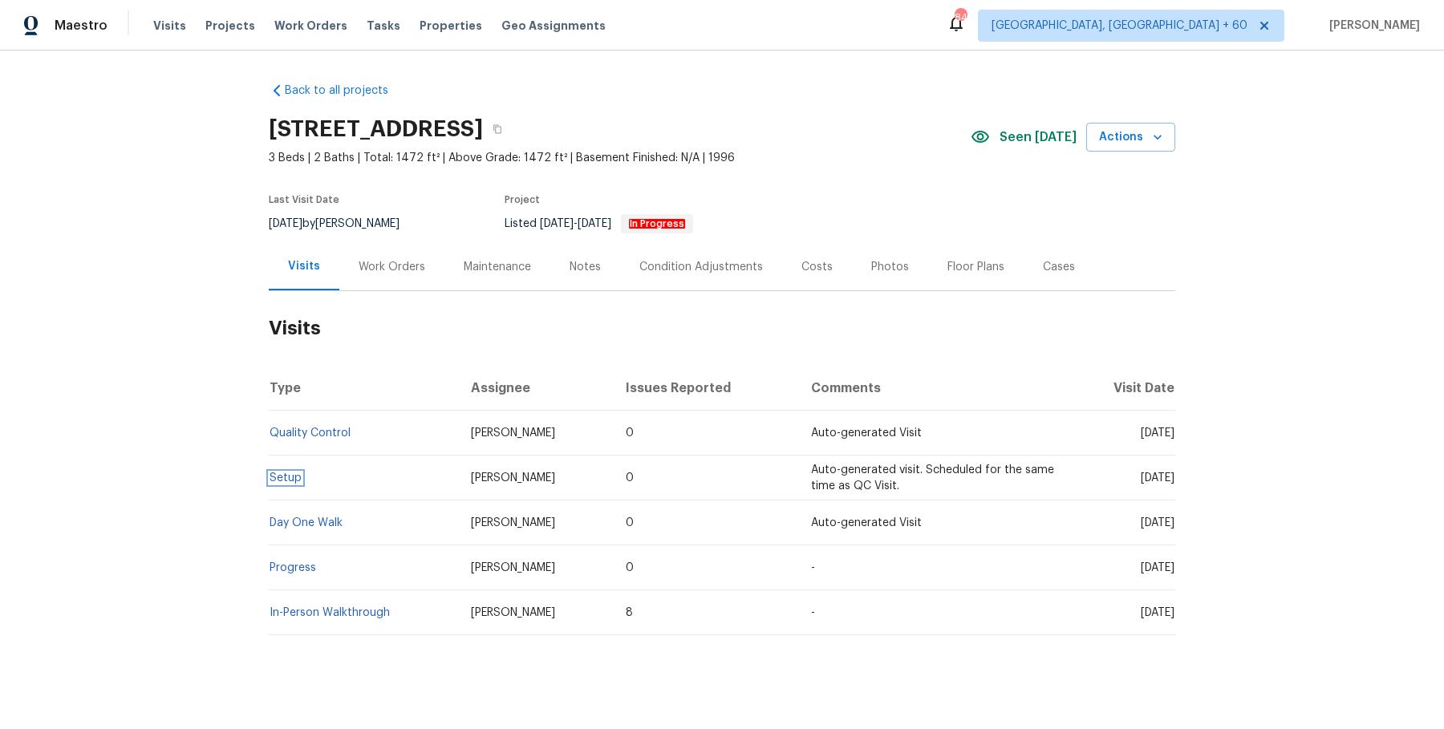
click at [293, 473] on span "Setup" at bounding box center [286, 478] width 32 height 11
click at [294, 479] on link "Setup" at bounding box center [286, 478] width 32 height 11
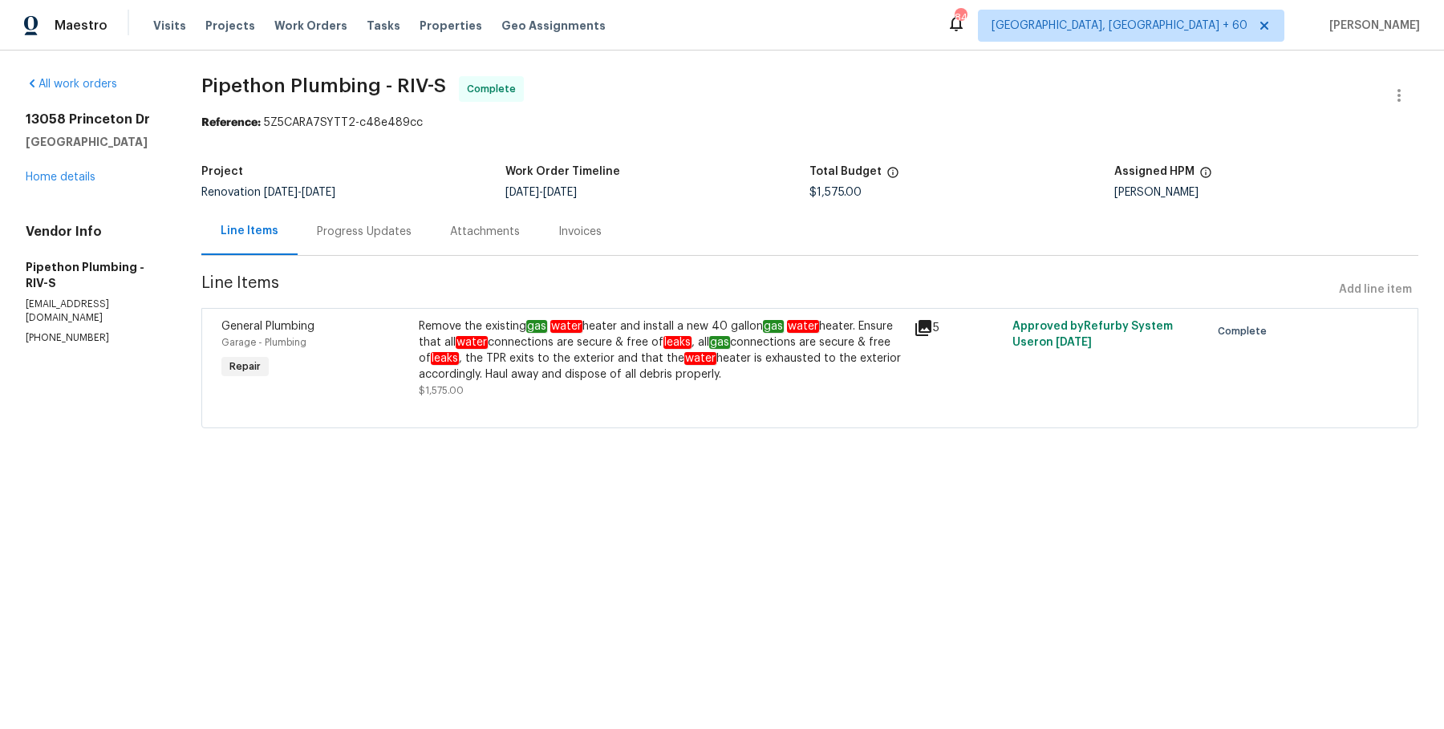
click at [316, 79] on span "Pipethon Plumbing - RIV-S" at bounding box center [323, 85] width 245 height 19
copy span "Pipethon Plumbing - RIV-S"
click at [163, 338] on section "All work orders 13058 Princeton Dr Victorville, CA 92392 Home details Vendor In…" at bounding box center [94, 261] width 137 height 371
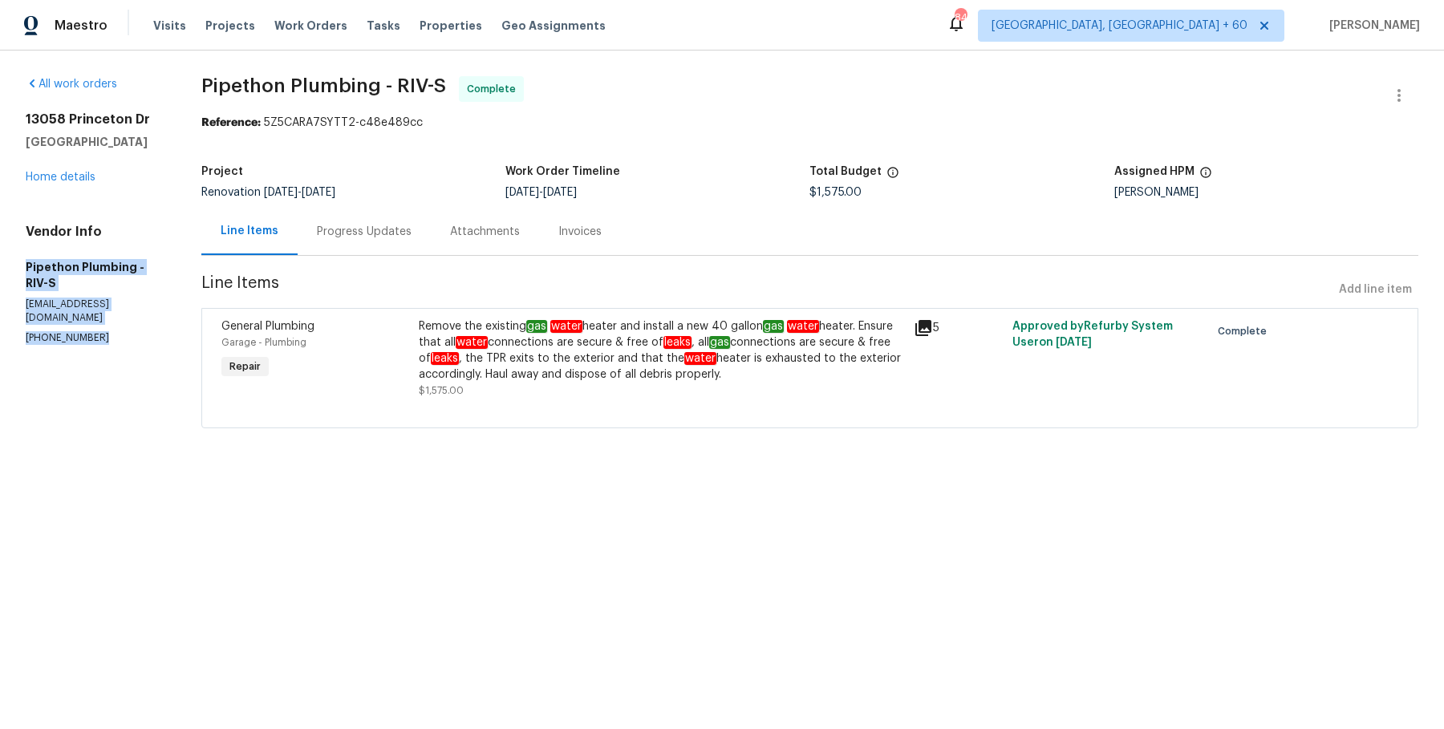
drag, startPoint x: 19, startPoint y: 266, endPoint x: 112, endPoint y: 325, distance: 110.0
click at [112, 325] on div "All work orders 13058 Princeton Dr Victorville, CA 92392 Home details Vendor In…" at bounding box center [722, 262] width 1444 height 423
copy div "Pipethon Plumbing - RIV-S service@pipethonplumbing.com (323) 328-6363"
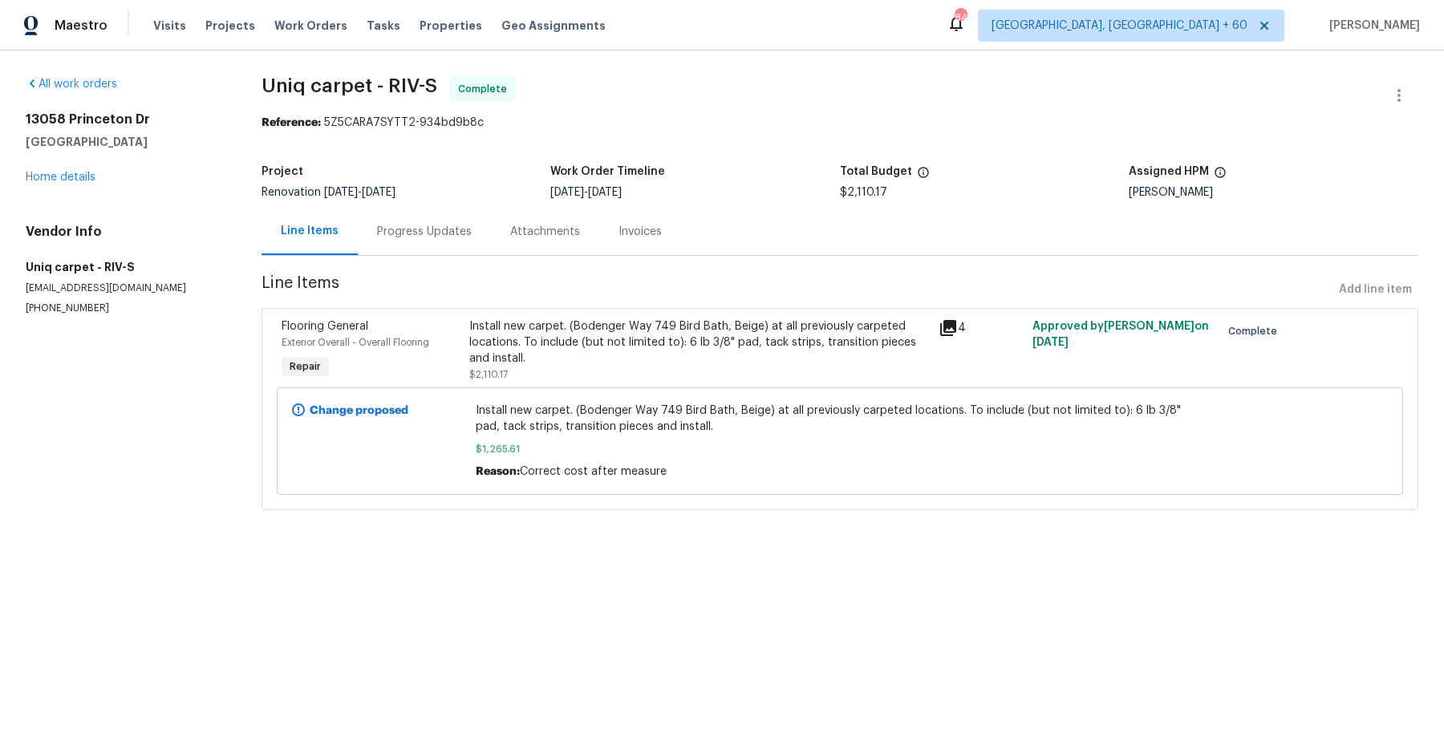
click at [349, 74] on div "All work orders [STREET_ADDRESS][PERSON_NAME] Home details Vendor Info Uniq car…" at bounding box center [722, 303] width 1444 height 505
click at [349, 74] on div "All work orders 13058 Princeton Dr Victorville, CA 92392 Home details Vendor In…" at bounding box center [722, 303] width 1444 height 505
copy span "Uniq carpet - RIV-S"
click at [221, 310] on p "(310) 753-5410" at bounding box center [124, 309] width 197 height 14
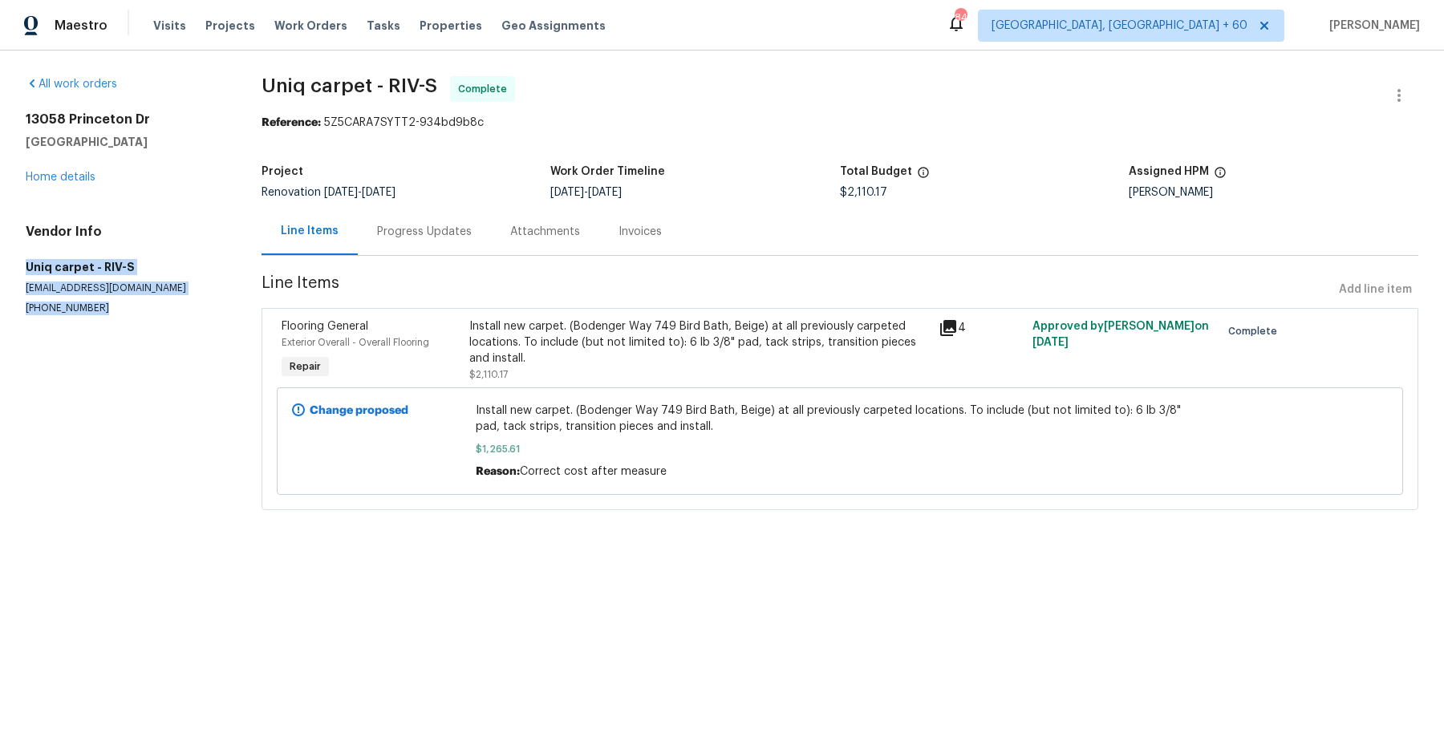
drag, startPoint x: 23, startPoint y: 261, endPoint x: 101, endPoint y: 320, distance: 97.9
click at [101, 320] on div "All work orders 13058 Princeton Dr Victorville, CA 92392 Home details Vendor In…" at bounding box center [722, 303] width 1444 height 505
copy div "Uniq carpet - RIV-S mpu97@yahoo.com (310) 753-5410"
click at [241, 298] on div "All work orders 13058 Princeton Dr Victorville, CA 92392 Home details Vendor In…" at bounding box center [722, 303] width 1444 height 505
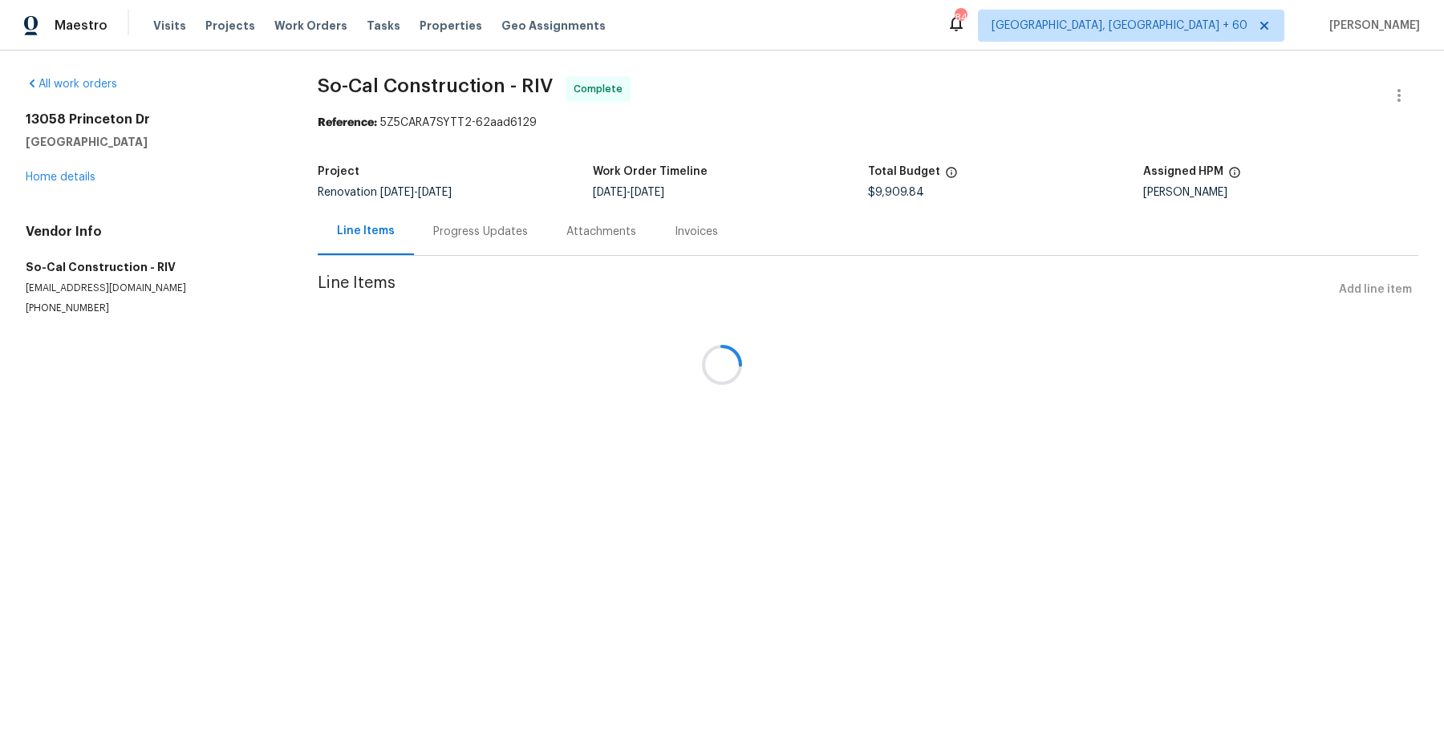
click at [472, 91] on div at bounding box center [722, 364] width 1444 height 729
click at [574, 91] on span "Complete" at bounding box center [601, 89] width 55 height 16
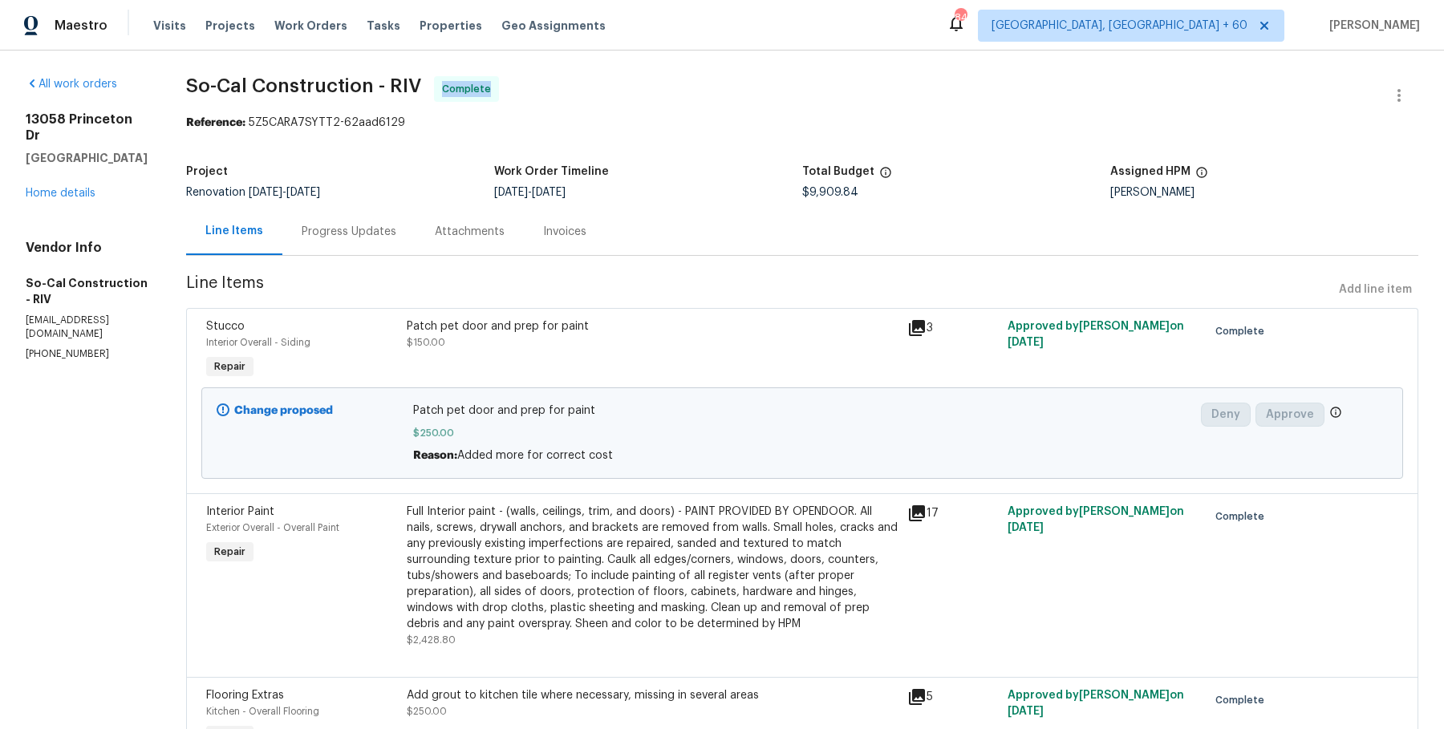
click at [472, 91] on span "Complete" at bounding box center [469, 89] width 55 height 16
click at [384, 88] on span "So-Cal Construction - RIV" at bounding box center [303, 85] width 235 height 19
copy span "So-Cal Construction - RIV"
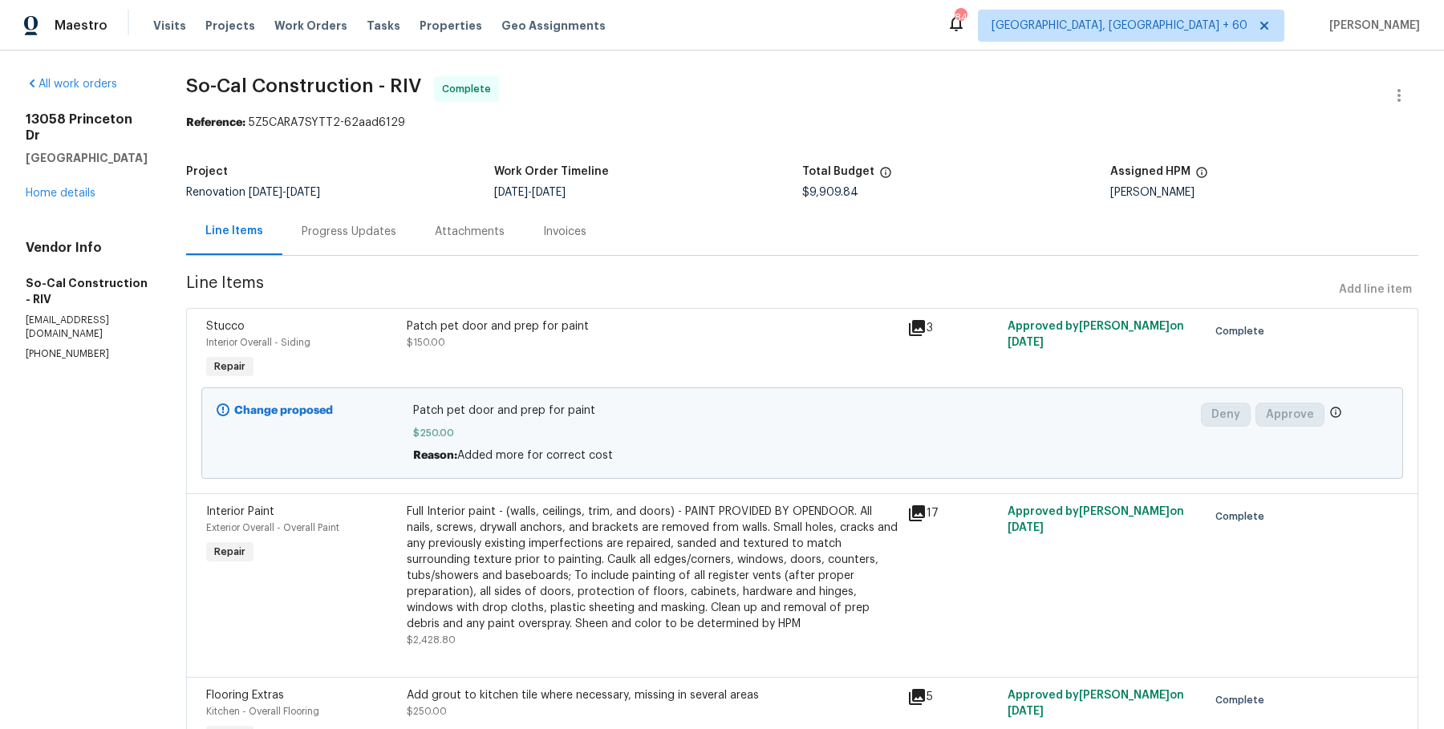
drag, startPoint x: 26, startPoint y: 261, endPoint x: 126, endPoint y: 371, distance: 149.4
copy div "So-Cal Construction - RIV socalconstruction13@gmail.com (951) 557-2497"
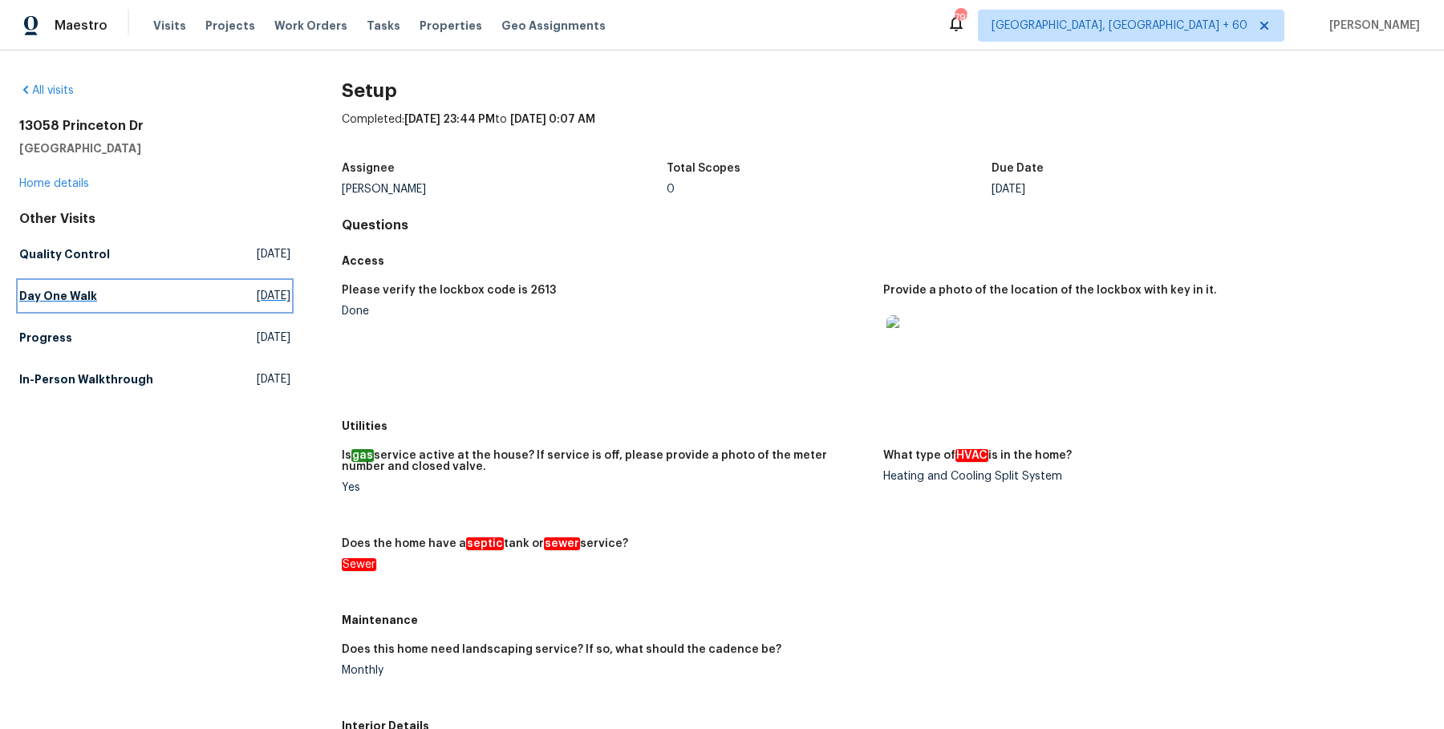
click at [69, 304] on link "Day One Walk [DATE]" at bounding box center [154, 296] width 271 height 29
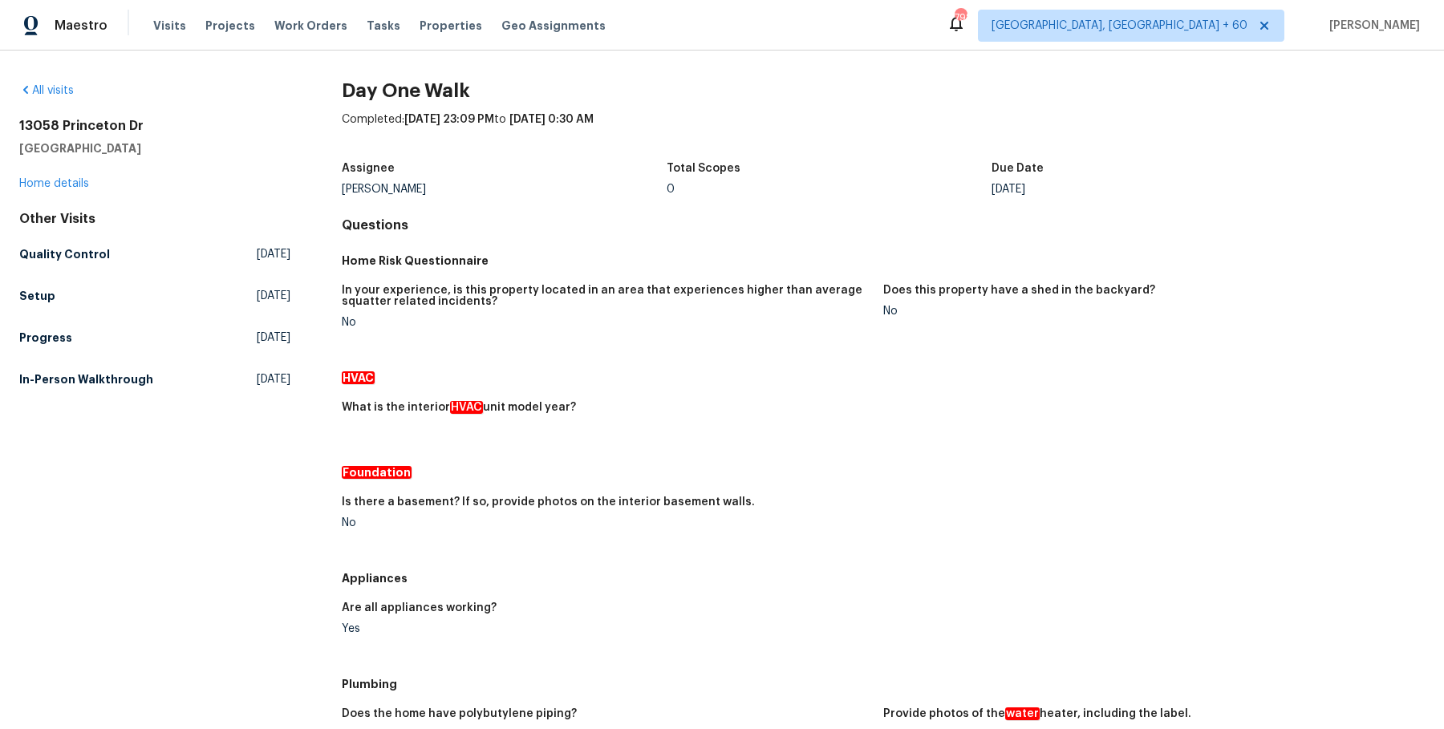
click at [365, 282] on div "In your experience, is this property located in an area that experiences higher…" at bounding box center [883, 319] width 1083 height 88
click at [103, 268] on div "Other Visits Quality Control [DATE] Setup [DATE] Progress [DATE] In-Person Walk…" at bounding box center [154, 302] width 271 height 183
click at [103, 260] on link "Quality Control [DATE]" at bounding box center [154, 254] width 271 height 29
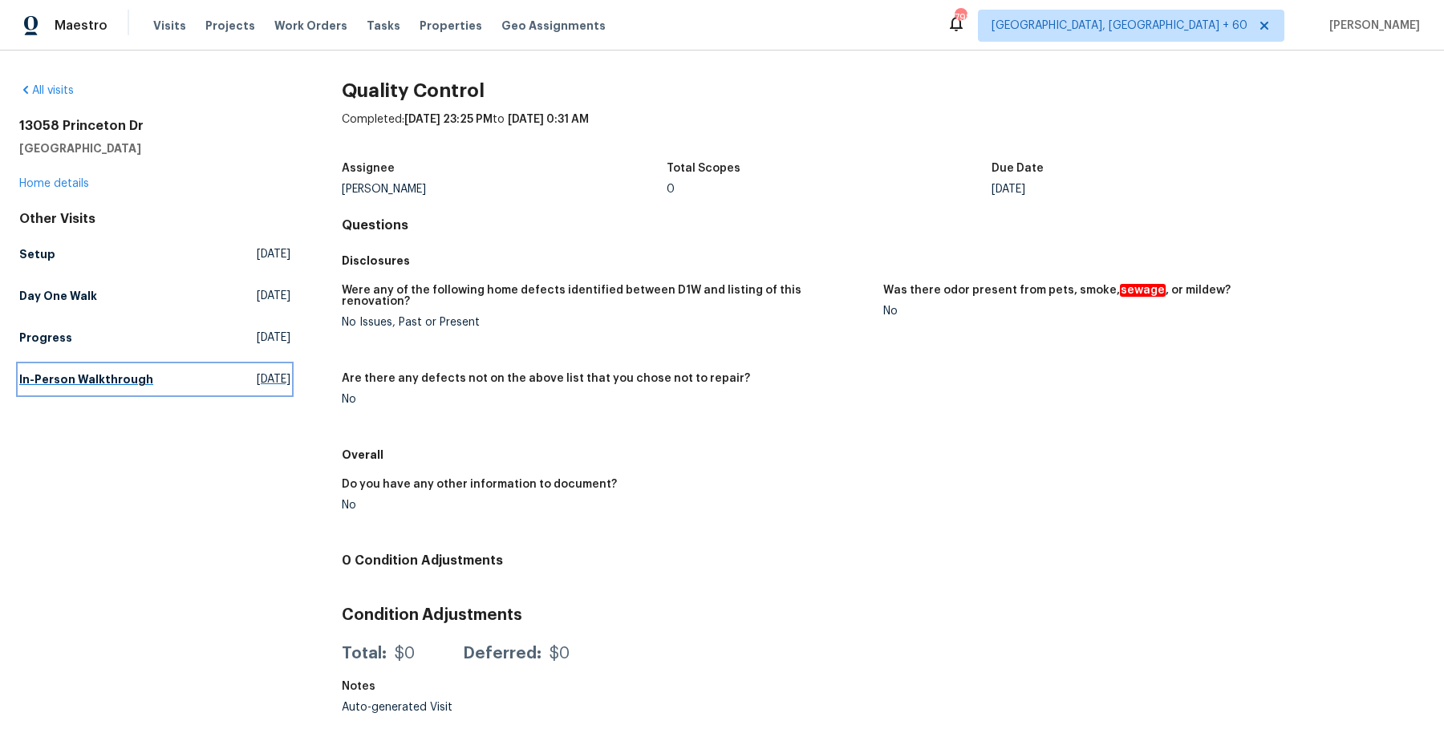
click at [126, 392] on link "In-Person Walkthrough [DATE]" at bounding box center [154, 379] width 271 height 29
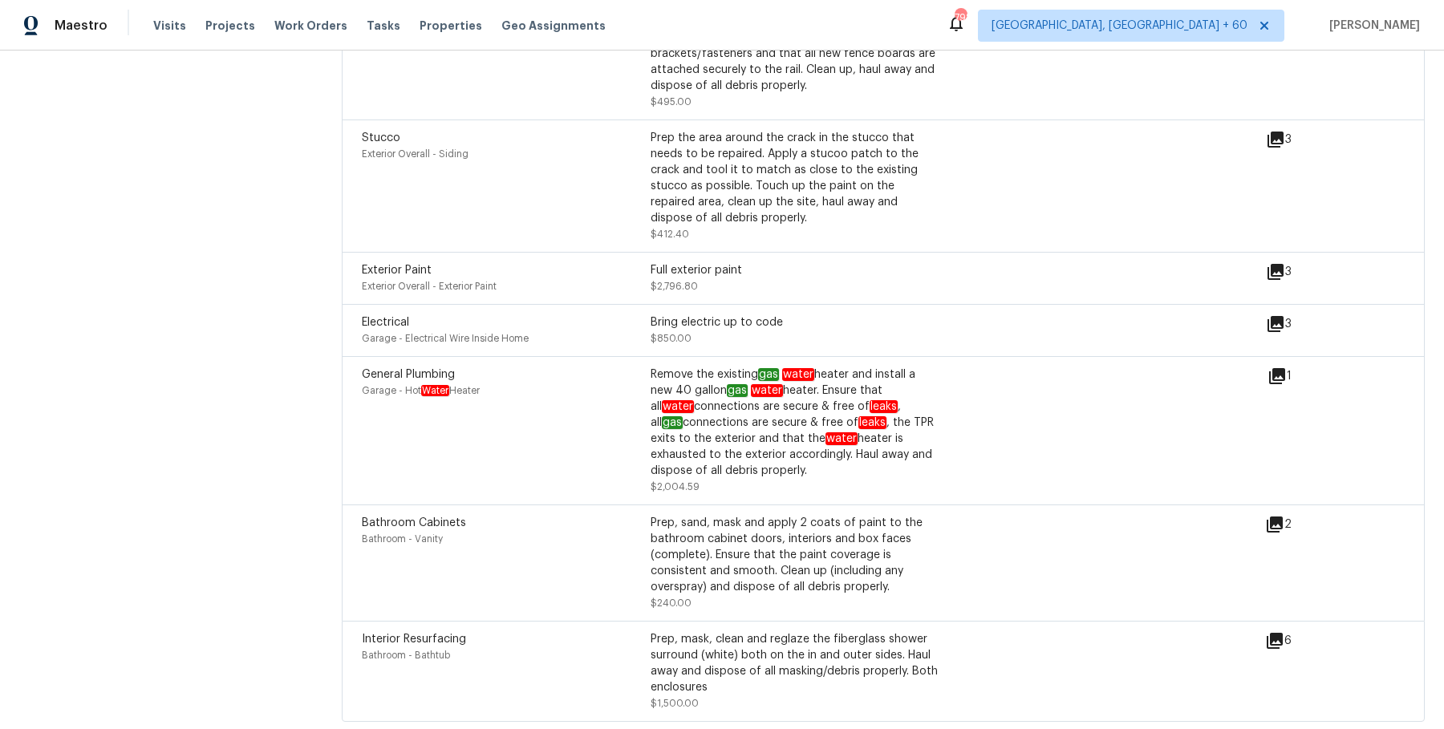
scroll to position [2289, 0]
